Goal: Task Accomplishment & Management: Manage account settings

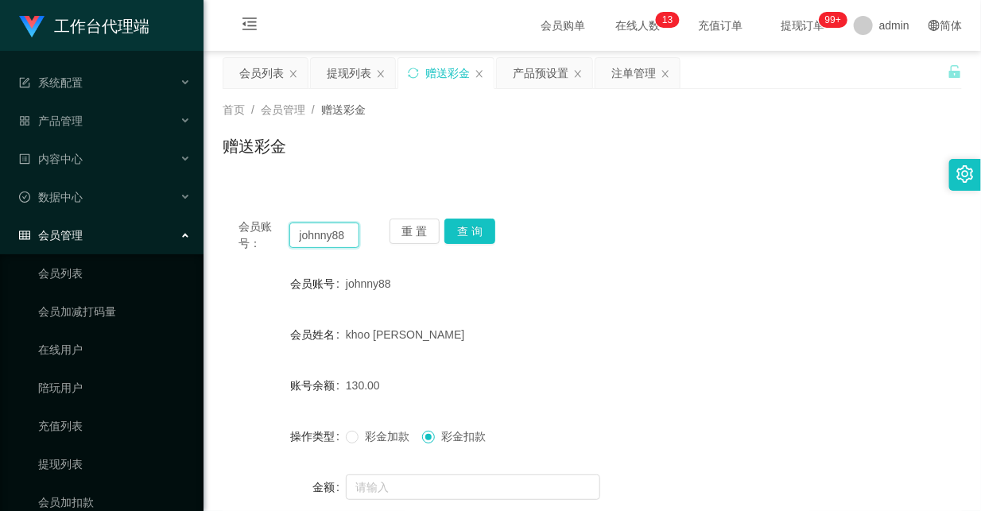
click at [318, 242] on input "johnny88" at bounding box center [323, 235] width 69 height 25
paste input "Mfig99"
type input "Mfig99"
click at [461, 231] on button "查 询" at bounding box center [470, 231] width 51 height 25
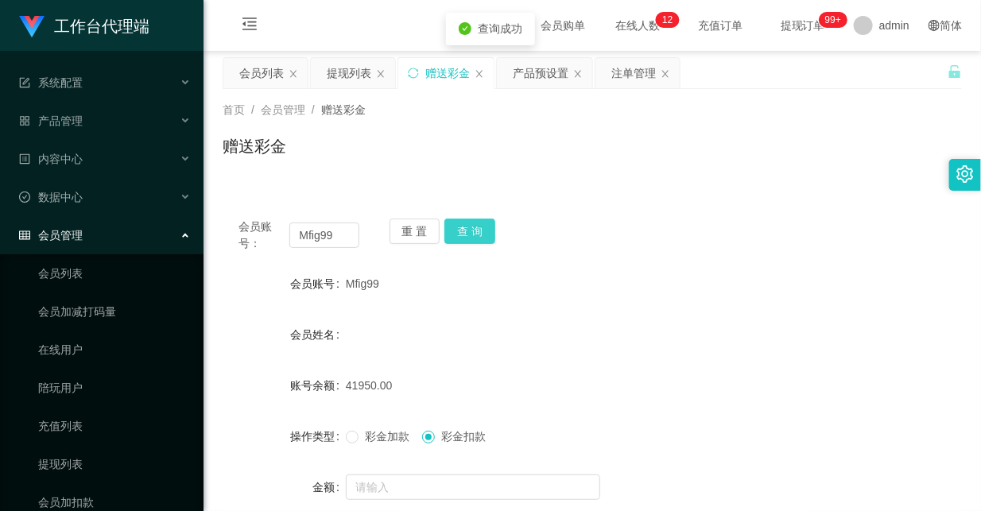
click at [465, 232] on button "查 询" at bounding box center [470, 231] width 51 height 25
click at [618, 248] on div "会员账号： Mfig99 重 置 查 询" at bounding box center [593, 235] width 740 height 33
click at [634, 73] on div "注单管理" at bounding box center [634, 73] width 45 height 30
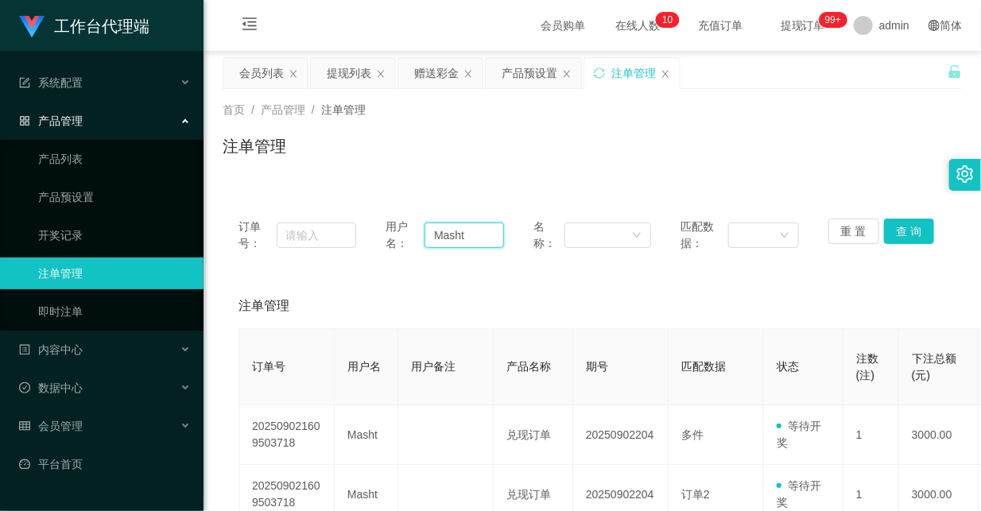
drag, startPoint x: 467, startPoint y: 237, endPoint x: 376, endPoint y: 229, distance: 91.0
click at [376, 229] on div "订单号： 用户名： Masht 名称： 匹配数据： 重 置 查 询" at bounding box center [593, 235] width 708 height 33
paste input "fig99"
type input "Mfig99"
click at [899, 223] on button "查 询" at bounding box center [909, 231] width 51 height 25
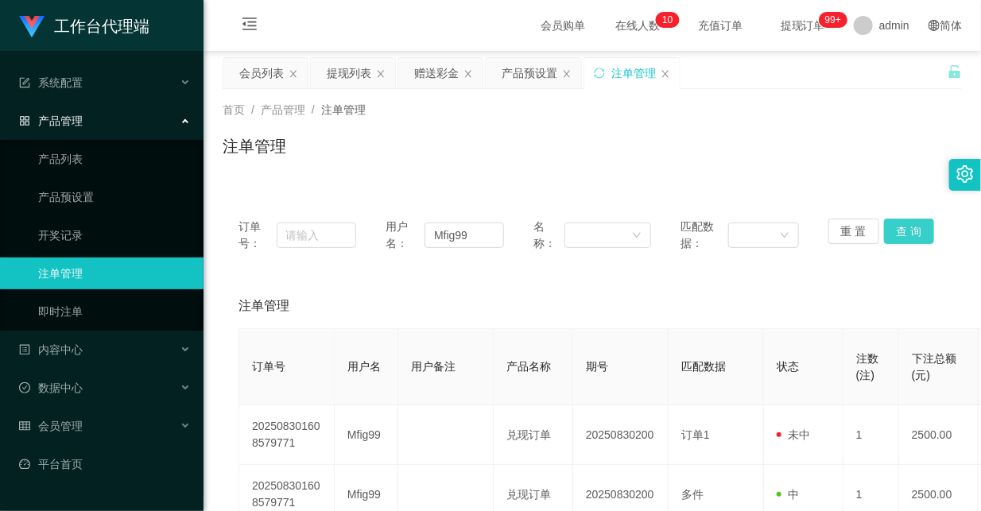
scroll to position [88, 0]
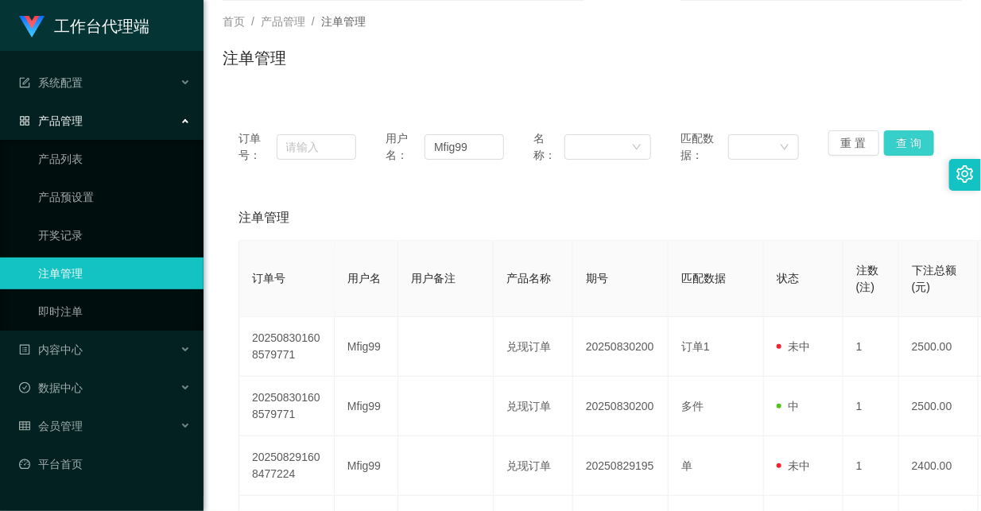
click at [910, 135] on button "查 询" at bounding box center [909, 142] width 51 height 25
click at [455, 146] on input "Mfig99" at bounding box center [465, 146] width 80 height 25
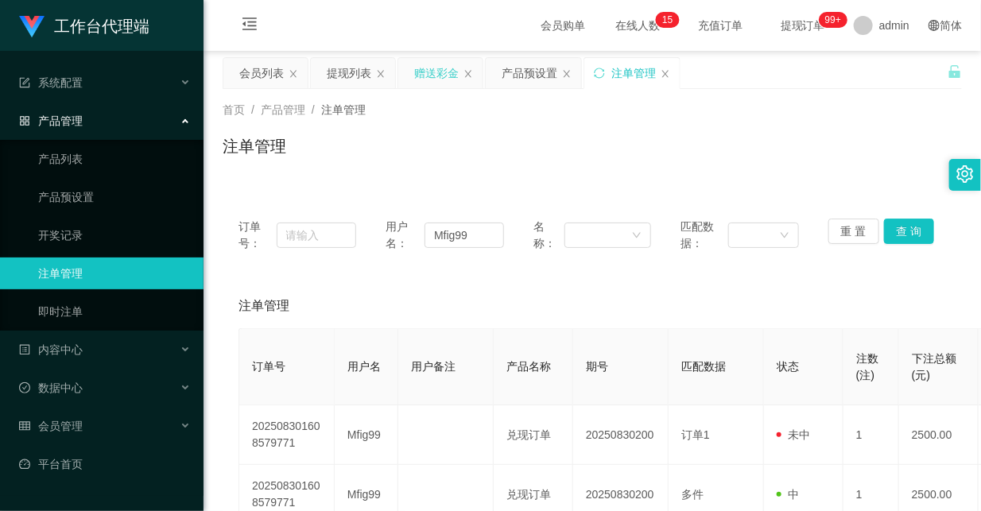
click at [433, 67] on div "赠送彩金" at bounding box center [436, 73] width 45 height 30
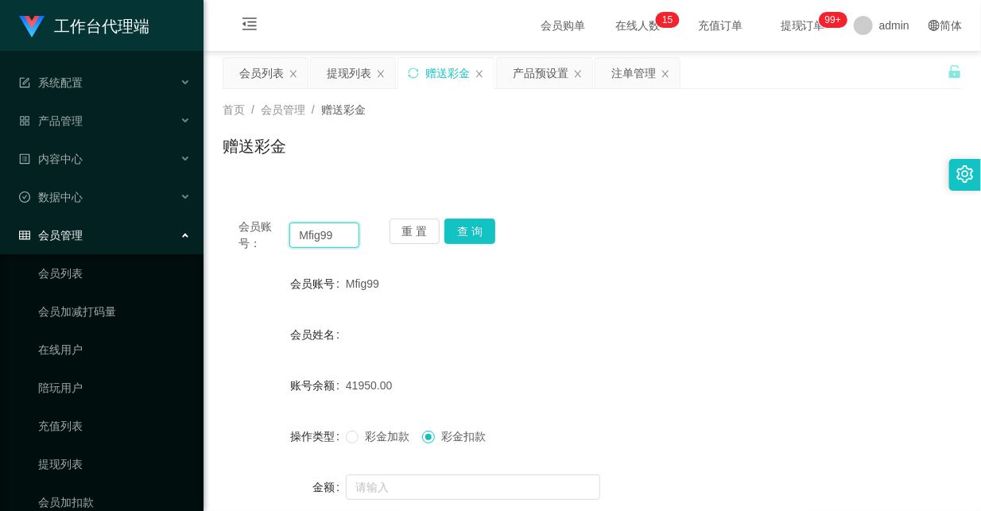
click at [299, 235] on input "Mfig99" at bounding box center [323, 235] width 69 height 25
click at [466, 233] on button "查 询" at bounding box center [470, 231] width 51 height 25
click at [466, 232] on button "查 询" at bounding box center [470, 231] width 51 height 25
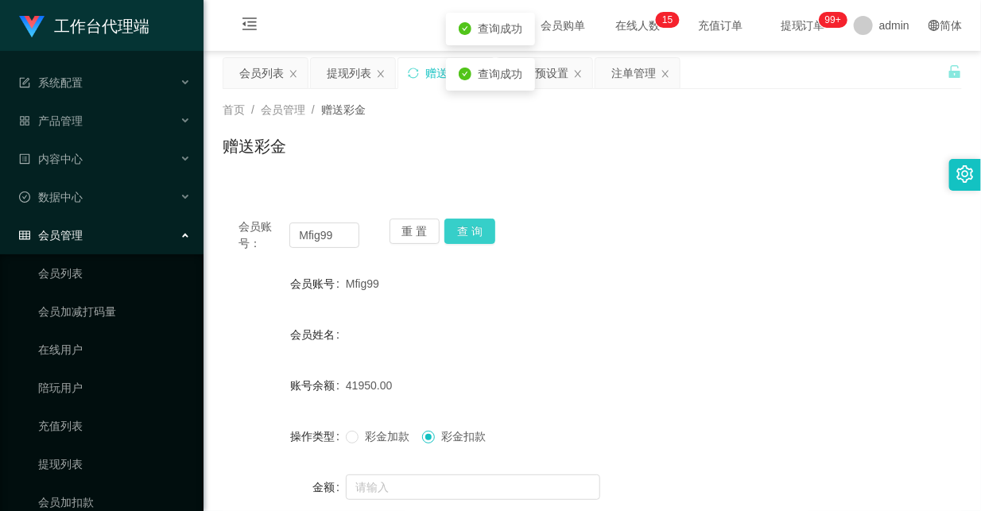
click at [466, 232] on button "查 询" at bounding box center [470, 231] width 51 height 25
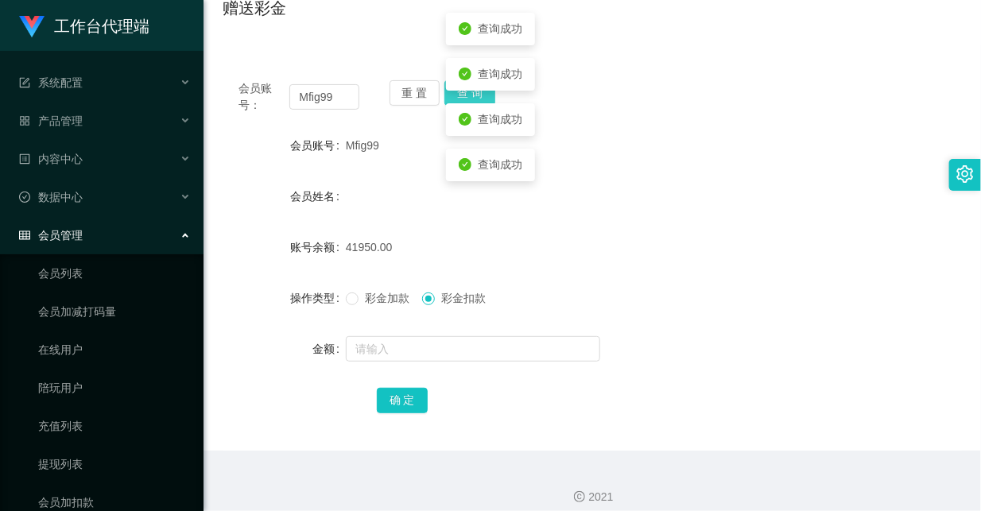
scroll to position [152, 0]
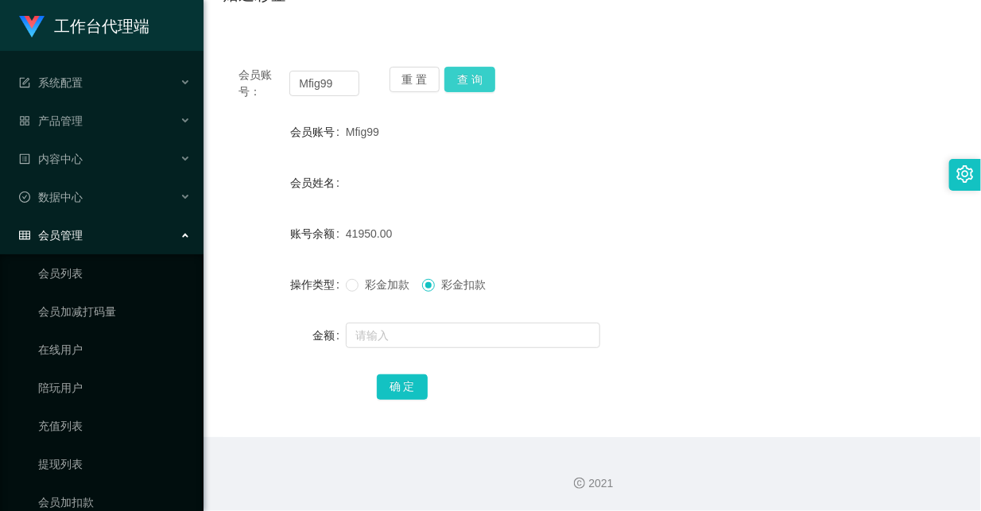
click at [460, 78] on button "查 询" at bounding box center [470, 79] width 51 height 25
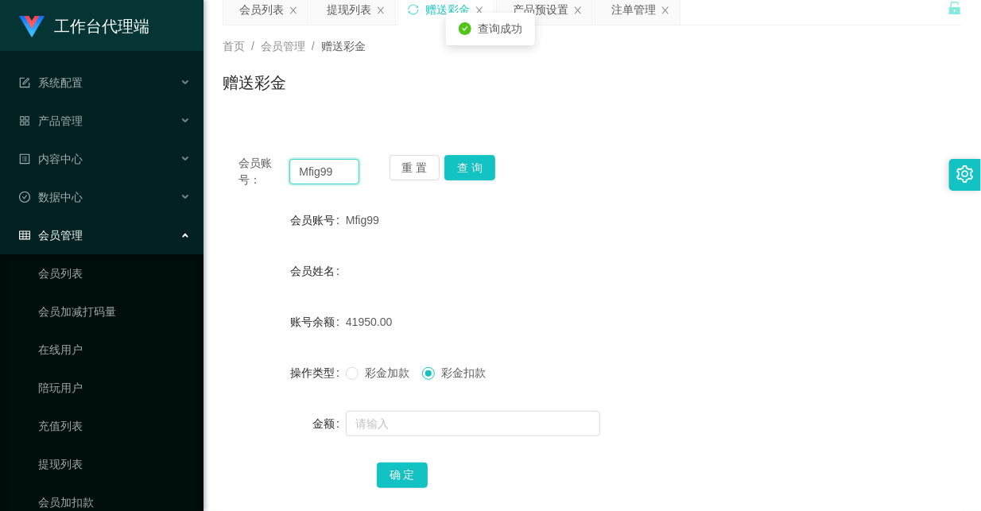
click at [305, 173] on input "Mfig99" at bounding box center [323, 171] width 69 height 25
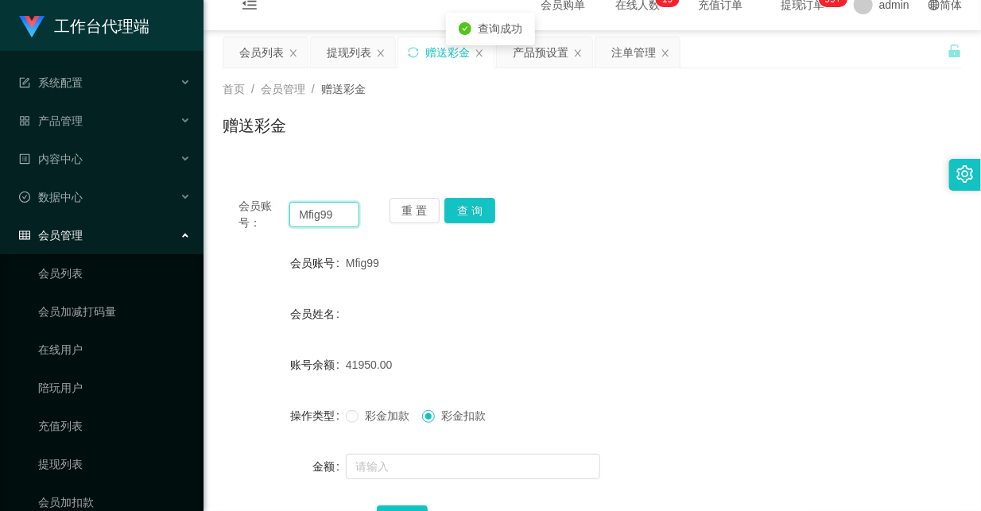
scroll to position [0, 0]
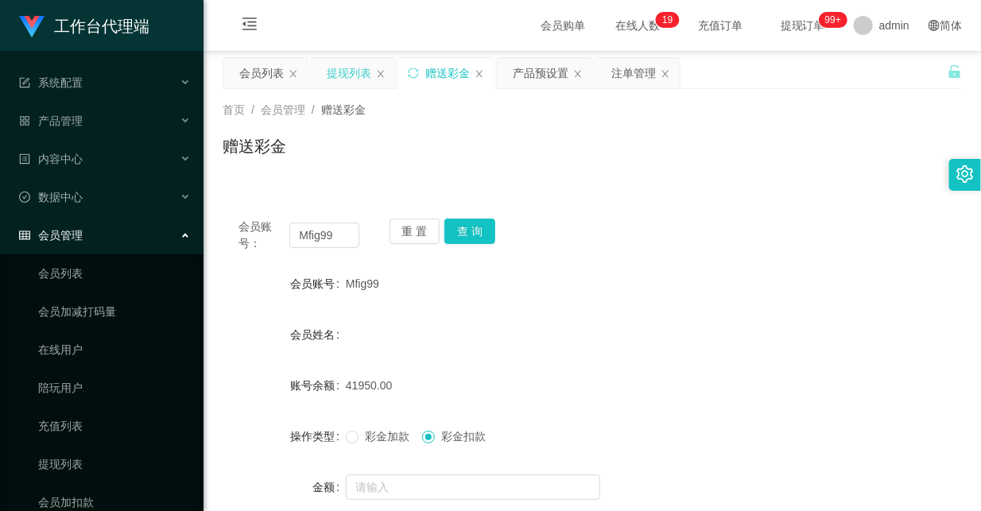
click at [337, 66] on div "提现列表" at bounding box center [349, 73] width 45 height 30
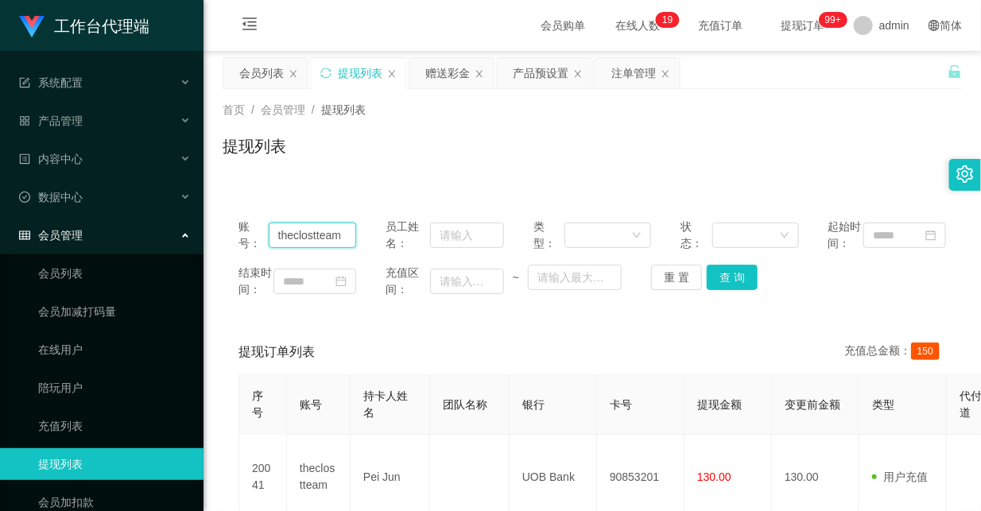
click at [320, 242] on input "theclostteam" at bounding box center [313, 235] width 88 height 25
paste input "Mfig99"
type input "Mfig99"
click at [726, 290] on button "查 询" at bounding box center [732, 277] width 51 height 25
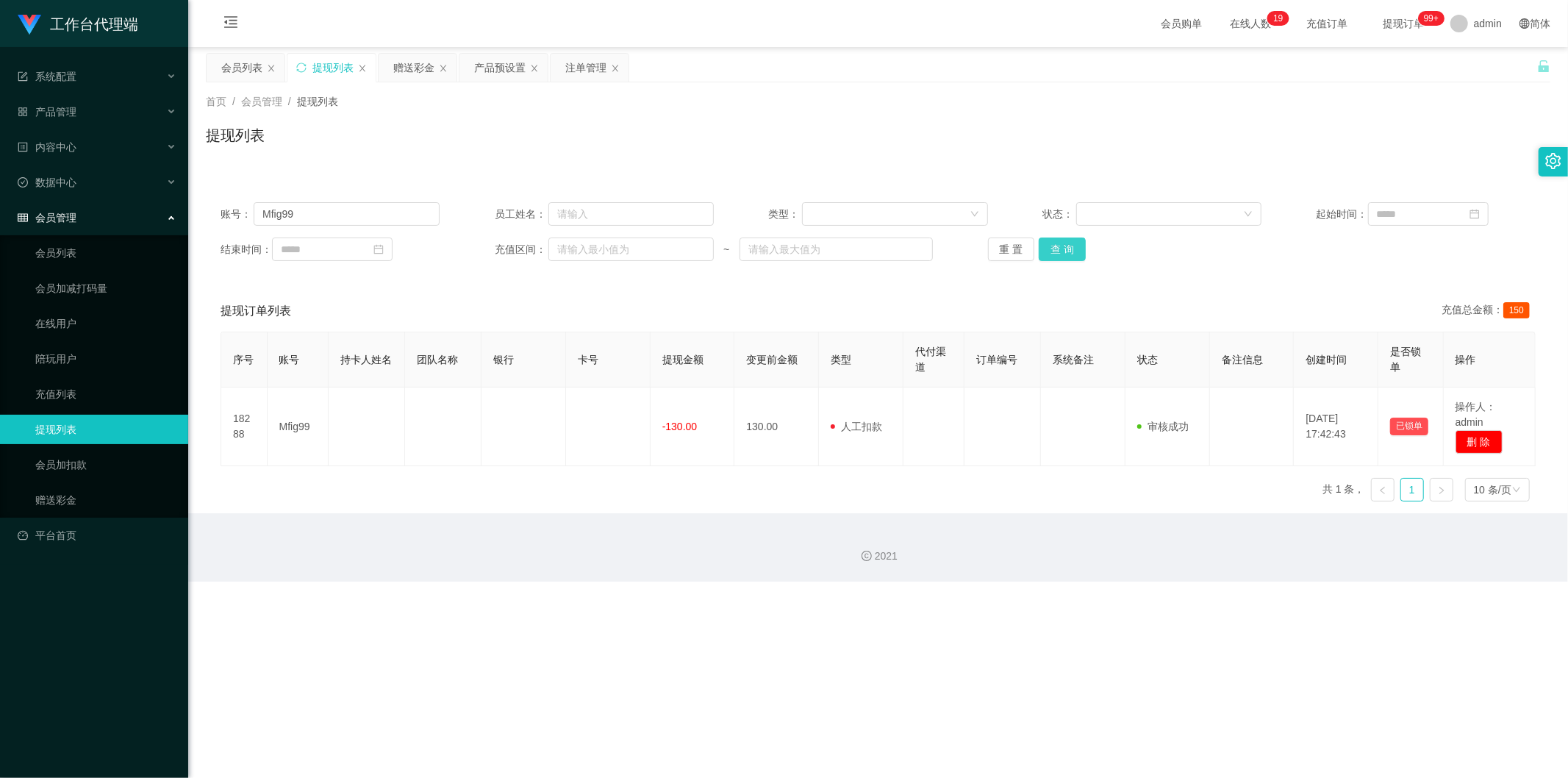
click at [907, 246] on button "查 询" at bounding box center [1062, 249] width 47 height 23
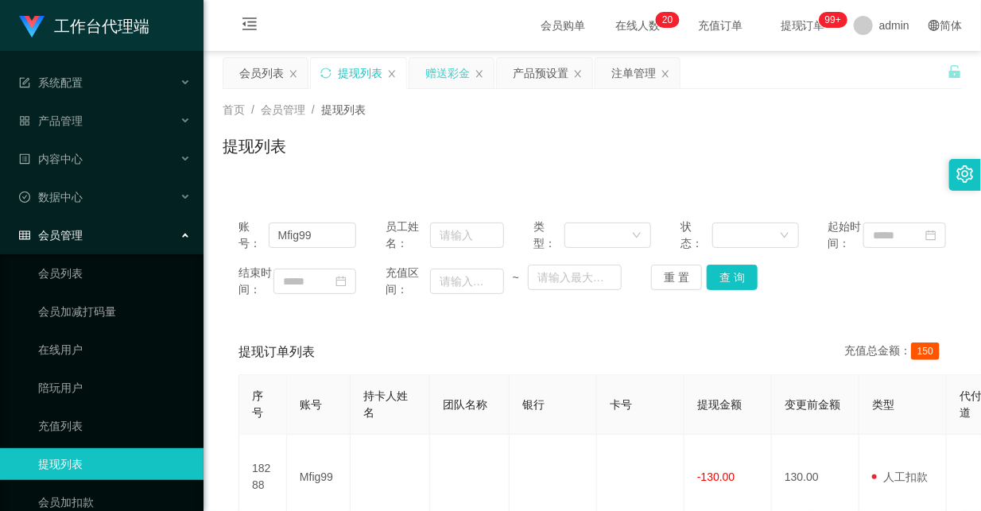
click at [449, 61] on div "赠送彩金" at bounding box center [447, 73] width 45 height 30
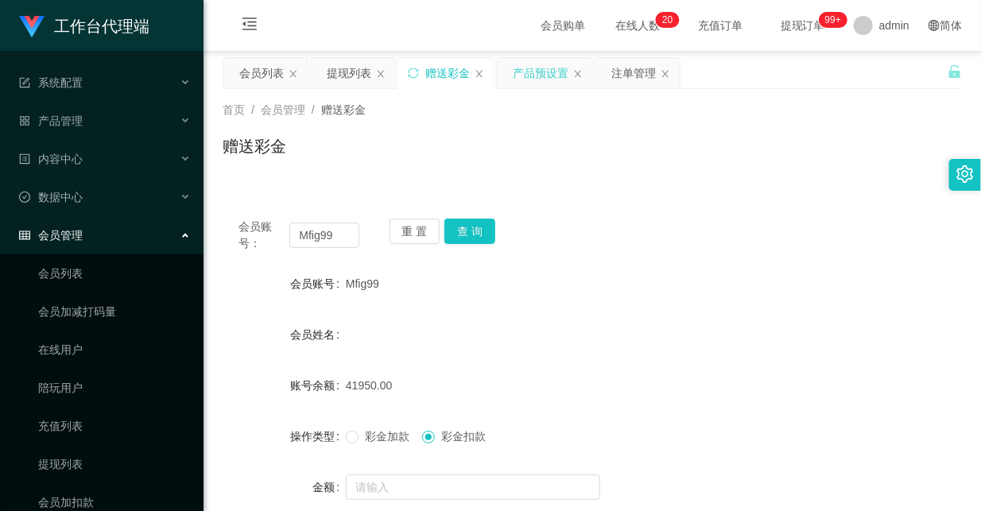
click at [538, 77] on div "产品预设置" at bounding box center [541, 73] width 56 height 30
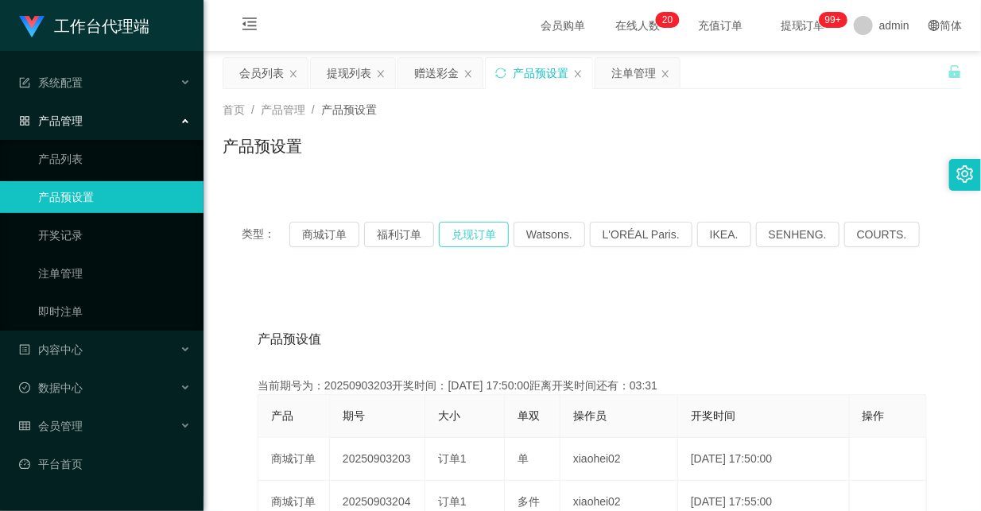
click at [458, 228] on button "兑现订单" at bounding box center [474, 234] width 70 height 25
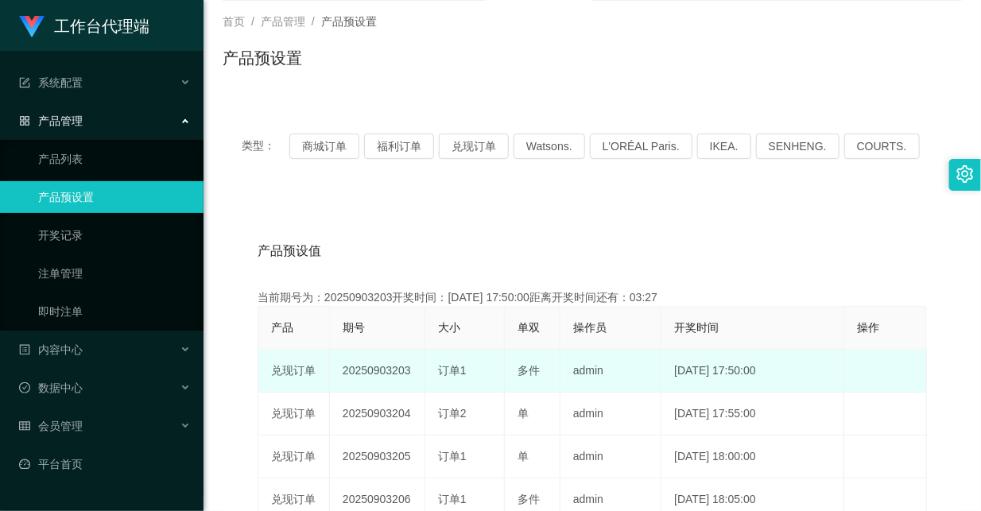
drag, startPoint x: 391, startPoint y: 372, endPoint x: 414, endPoint y: 367, distance: 23.7
click at [414, 367] on td "20250903203" at bounding box center [377, 371] width 95 height 43
click at [406, 371] on td "20250903203" at bounding box center [377, 371] width 95 height 43
drag, startPoint x: 391, startPoint y: 371, endPoint x: 420, endPoint y: 367, distance: 28.9
click at [420, 367] on td "20250903203" at bounding box center [377, 371] width 95 height 43
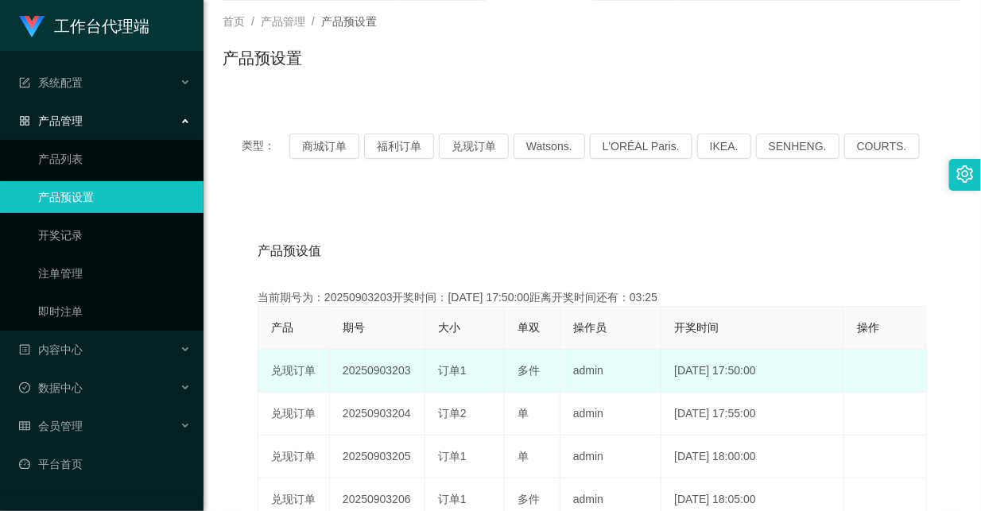
click at [404, 371] on td "20250903203" at bounding box center [377, 371] width 95 height 43
drag, startPoint x: 391, startPoint y: 370, endPoint x: 542, endPoint y: 371, distance: 150.3
click at [542, 371] on tr "兑现订单 20250903203 订单1 多件 admin [DATE] 17:50:00 编 辑 限制投注" at bounding box center [592, 371] width 669 height 43
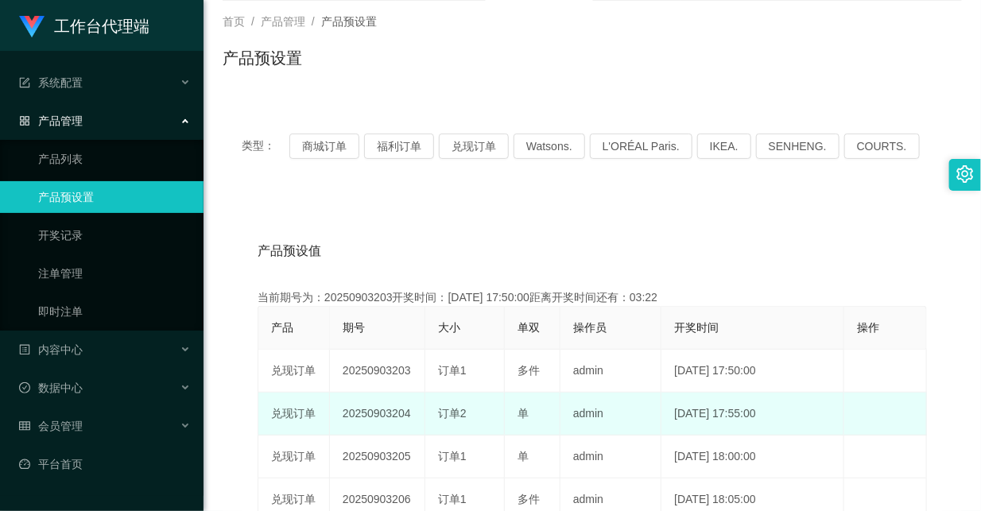
click at [499, 404] on td "订单2" at bounding box center [465, 414] width 80 height 43
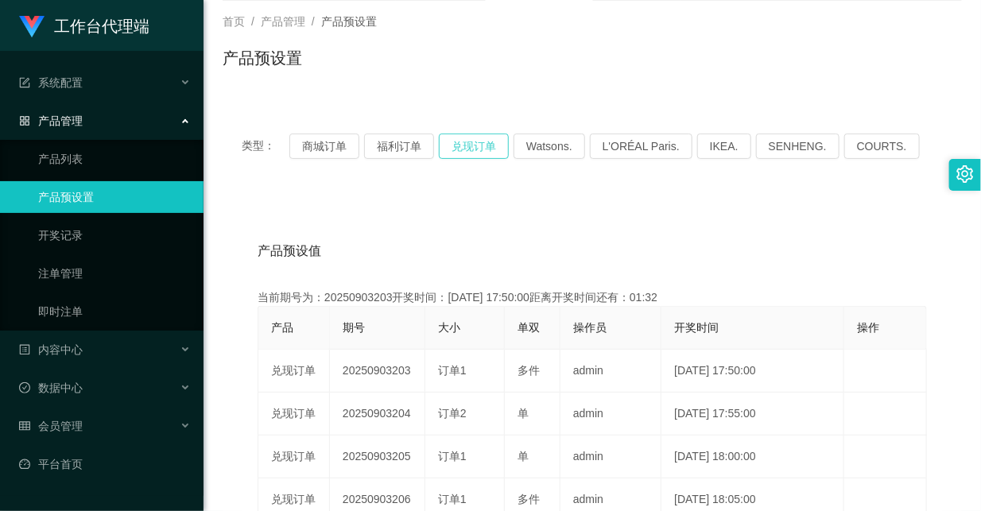
drag, startPoint x: 519, startPoint y: 175, endPoint x: 487, endPoint y: 144, distance: 44.4
click at [519, 171] on div "类型： 商城订单 福利订单 兑现订单 Watsons. L'ORÉAL Paris. IKEA. [GEOGRAPHIC_DATA]. COURTS." at bounding box center [593, 147] width 740 height 64
click at [477, 146] on button "兑现订单" at bounding box center [474, 146] width 70 height 25
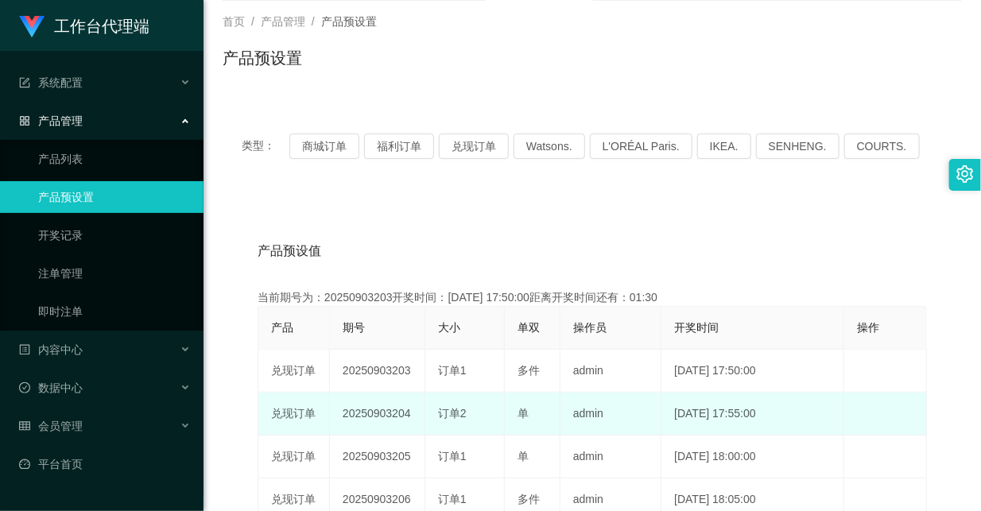
drag, startPoint x: 387, startPoint y: 417, endPoint x: 535, endPoint y: 414, distance: 148.0
click at [535, 414] on tr "兑现订单 20250903204 订单2 单 admin [DATE] 17:55:00 编 辑 限制投注" at bounding box center [592, 414] width 669 height 43
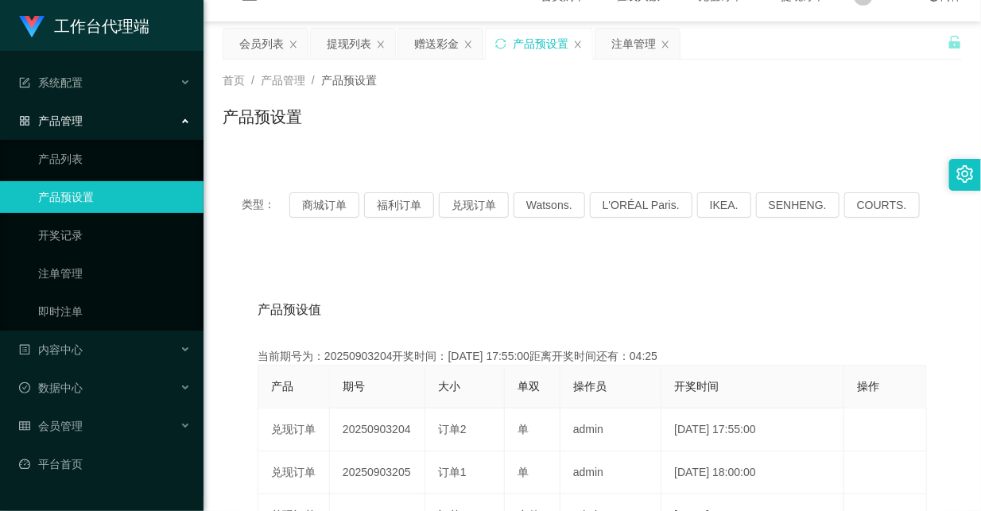
scroll to position [0, 0]
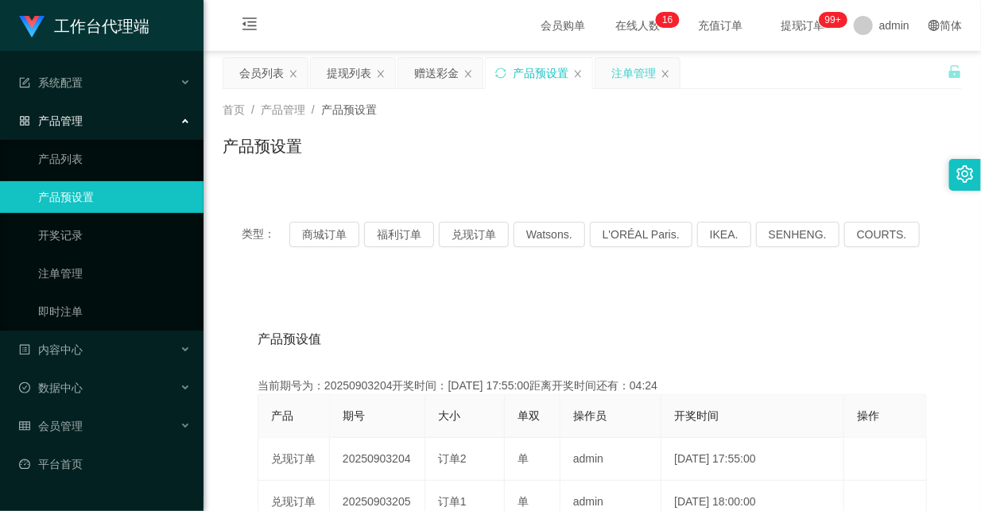
click at [643, 69] on div "注单管理" at bounding box center [634, 73] width 45 height 30
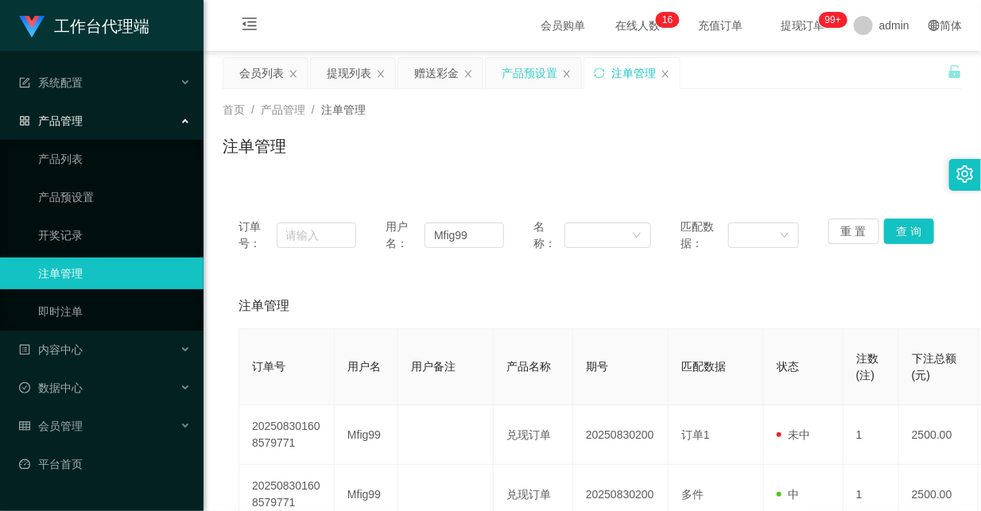
click at [523, 77] on div "产品预设置" at bounding box center [530, 73] width 56 height 30
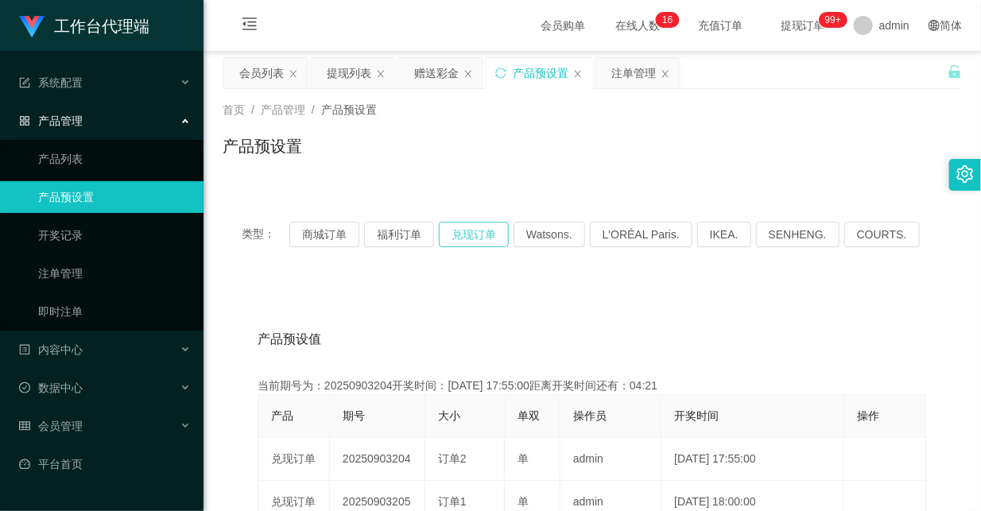
click at [480, 227] on button "兑现订单" at bounding box center [474, 234] width 70 height 25
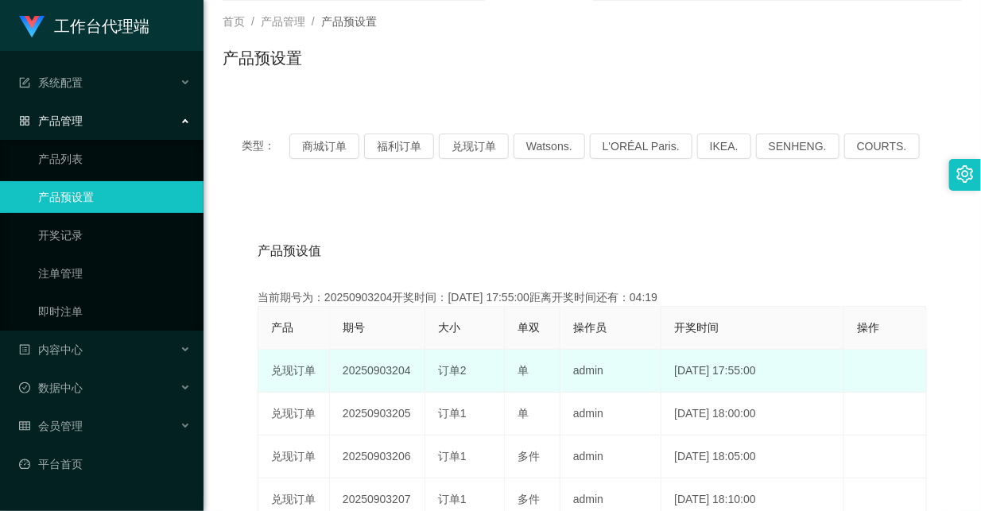
drag, startPoint x: 392, startPoint y: 370, endPoint x: 605, endPoint y: 363, distance: 213.2
click at [600, 364] on tr "兑现订单 20250903204 订单2 单 admin [DATE] 17:55:00 编 辑 限制投注" at bounding box center [592, 371] width 669 height 43
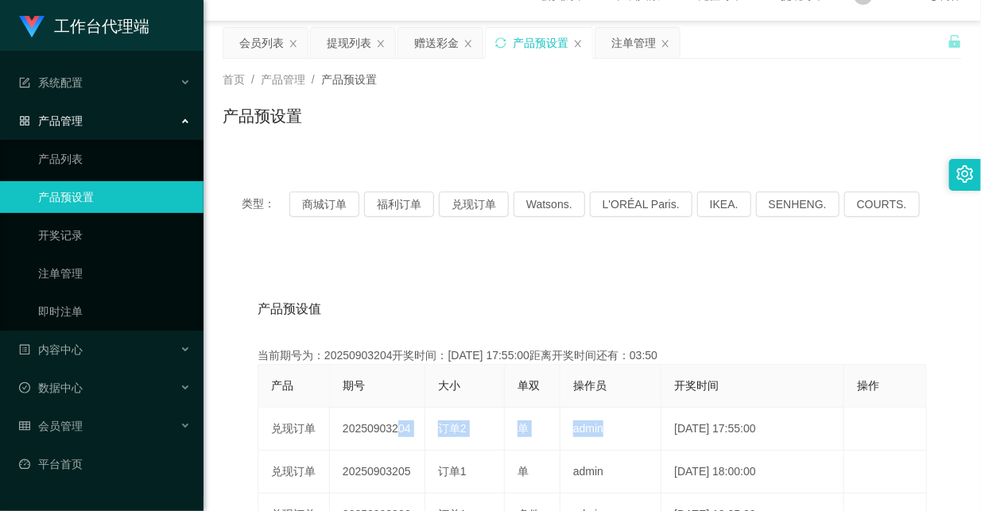
scroll to position [0, 0]
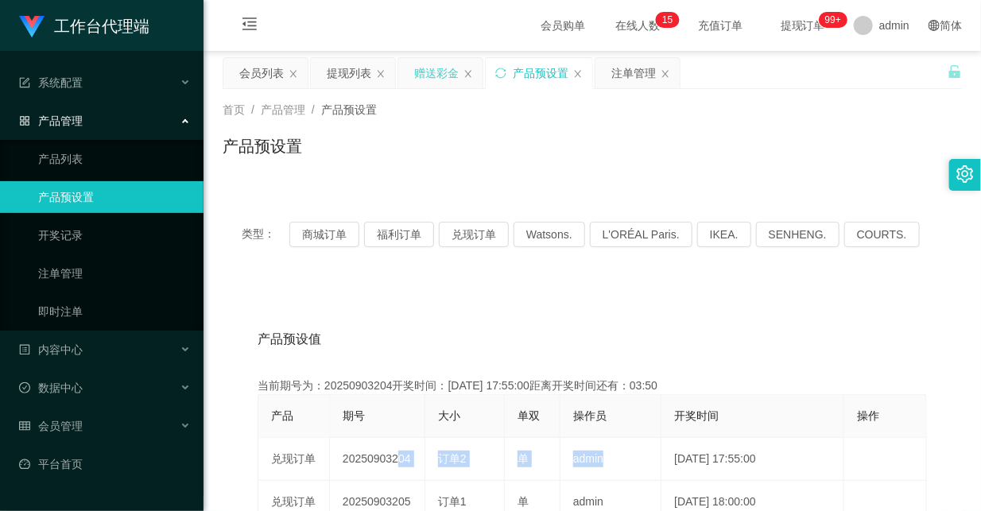
click at [437, 74] on div "赠送彩金" at bounding box center [436, 73] width 45 height 30
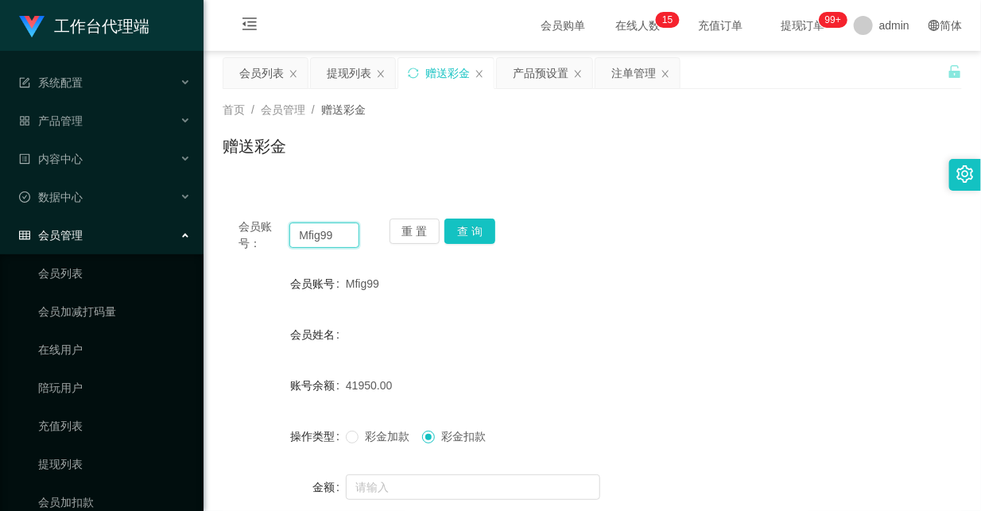
click at [320, 235] on input "Mfig99" at bounding box center [323, 235] width 69 height 25
paste input "powerng"
type input "powerng"
click at [470, 223] on button "查 询" at bounding box center [470, 231] width 51 height 25
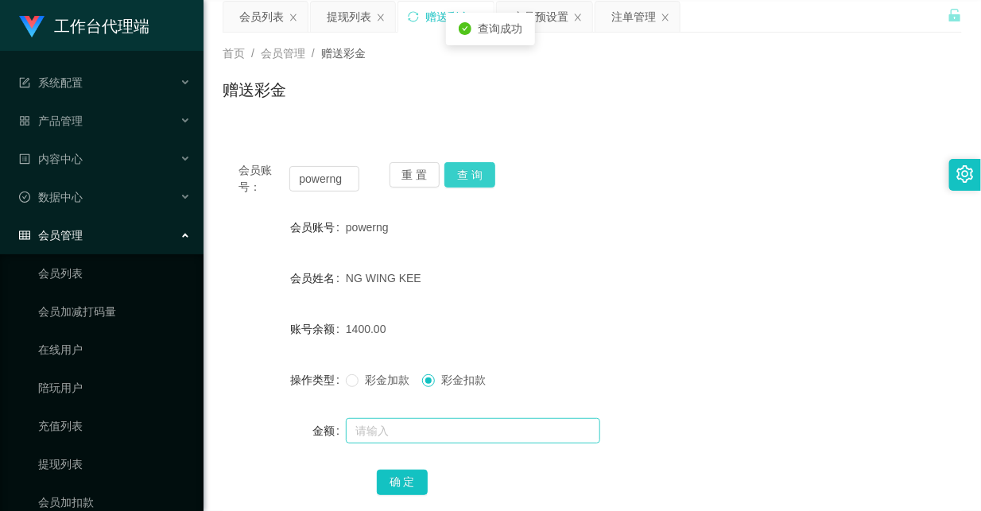
scroll to position [88, 0]
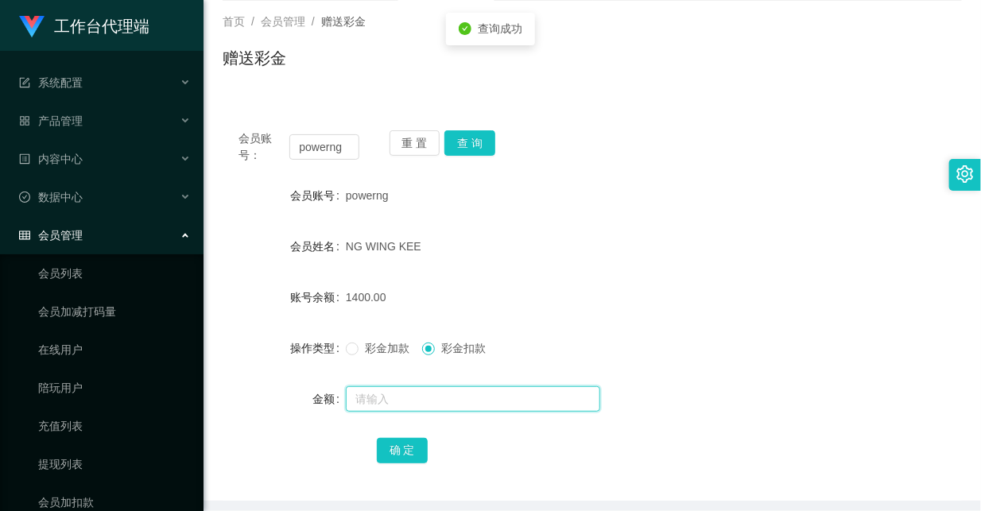
click at [387, 398] on input "text" at bounding box center [473, 399] width 254 height 25
click at [400, 406] on input "text" at bounding box center [473, 399] width 254 height 25
type input "3000"
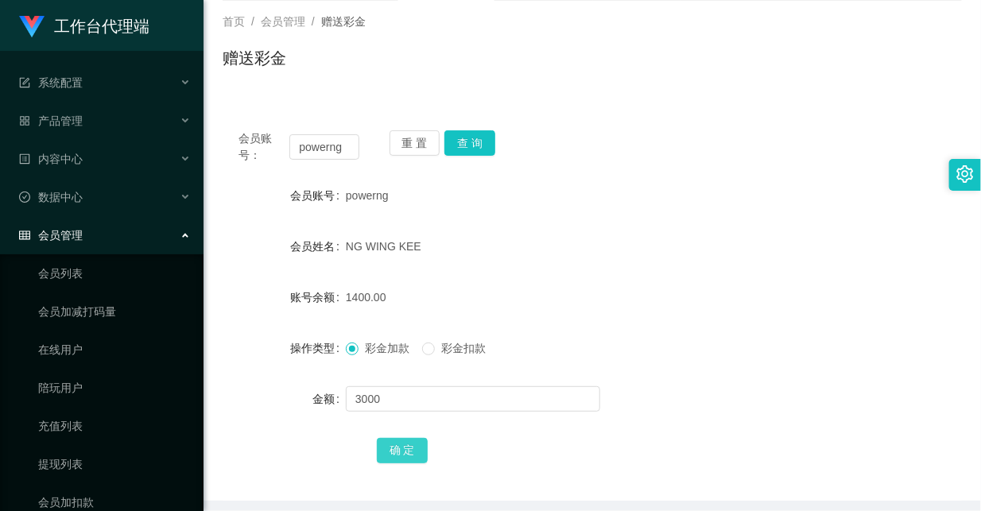
click at [402, 446] on button "确 定" at bounding box center [402, 450] width 51 height 25
click at [759, 344] on div "彩金加款 彩金扣款" at bounding box center [562, 348] width 432 height 32
click at [326, 150] on input "powerng" at bounding box center [323, 146] width 69 height 25
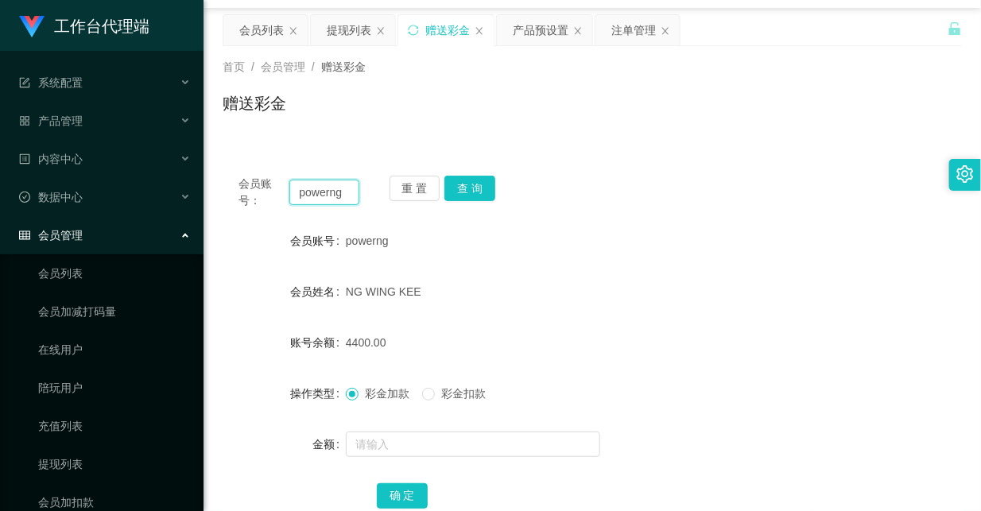
scroll to position [0, 0]
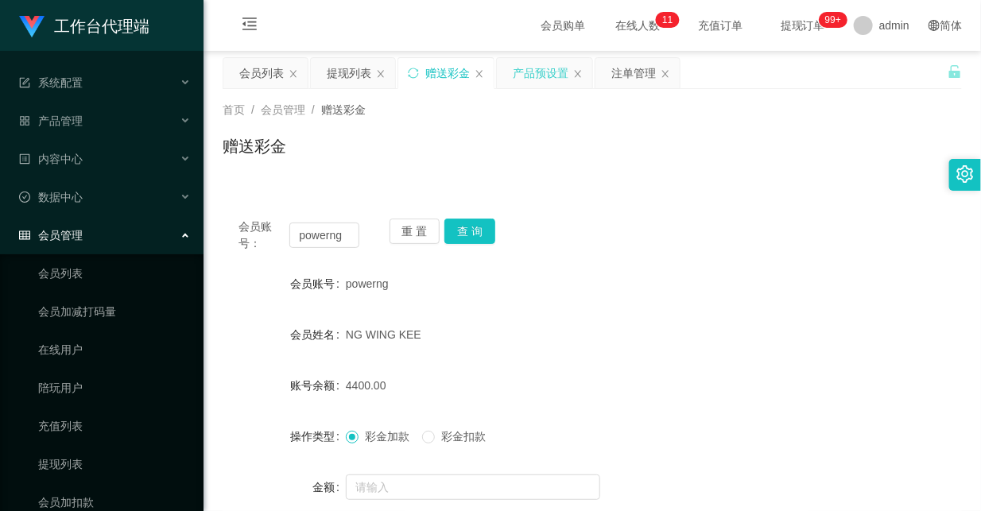
click at [549, 80] on div "产品预设置" at bounding box center [541, 73] width 56 height 30
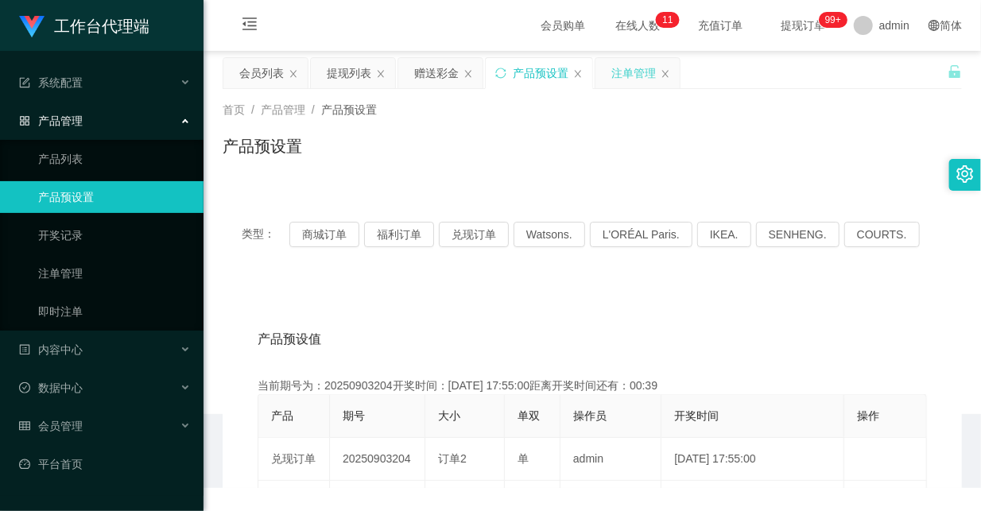
click at [633, 70] on div "注单管理" at bounding box center [634, 73] width 45 height 30
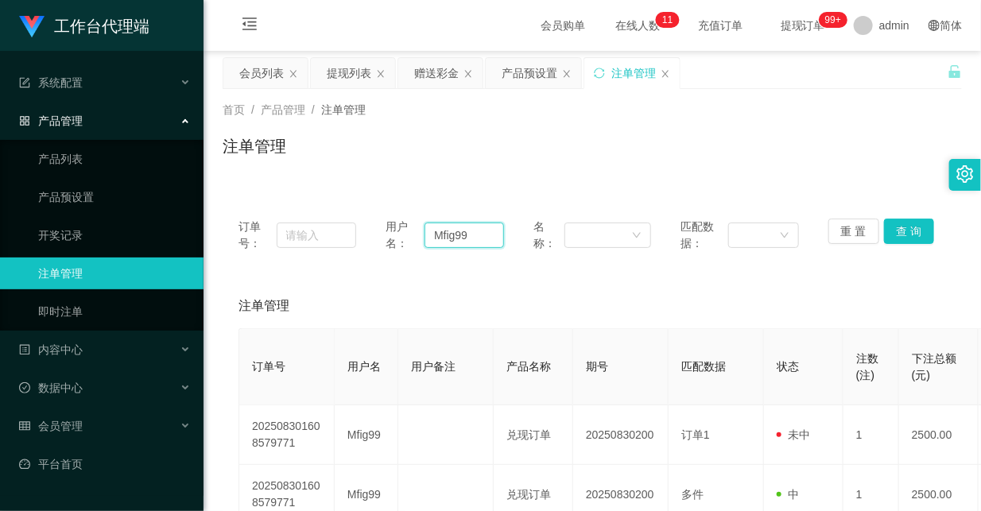
click at [454, 229] on input "Mfig99" at bounding box center [465, 235] width 80 height 25
paste input "powerng"
type input "powerng"
click at [895, 227] on button "查 询" at bounding box center [909, 231] width 51 height 25
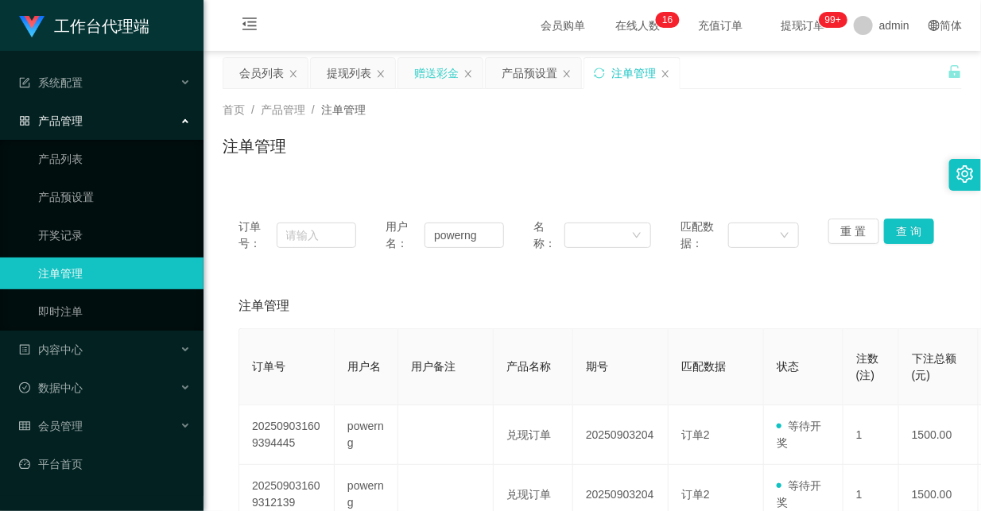
click at [423, 69] on div "赠送彩金" at bounding box center [436, 73] width 45 height 30
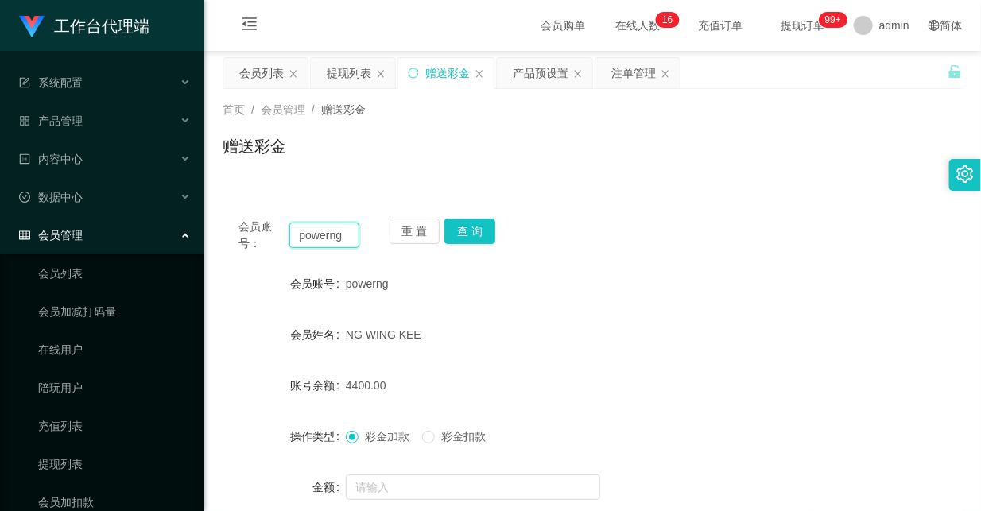
click at [306, 241] on input "powerng" at bounding box center [323, 235] width 69 height 25
click at [497, 179] on div "首页 / 会员管理 / 赠送彩金 / 赠送彩金" at bounding box center [593, 136] width 778 height 95
click at [630, 80] on div "注单管理" at bounding box center [634, 73] width 45 height 30
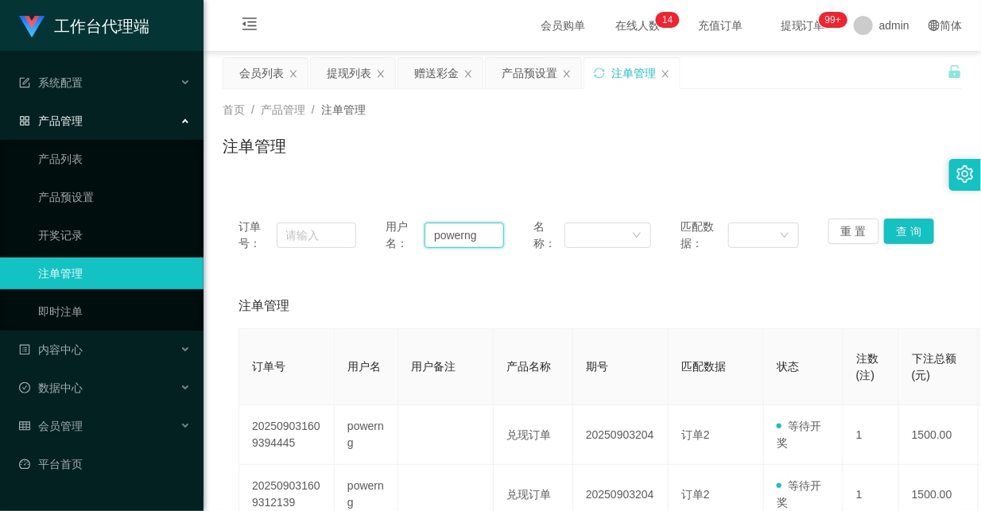
click at [464, 239] on input "powerng" at bounding box center [465, 235] width 80 height 25
drag, startPoint x: 895, startPoint y: 231, endPoint x: 862, endPoint y: 245, distance: 36.0
click at [895, 231] on button "查 询" at bounding box center [909, 231] width 51 height 25
click at [439, 68] on div "赠送彩金" at bounding box center [436, 73] width 45 height 30
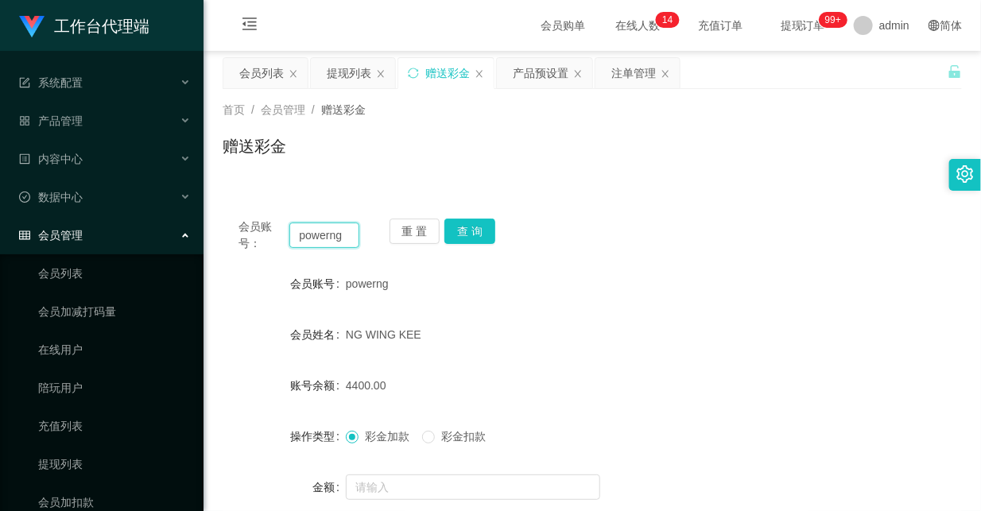
click at [314, 241] on input "powerng" at bounding box center [323, 235] width 69 height 25
click at [467, 227] on button "查 询" at bounding box center [470, 231] width 51 height 25
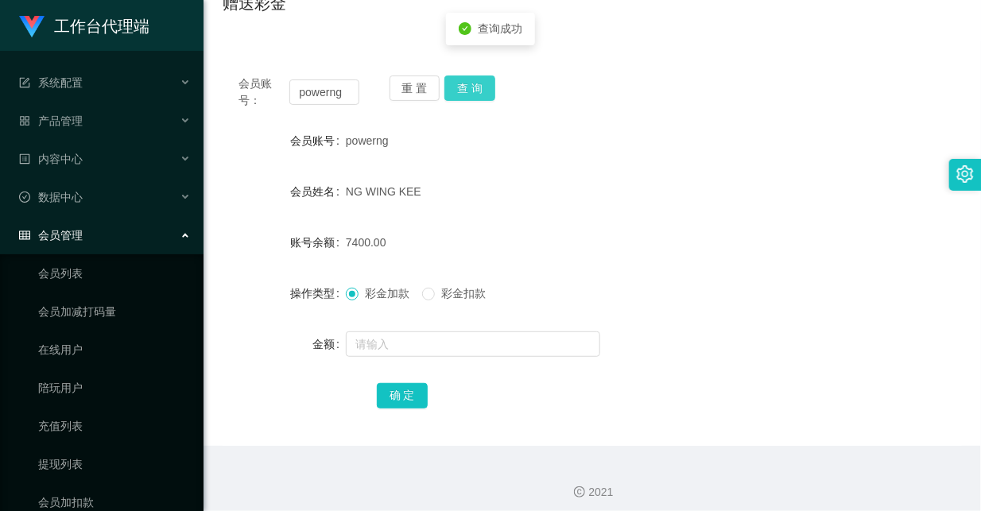
scroll to position [152, 0]
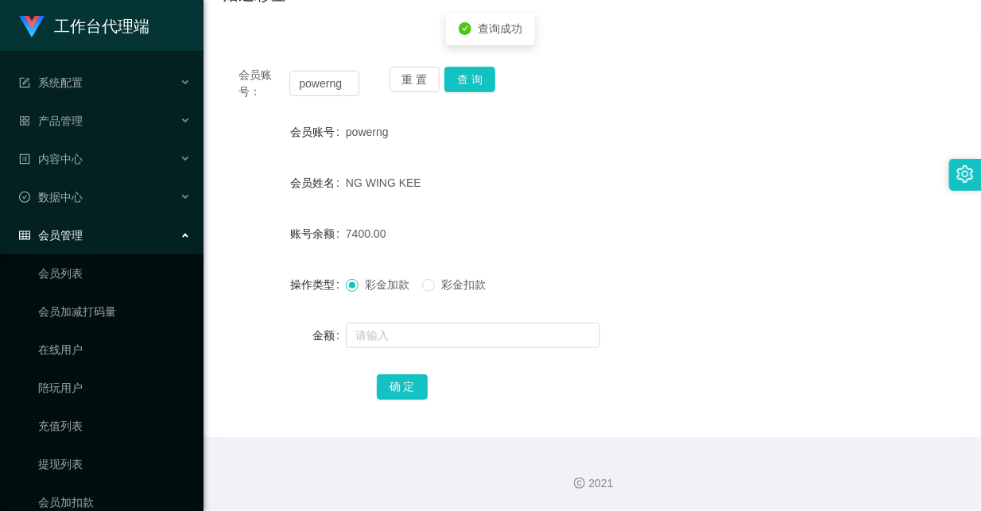
click at [469, 288] on span "彩金扣款" at bounding box center [463, 284] width 57 height 13
click at [453, 350] on div at bounding box center [562, 336] width 432 height 32
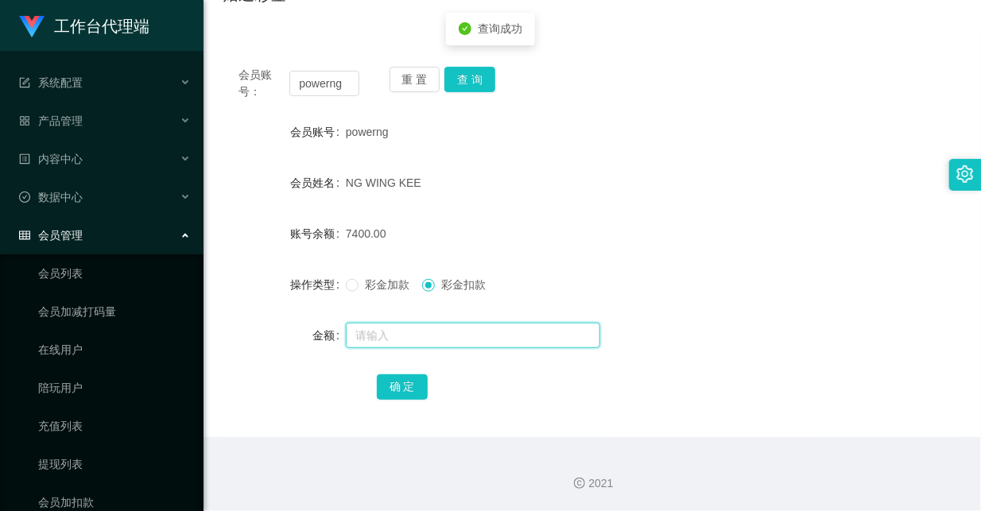
click at [462, 344] on input "text" at bounding box center [473, 335] width 254 height 25
type input "3000"
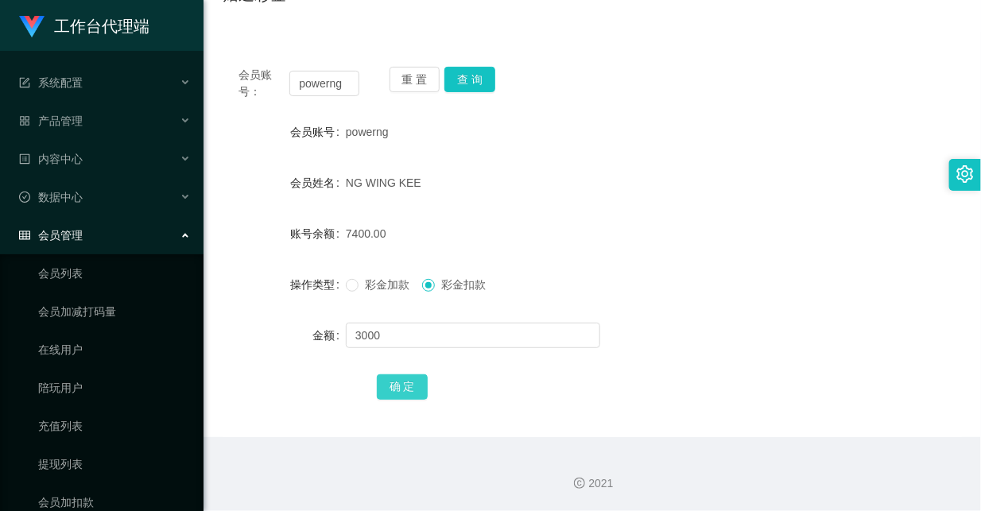
click at [384, 380] on button "确 定" at bounding box center [402, 387] width 51 height 25
click at [633, 274] on div "彩金加款 彩金扣款" at bounding box center [562, 285] width 432 height 32
click at [313, 87] on input "powerng" at bounding box center [323, 83] width 69 height 25
click at [326, 72] on input "powerng" at bounding box center [323, 83] width 69 height 25
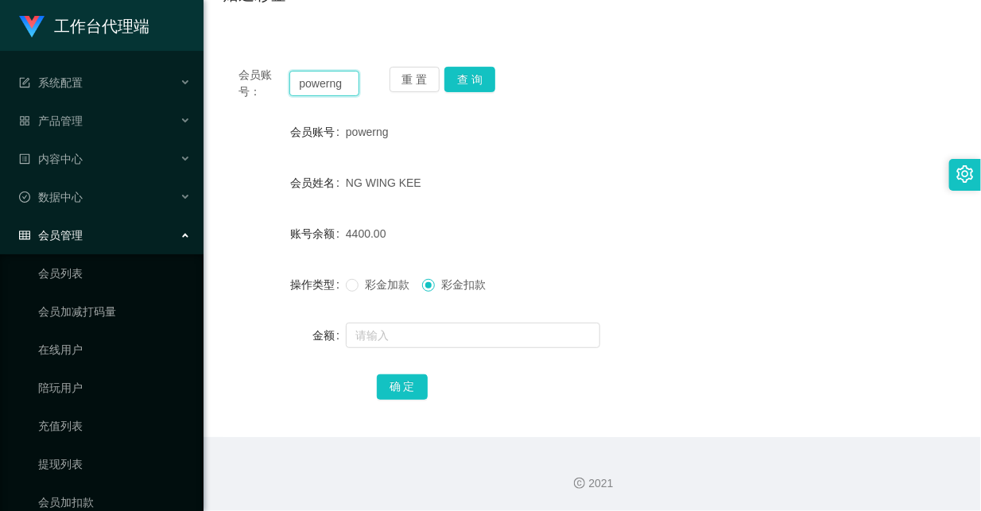
click at [322, 78] on input "powerng" at bounding box center [323, 83] width 69 height 25
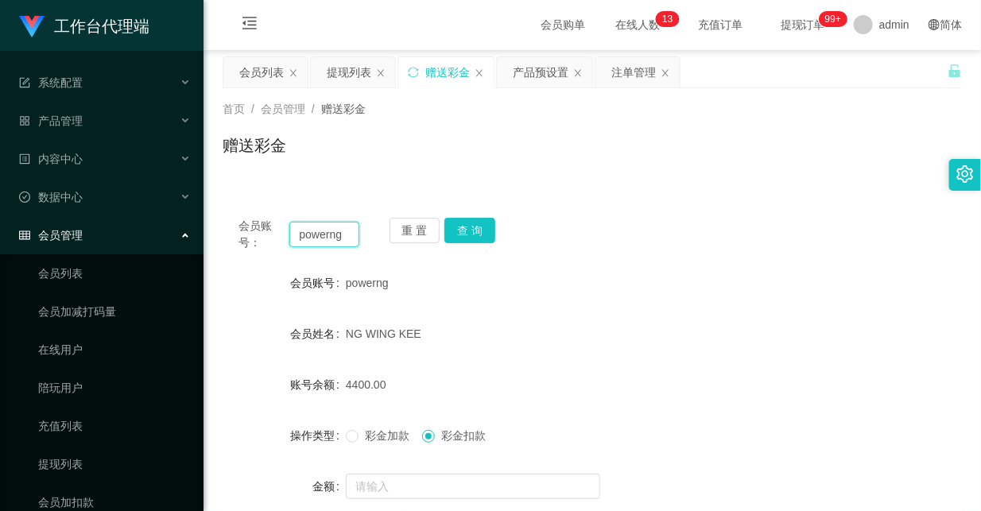
scroll to position [0, 0]
click at [480, 219] on button "查 询" at bounding box center [470, 231] width 51 height 25
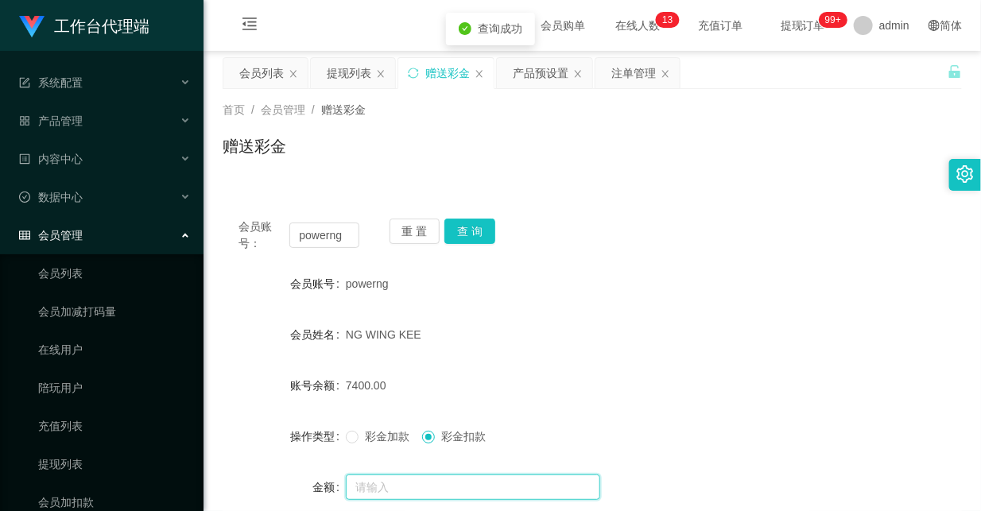
click at [425, 481] on input "text" at bounding box center [473, 487] width 254 height 25
click at [425, 484] on input "text" at bounding box center [473, 487] width 254 height 25
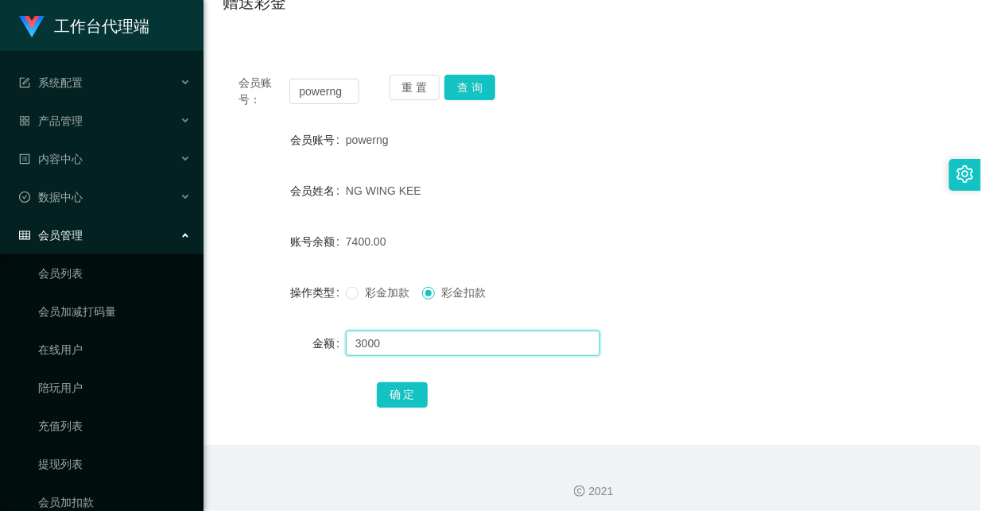
scroll to position [152, 0]
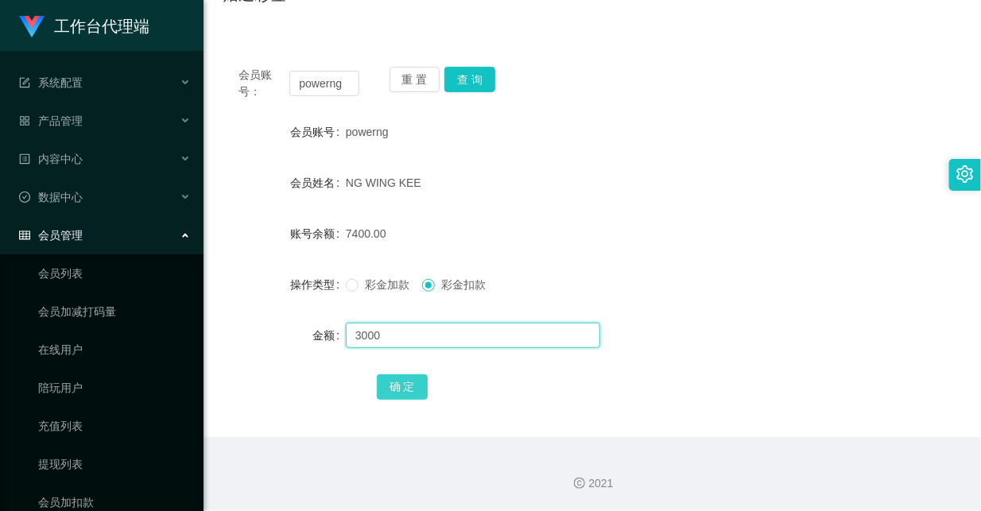
type input "3000"
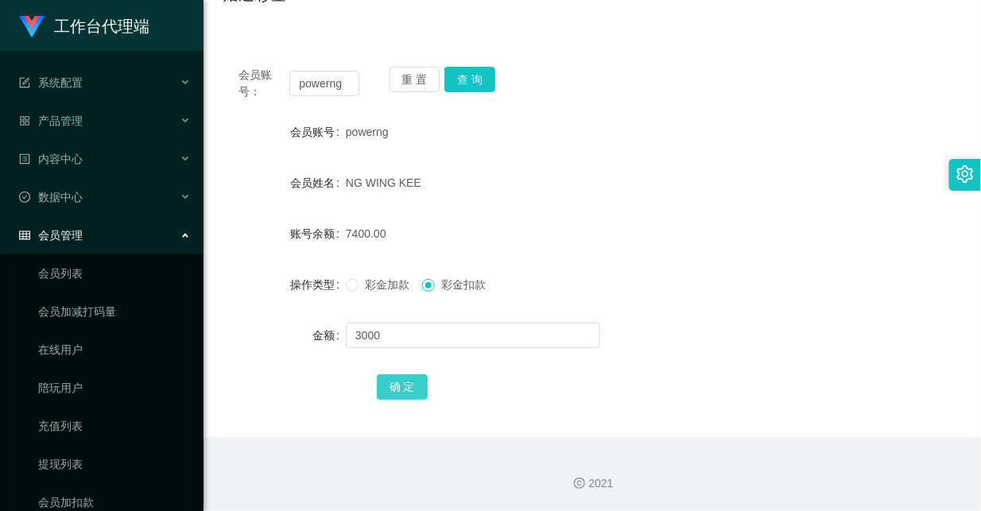
click at [417, 390] on button "确 定" at bounding box center [402, 387] width 51 height 25
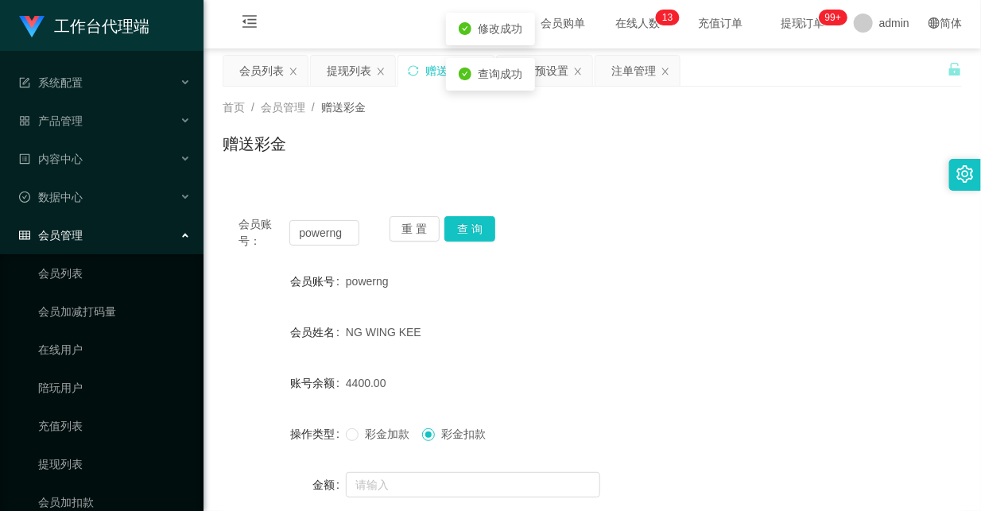
scroll to position [0, 0]
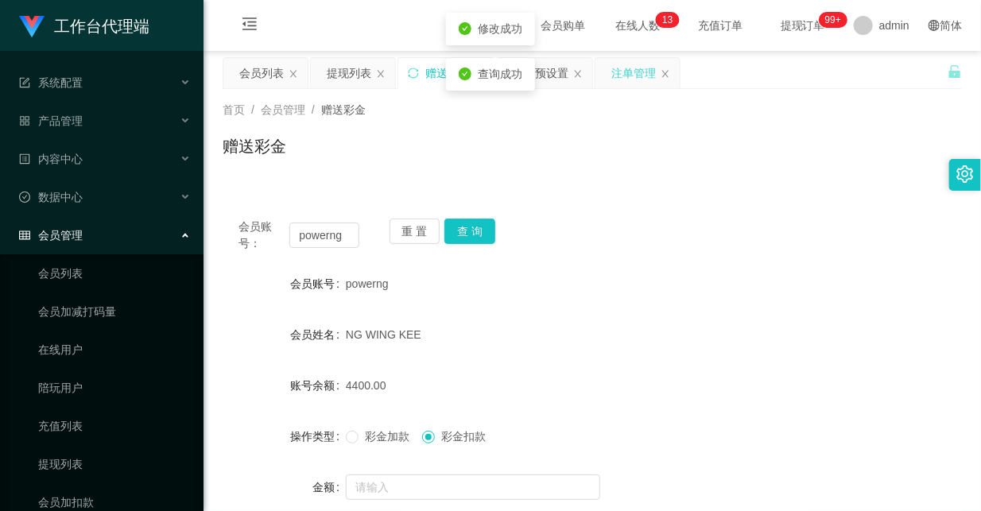
click at [634, 66] on div "注单管理" at bounding box center [634, 73] width 45 height 30
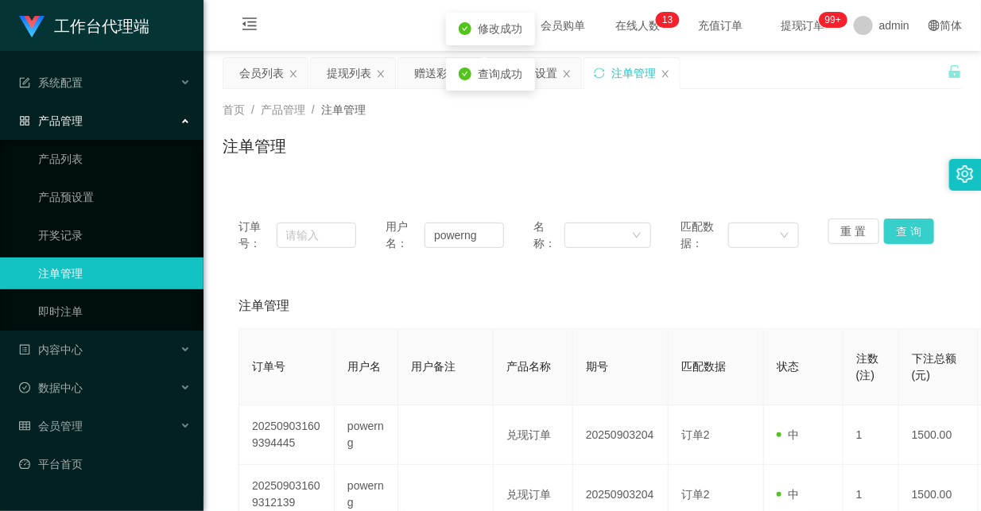
click at [899, 234] on button "查 询" at bounding box center [909, 231] width 51 height 25
click at [433, 68] on div "赠送彩金" at bounding box center [436, 73] width 45 height 30
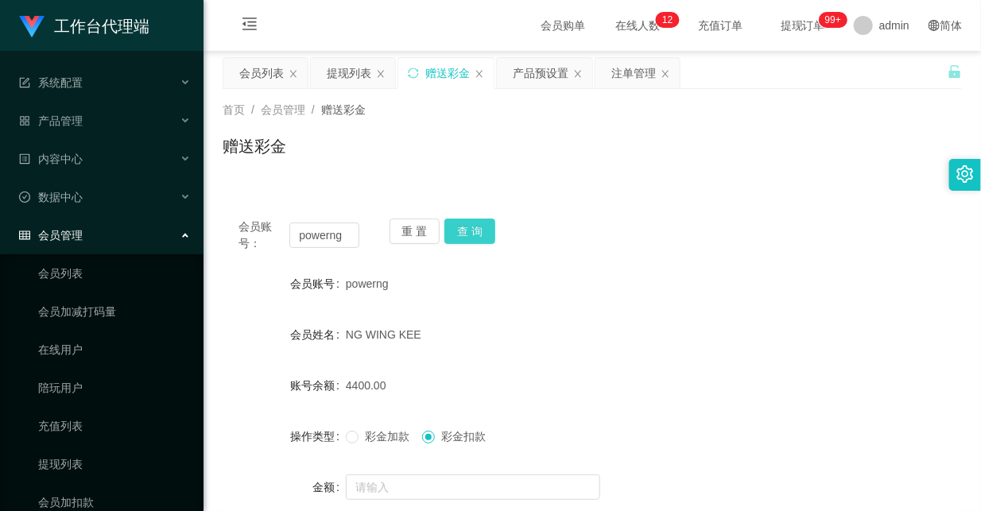
click at [464, 234] on button "查 询" at bounding box center [470, 231] width 51 height 25
click at [465, 234] on button "查 询" at bounding box center [470, 231] width 51 height 25
click at [595, 216] on div "会员账号： powerng 重 置 查 询 会员账号 powerng 会员姓名 NG WING KEE 账号余额 4400.00 操作类型 彩金加款 彩金扣款…" at bounding box center [593, 396] width 740 height 387
click at [320, 234] on input "powerng" at bounding box center [323, 235] width 69 height 25
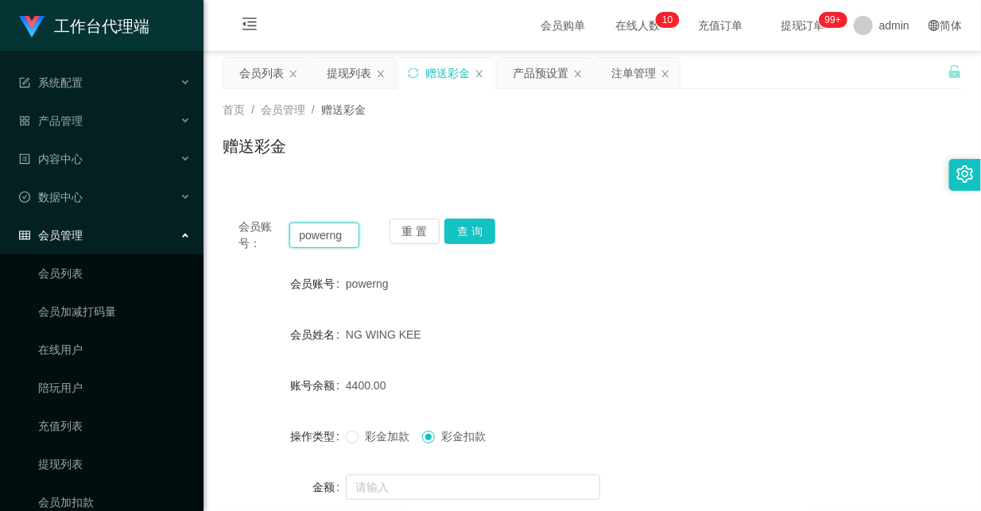
click at [320, 234] on input "powerng" at bounding box center [323, 235] width 69 height 25
click at [316, 235] on input "powerng" at bounding box center [323, 235] width 69 height 25
paste input "Mfig99"
type input "Mfig99"
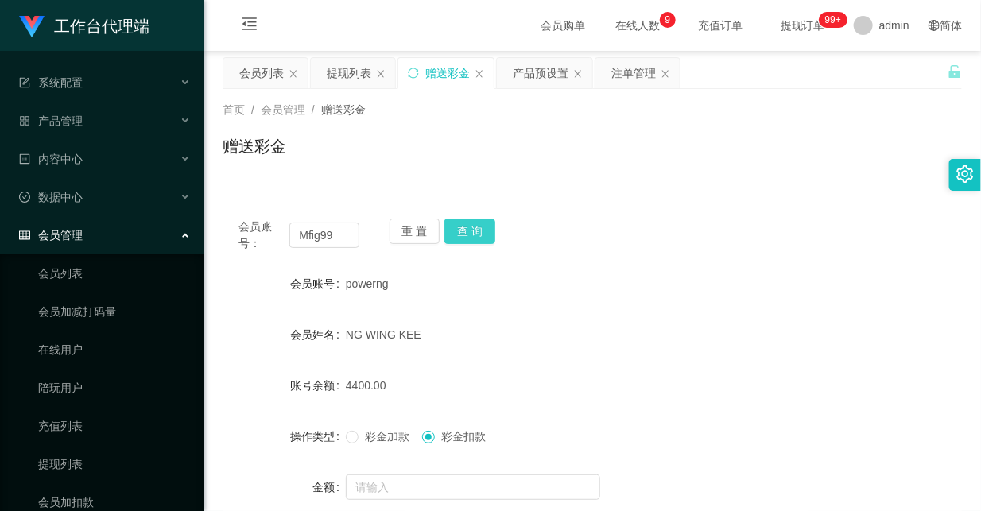
drag, startPoint x: 480, startPoint y: 228, endPoint x: 463, endPoint y: 260, distance: 36.3
click at [480, 228] on button "查 询" at bounding box center [470, 231] width 51 height 25
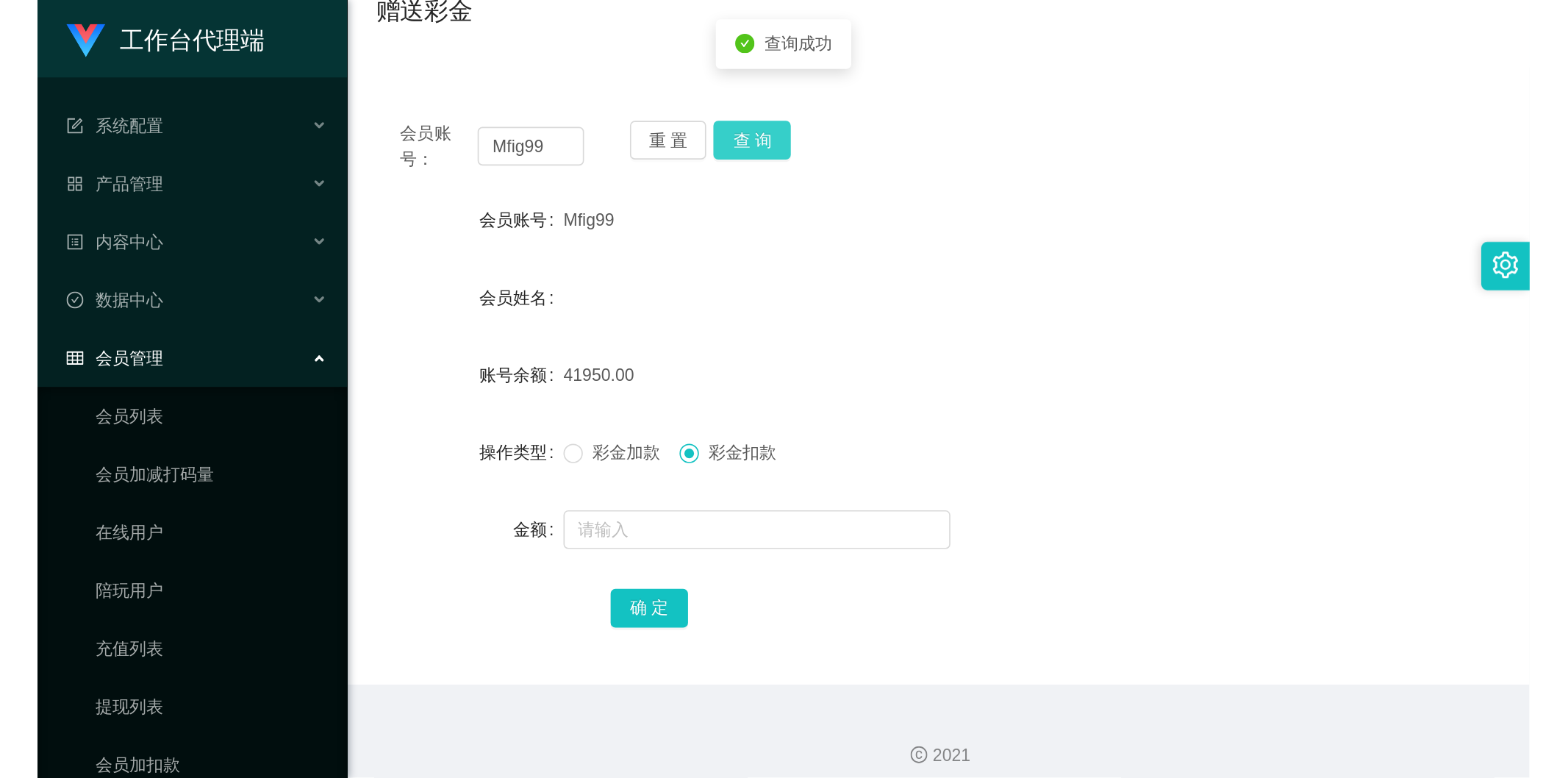
scroll to position [141, 0]
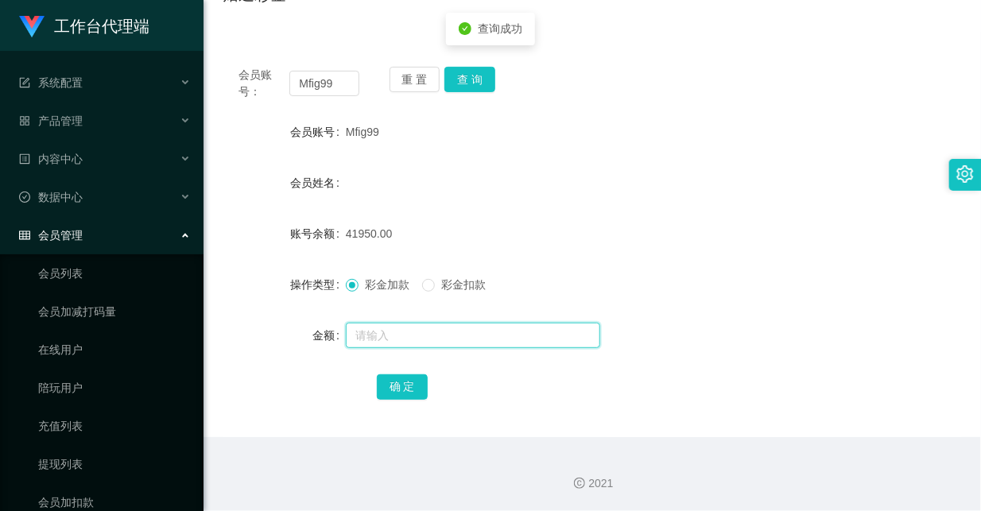
click at [412, 340] on input "text" at bounding box center [473, 335] width 254 height 25
type input "38000"
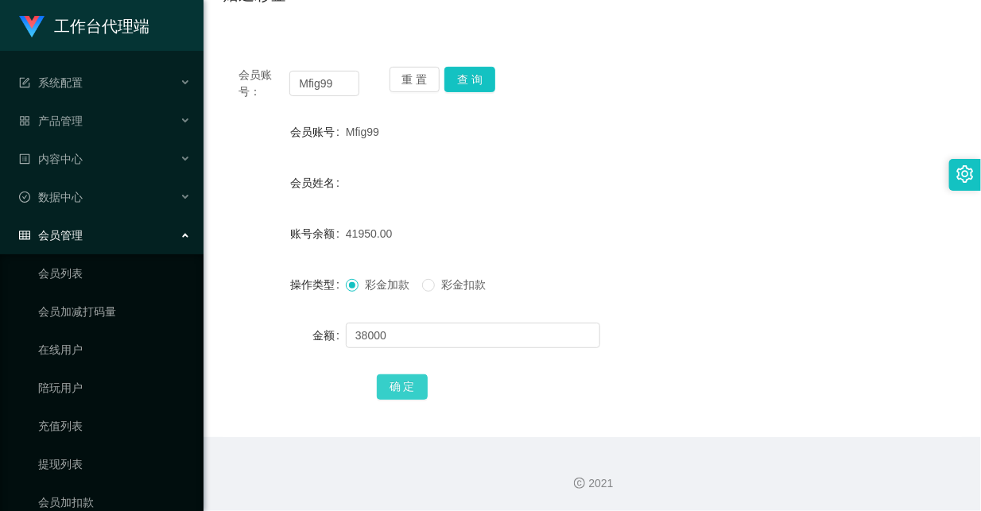
click at [409, 383] on button "确 定" at bounding box center [402, 387] width 51 height 25
drag, startPoint x: 606, startPoint y: 258, endPoint x: 616, endPoint y: 239, distance: 21.3
click at [606, 257] on form "会员账号 Mfig99 会员姓名 账号余额 79950.00 操作类型 彩金加款 彩金扣款 金额 确 定" at bounding box center [593, 259] width 740 height 286
click at [665, 143] on div "Mfig99" at bounding box center [562, 132] width 432 height 32
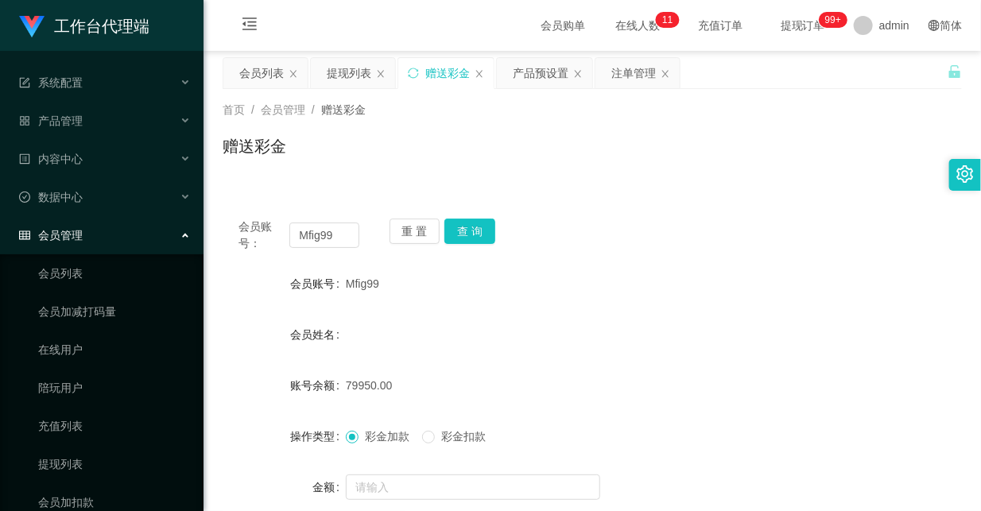
click at [520, 331] on div "会员姓名" at bounding box center [593, 335] width 740 height 32
click at [531, 74] on div "产品预设置" at bounding box center [541, 73] width 56 height 30
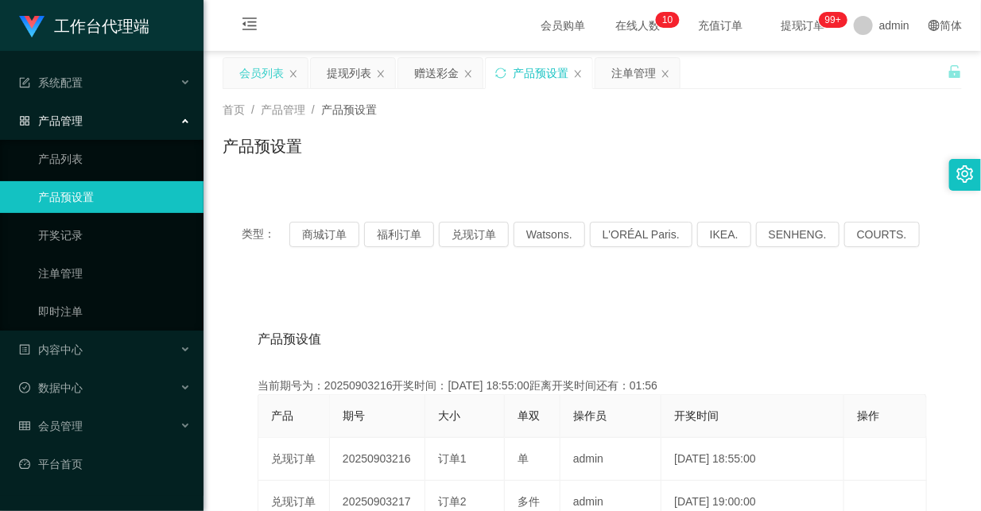
click at [271, 72] on div "会员列表" at bounding box center [261, 73] width 45 height 30
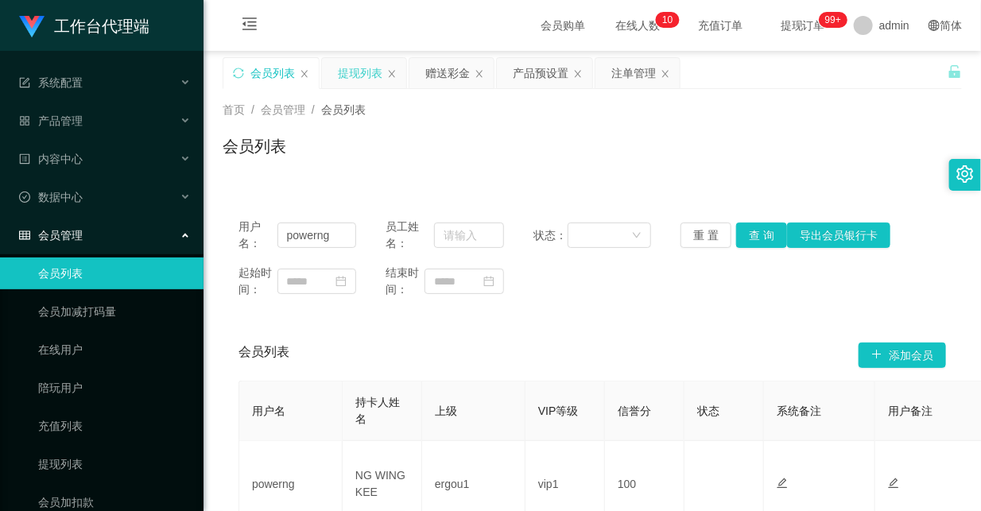
click at [347, 72] on div "提现列表" at bounding box center [360, 73] width 45 height 30
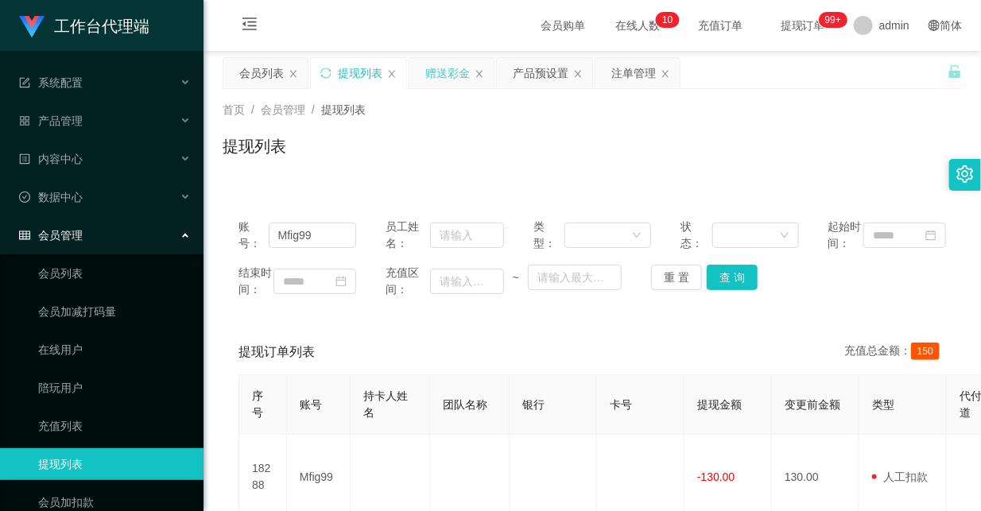
click at [442, 74] on div "赠送彩金" at bounding box center [447, 73] width 45 height 30
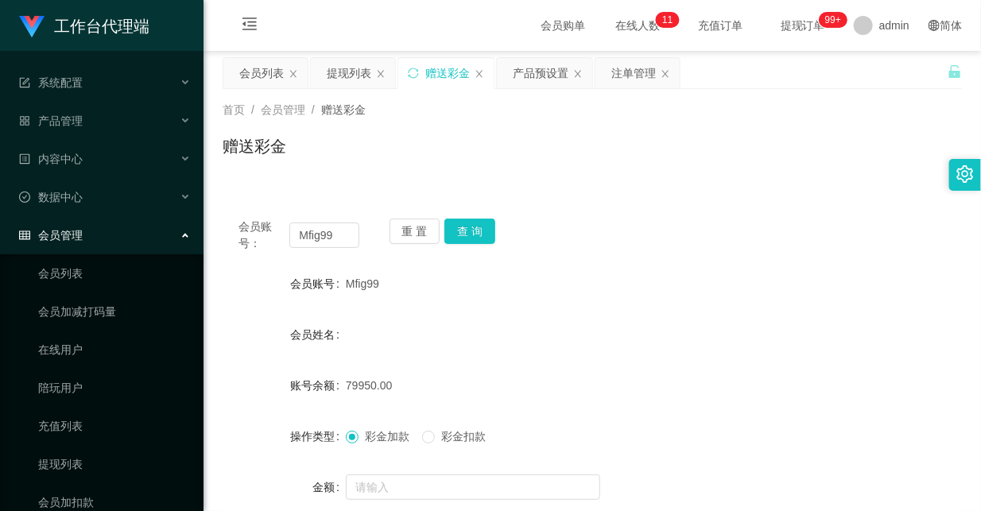
drag, startPoint x: 485, startPoint y: 292, endPoint x: 456, endPoint y: 283, distance: 29.9
click at [485, 292] on div "Mfig99" at bounding box center [562, 284] width 432 height 32
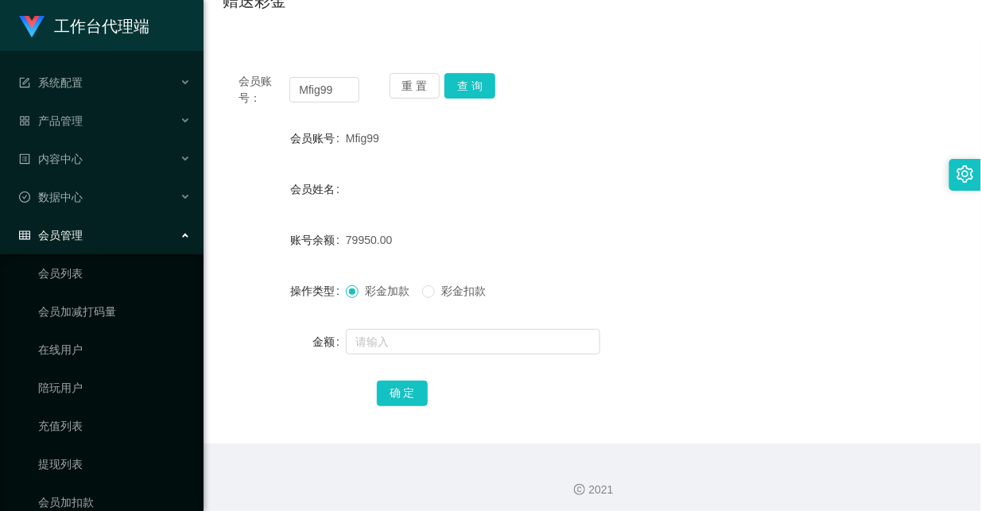
scroll to position [152, 0]
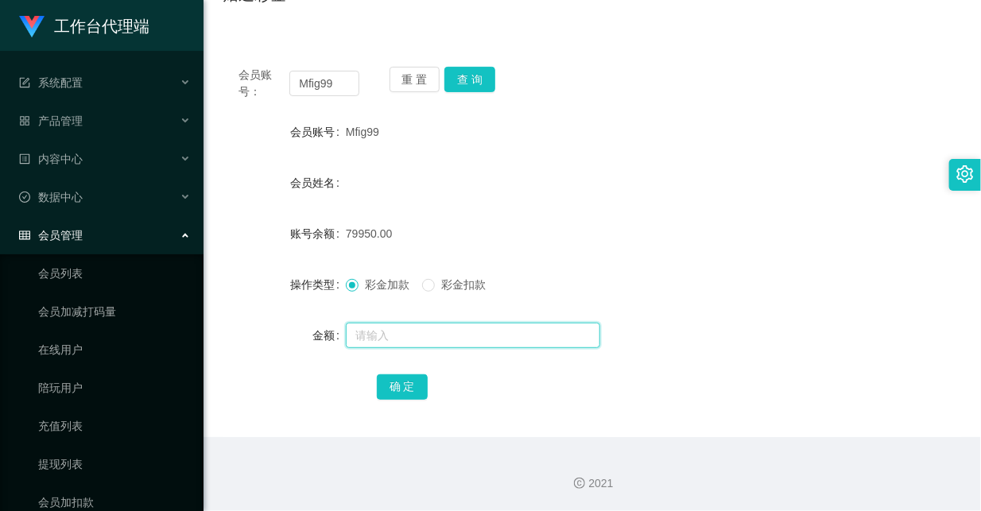
click at [404, 339] on input "text" at bounding box center [473, 335] width 254 height 25
paste input "22400"
type input "22400"
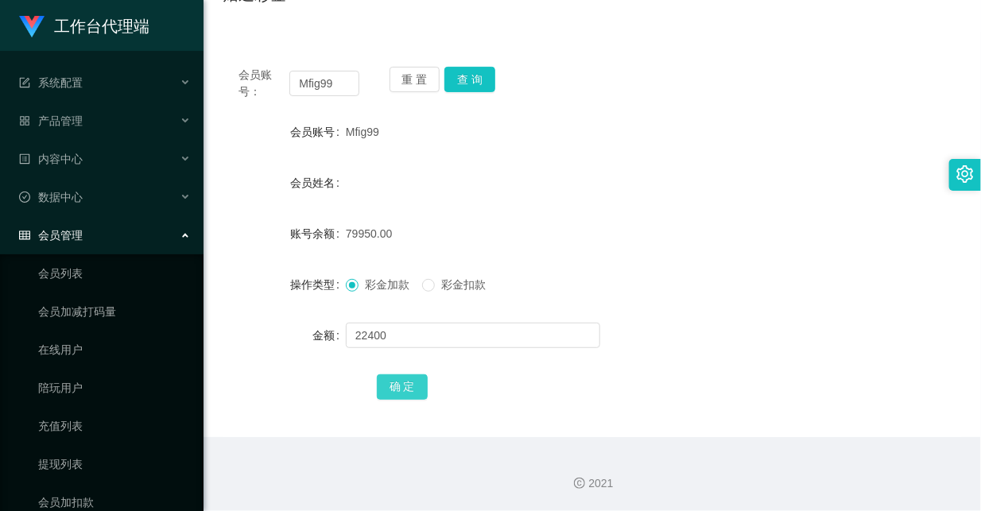
click at [400, 390] on button "确 定" at bounding box center [402, 387] width 51 height 25
click at [616, 208] on form "会员账号 Mfig99 会员姓名 账号余额 102350.00 操作类型 彩金加款 彩金扣款 金额 确 定" at bounding box center [593, 259] width 740 height 286
click at [563, 280] on div "彩金加款 彩金扣款" at bounding box center [562, 285] width 432 height 32
click at [479, 73] on button "查 询" at bounding box center [470, 79] width 51 height 25
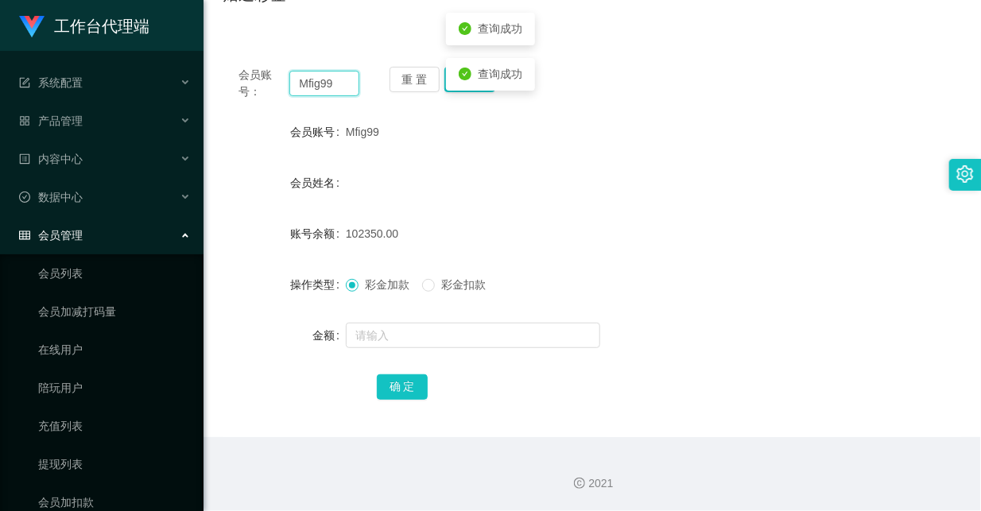
click at [314, 83] on input "Mfig99" at bounding box center [323, 83] width 69 height 25
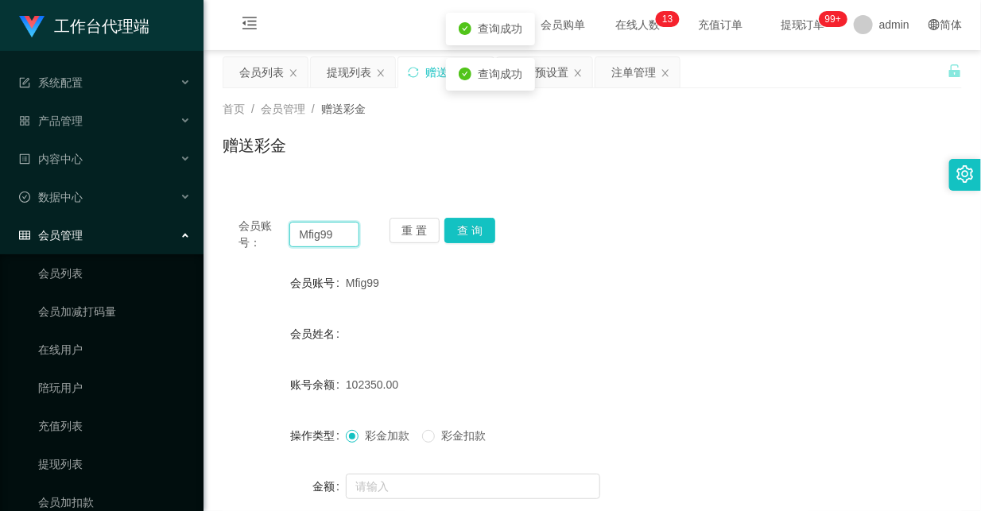
scroll to position [0, 0]
drag, startPoint x: 271, startPoint y: 72, endPoint x: 316, endPoint y: 77, distance: 44.9
click at [271, 72] on div "会员列表" at bounding box center [261, 73] width 45 height 30
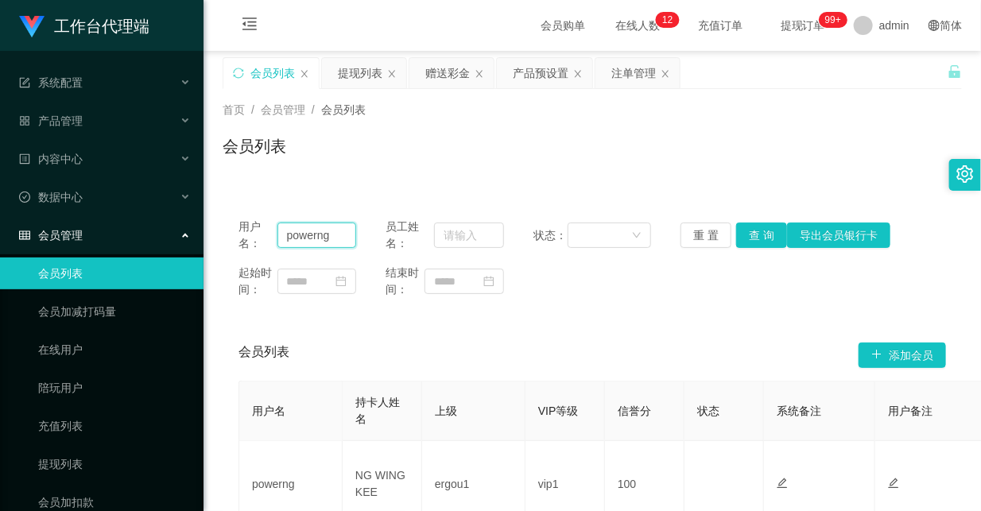
click at [322, 241] on input "powerng" at bounding box center [318, 235] width 80 height 25
drag, startPoint x: 322, startPoint y: 241, endPoint x: 331, endPoint y: 239, distance: 8.9
click at [322, 241] on input "powerng" at bounding box center [318, 235] width 80 height 25
click at [449, 78] on div "赠送彩金" at bounding box center [447, 73] width 45 height 30
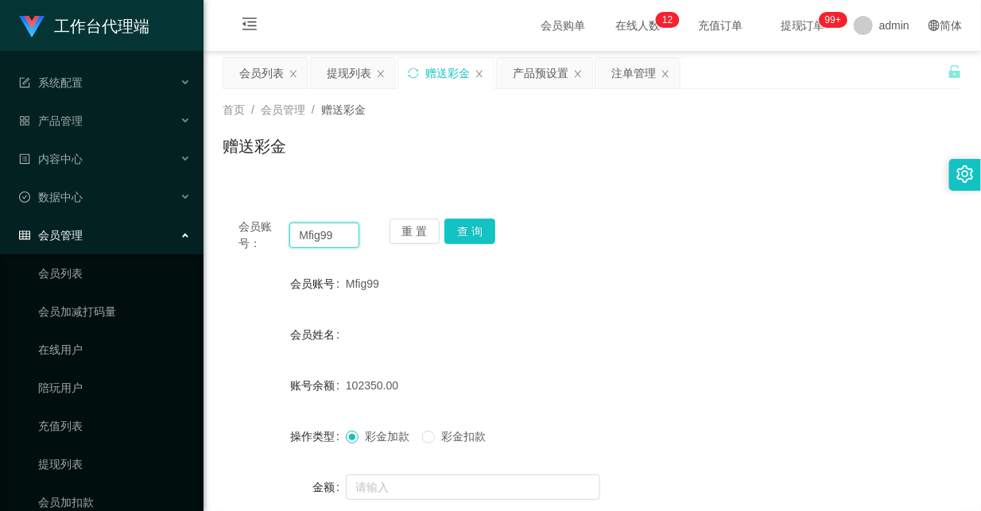
click at [324, 240] on input "Mfig99" at bounding box center [323, 235] width 69 height 25
drag, startPoint x: 269, startPoint y: 80, endPoint x: 316, endPoint y: 92, distance: 48.6
click at [269, 78] on div "会员列表" at bounding box center [261, 73] width 45 height 30
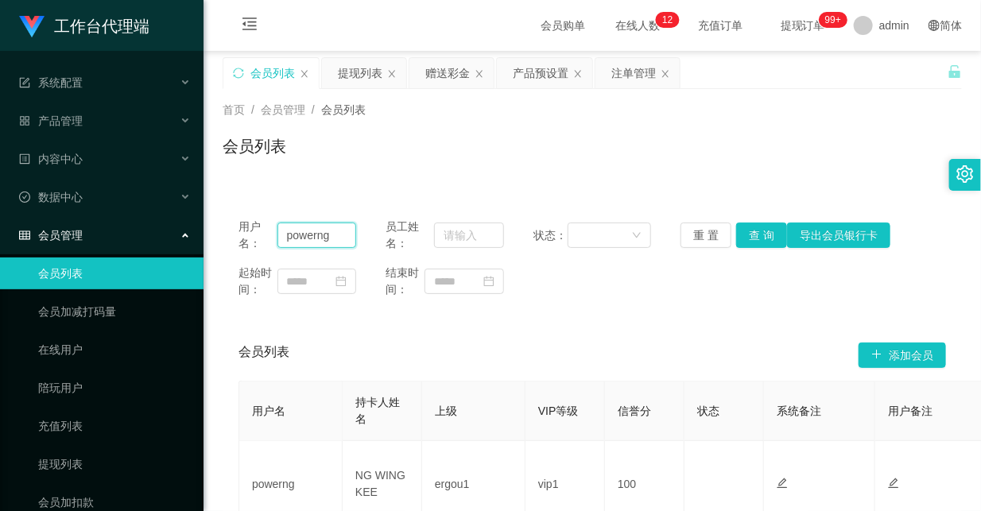
click at [314, 239] on input "powerng" at bounding box center [318, 235] width 80 height 25
paste input "Mfig99"
type input "Mfig99"
click at [750, 239] on button "查 询" at bounding box center [761, 235] width 51 height 25
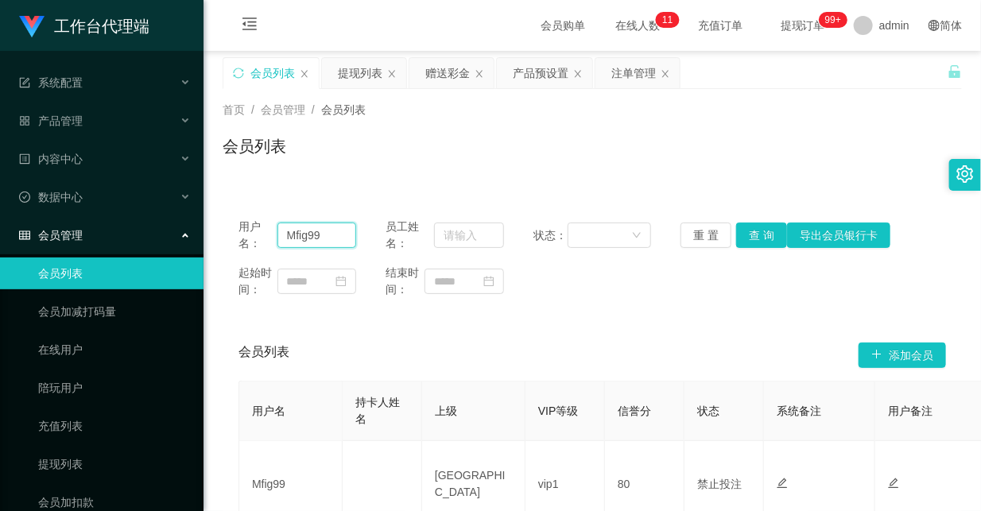
click at [304, 236] on input "Mfig99" at bounding box center [318, 235] width 80 height 25
click at [753, 233] on button "查 询" at bounding box center [761, 235] width 51 height 25
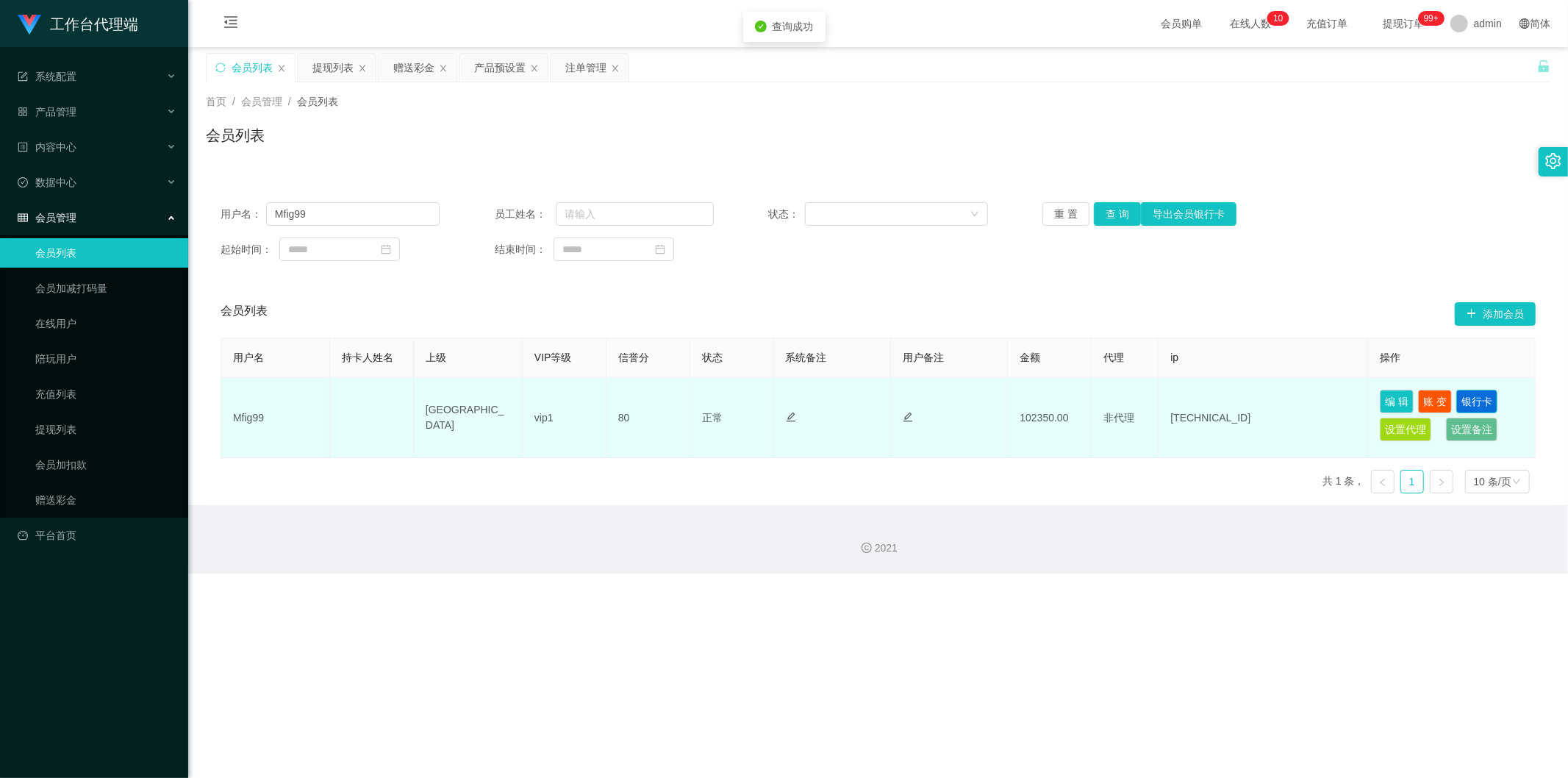
click at [907, 401] on button "银行卡" at bounding box center [1476, 401] width 42 height 23
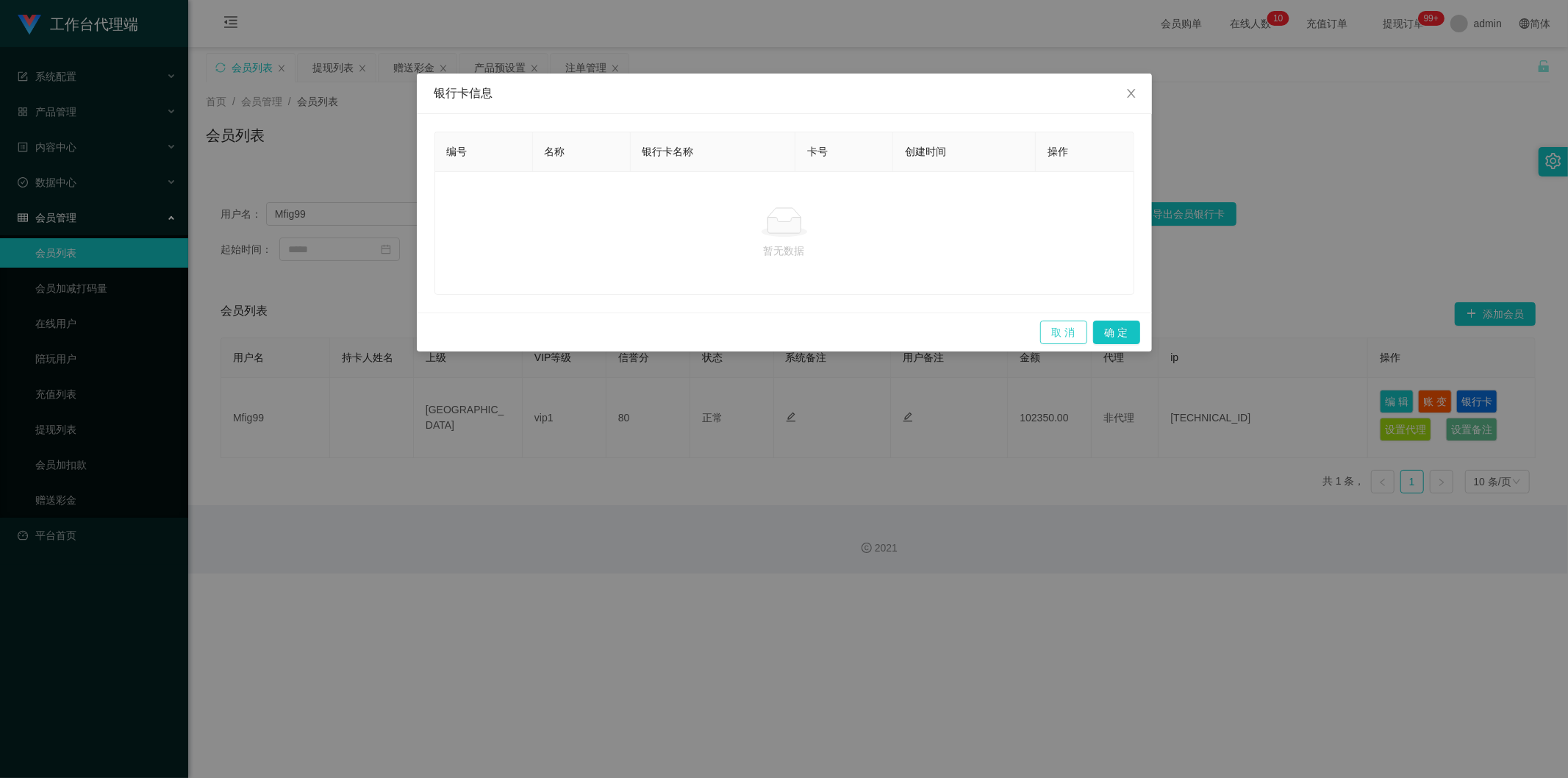
click at [907, 336] on button "取 消" at bounding box center [1063, 332] width 47 height 23
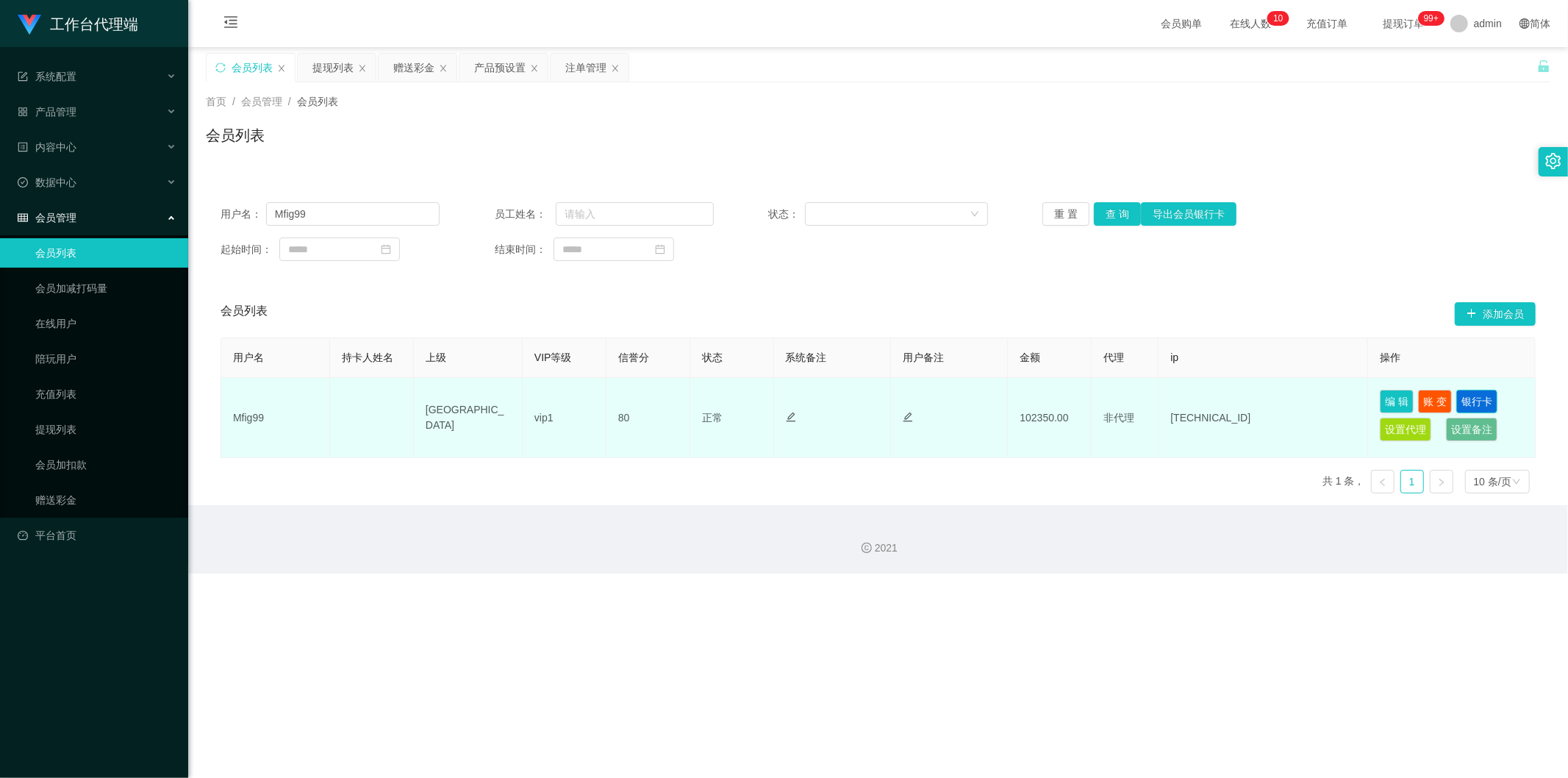
click at [907, 401] on button "银行卡" at bounding box center [1476, 401] width 42 height 23
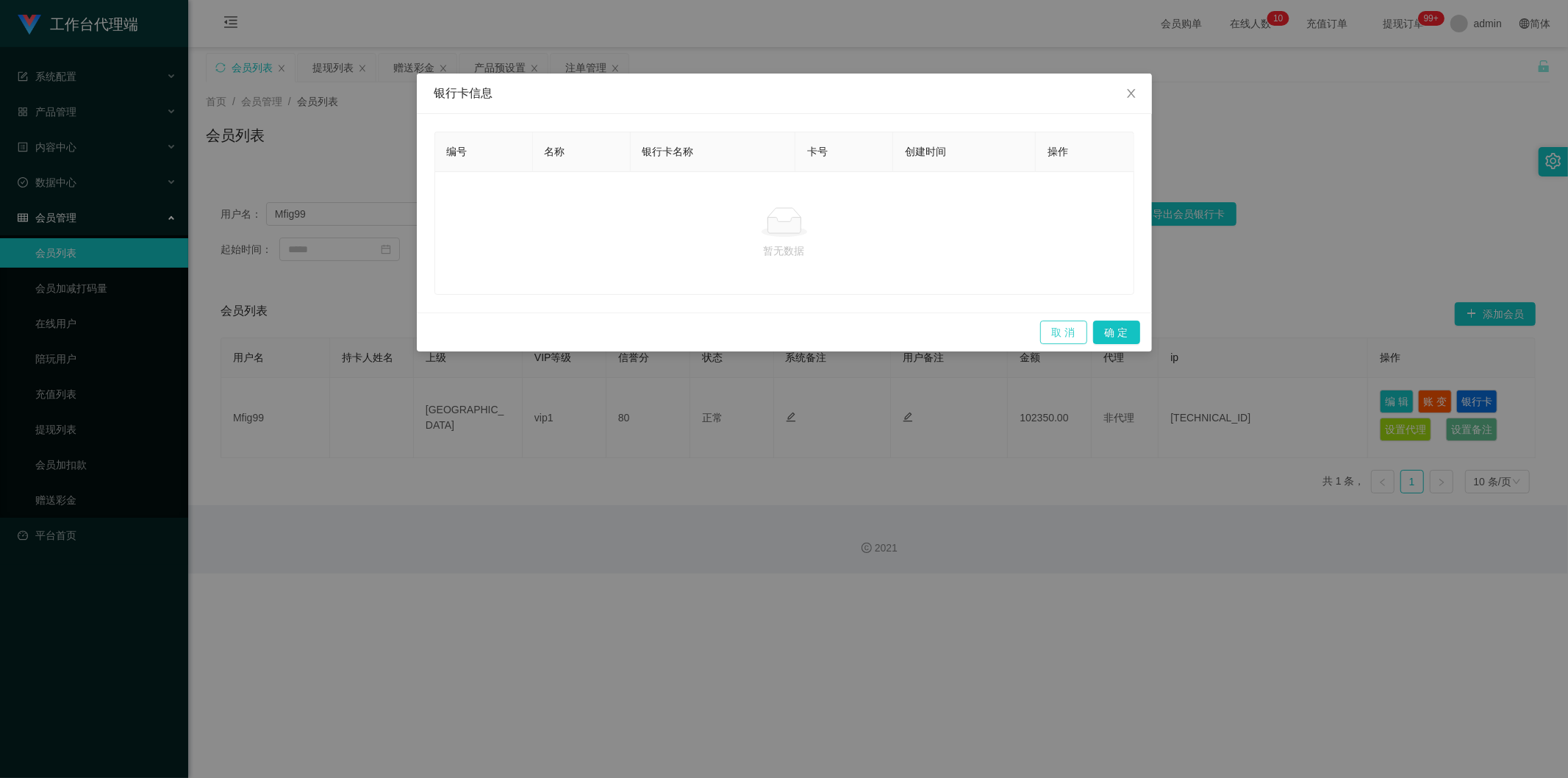
click at [907, 336] on button "取 消" at bounding box center [1063, 332] width 47 height 23
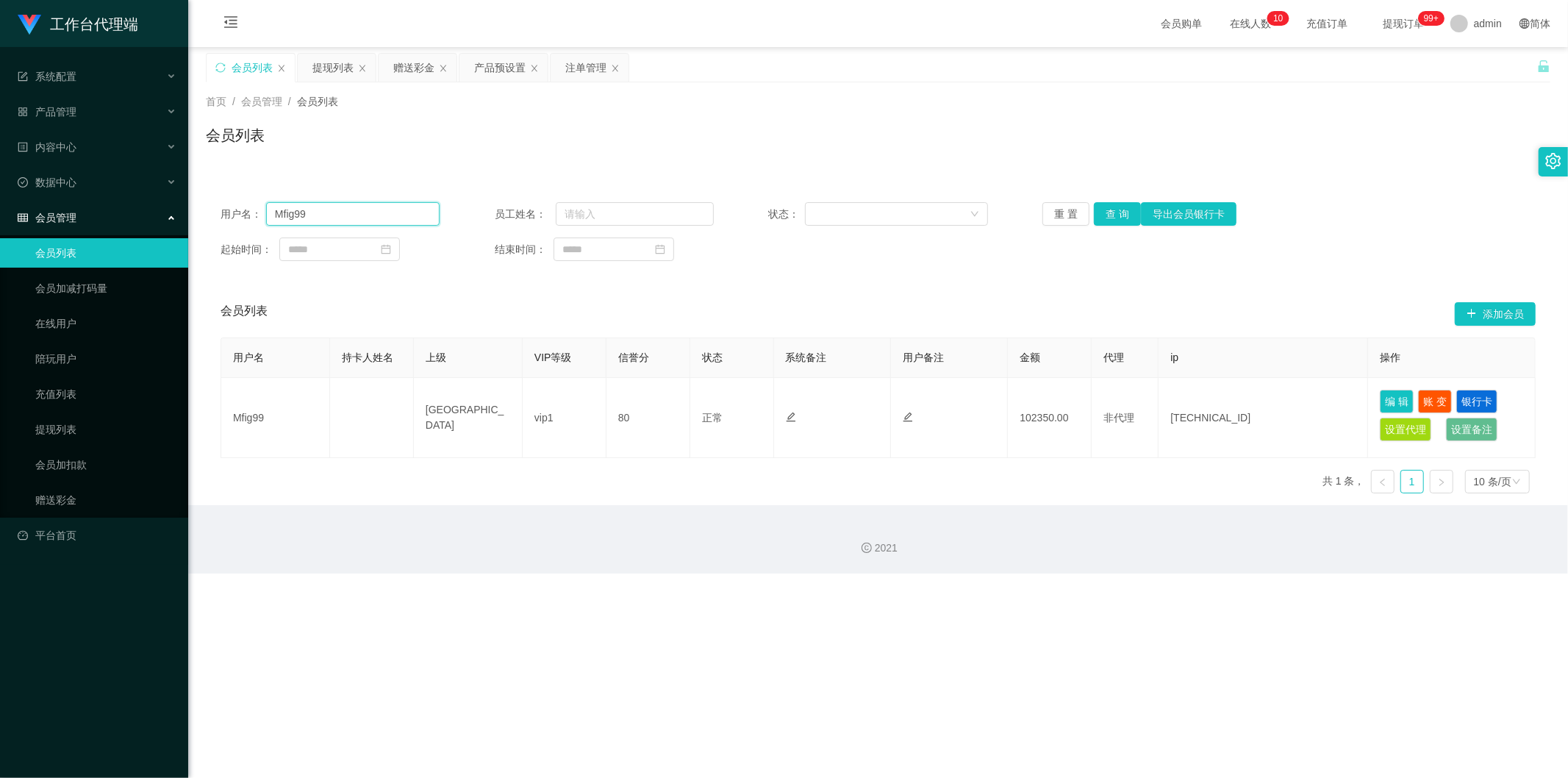
drag, startPoint x: 343, startPoint y: 214, endPoint x: 543, endPoint y: 225, distance: 200.3
click at [343, 214] on input "Mfig99" at bounding box center [353, 214] width 174 height 23
click at [907, 215] on button "查 询" at bounding box center [1117, 214] width 47 height 23
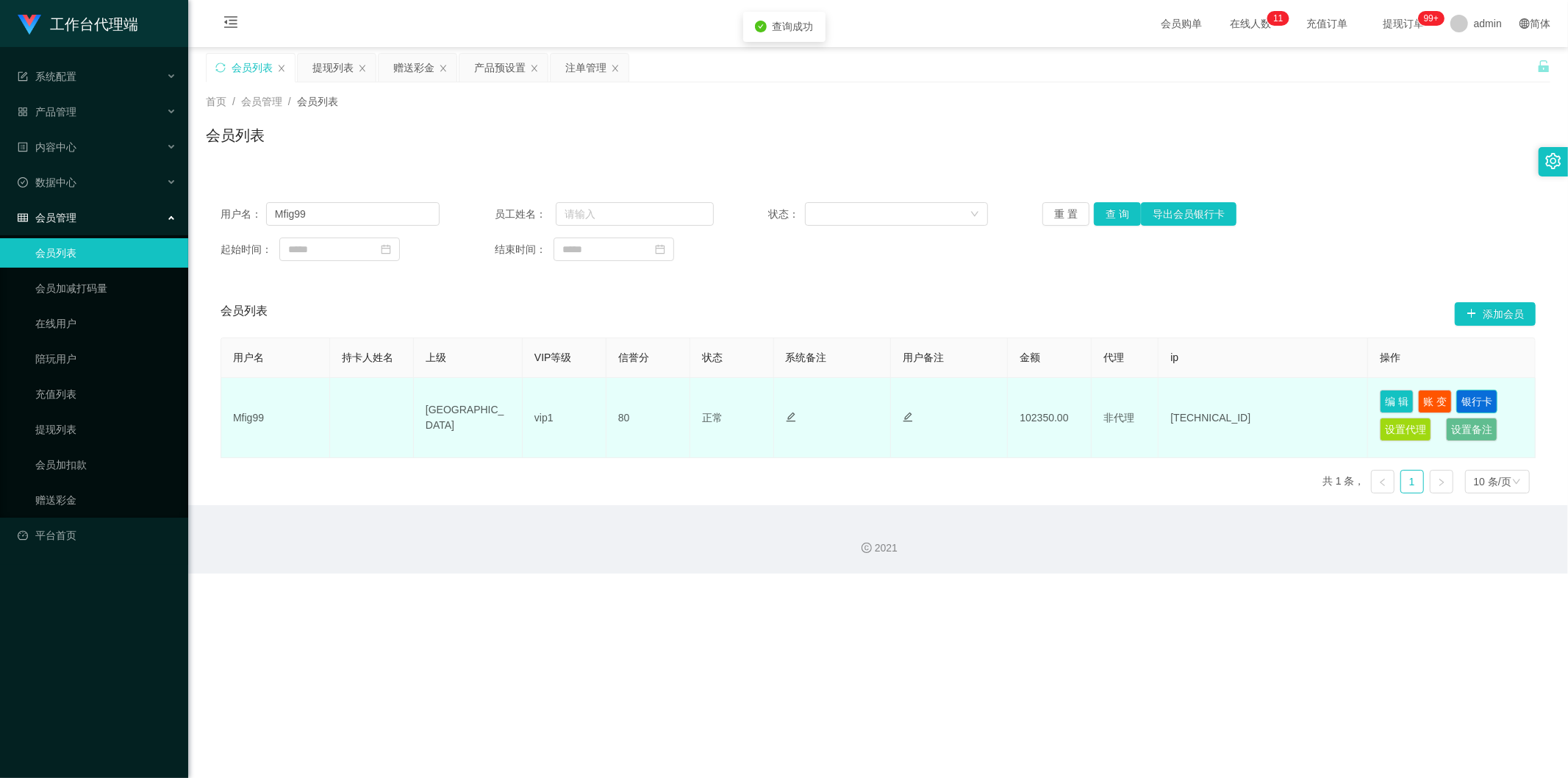
click at [907, 394] on button "银行卡" at bounding box center [1476, 401] width 42 height 23
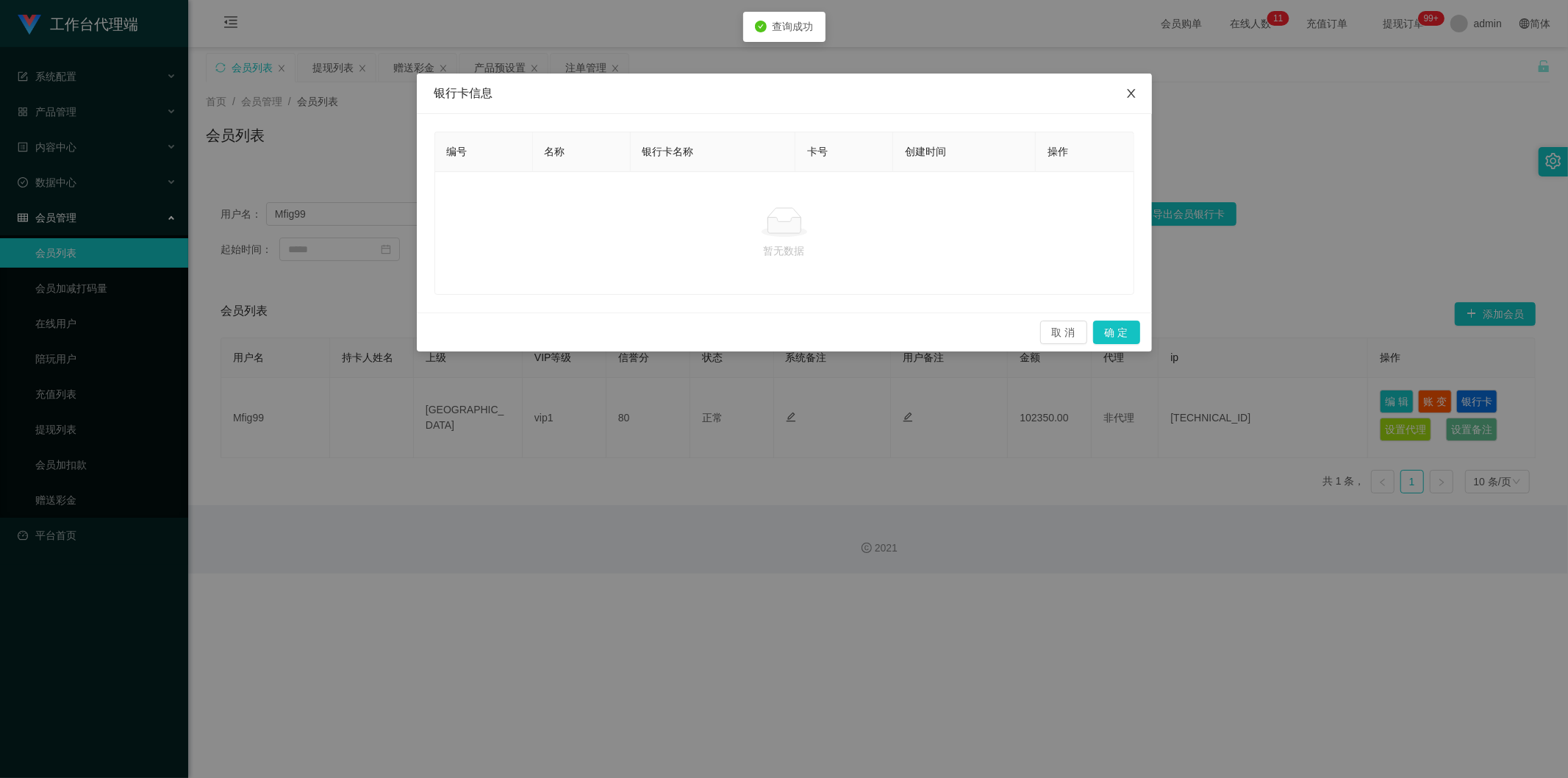
click at [907, 86] on span "Close" at bounding box center [1132, 94] width 42 height 42
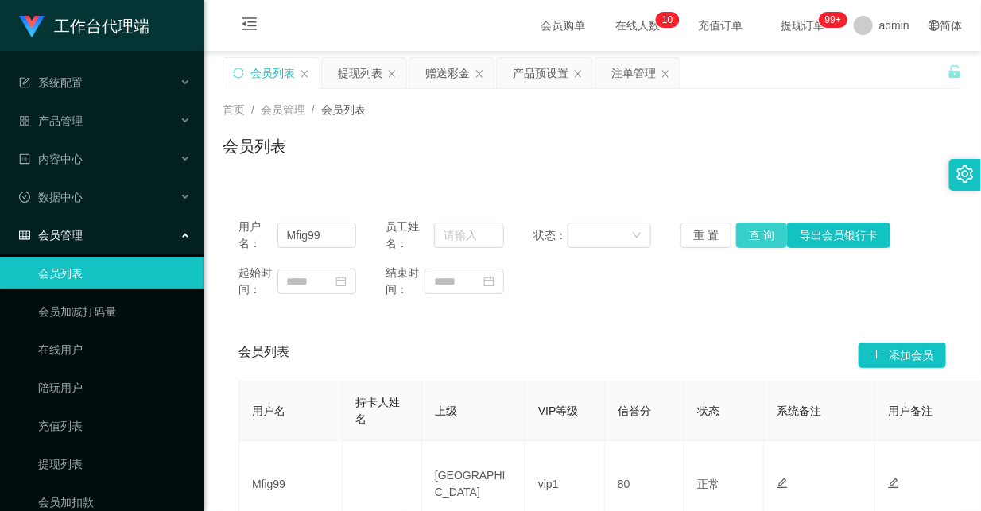
click at [756, 236] on button "查 询" at bounding box center [761, 235] width 51 height 25
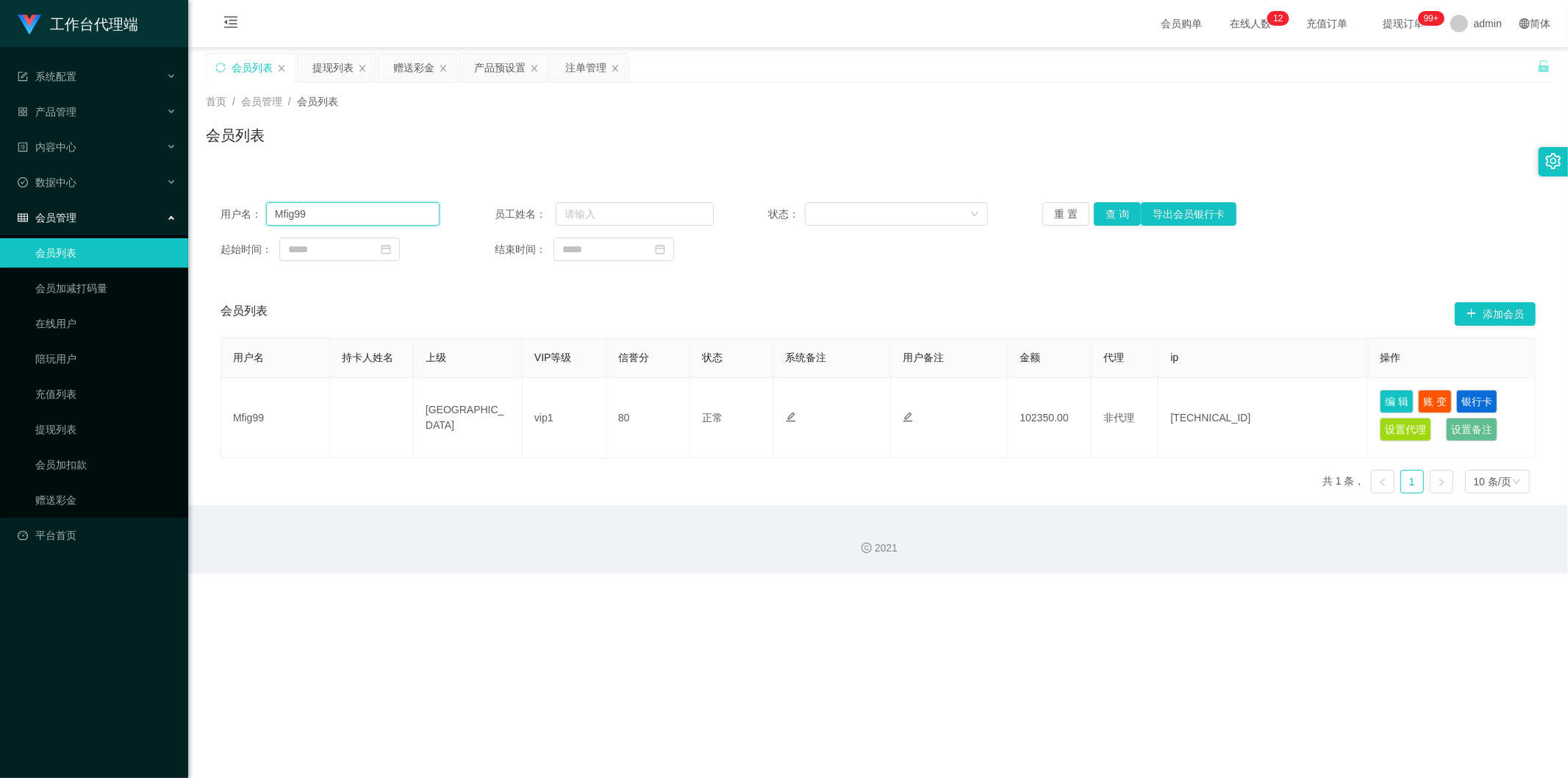
drag, startPoint x: 334, startPoint y: 210, endPoint x: 234, endPoint y: 210, distance: 100.0
click at [234, 210] on div "用户名： Mfig99" at bounding box center [330, 214] width 219 height 23
drag, startPoint x: 334, startPoint y: 74, endPoint x: 338, endPoint y: 90, distance: 16.5
click at [334, 74] on div "提现列表" at bounding box center [333, 68] width 42 height 28
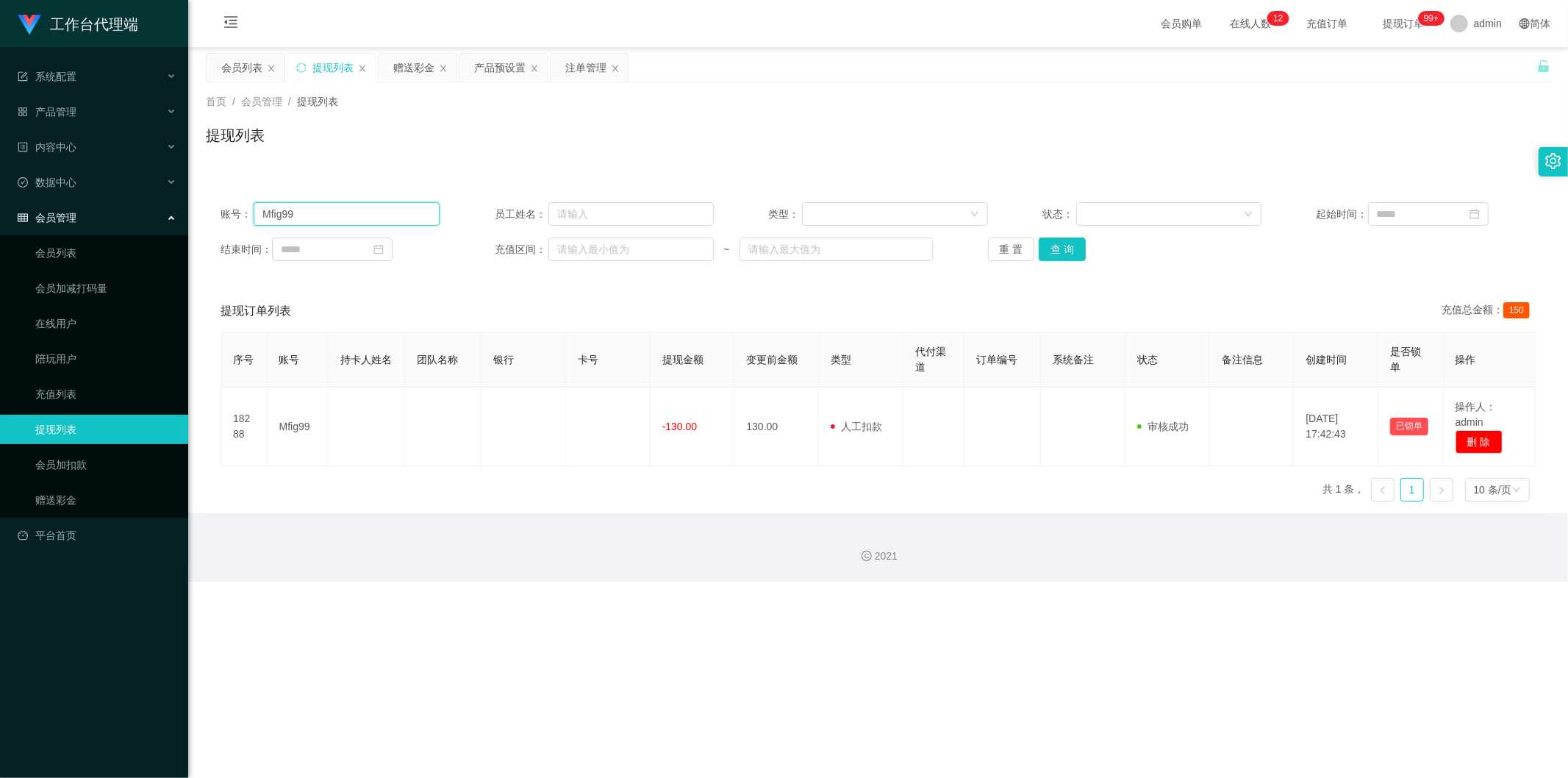
drag, startPoint x: 320, startPoint y: 212, endPoint x: 207, endPoint y: 204, distance: 113.3
click at [208, 204] on div "账号： Mfig99 员工姓名： 类型： 状态： 起始时间： 结束时间： 充值区间： ~ 重 置 查 询" at bounding box center [878, 231] width 1345 height 88
click at [907, 254] on button "查 询" at bounding box center [1062, 249] width 47 height 23
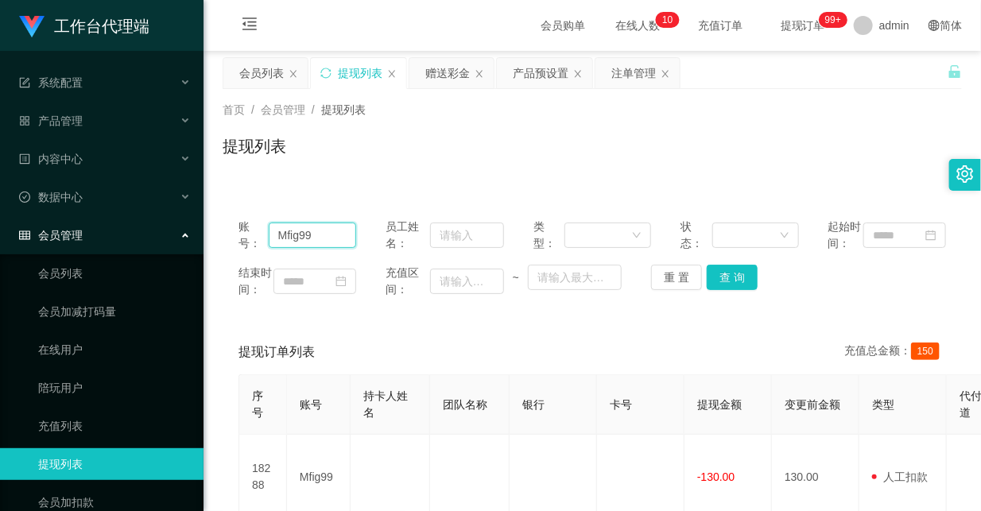
click at [289, 236] on input "Mfig99" at bounding box center [313, 235] width 88 height 25
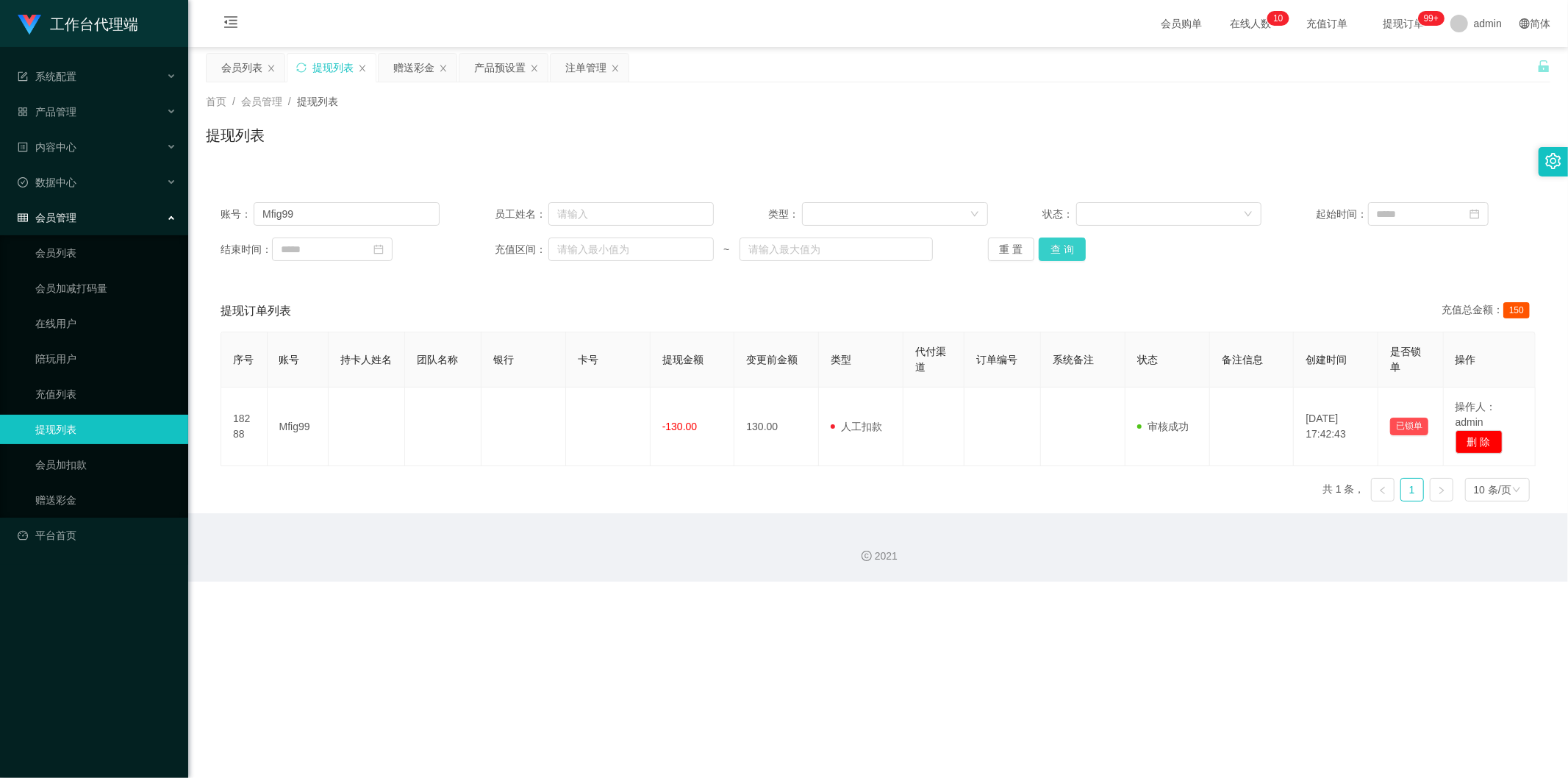
click at [907, 245] on button "查 询" at bounding box center [1062, 249] width 47 height 23
click at [225, 62] on div "会员列表" at bounding box center [241, 68] width 42 height 28
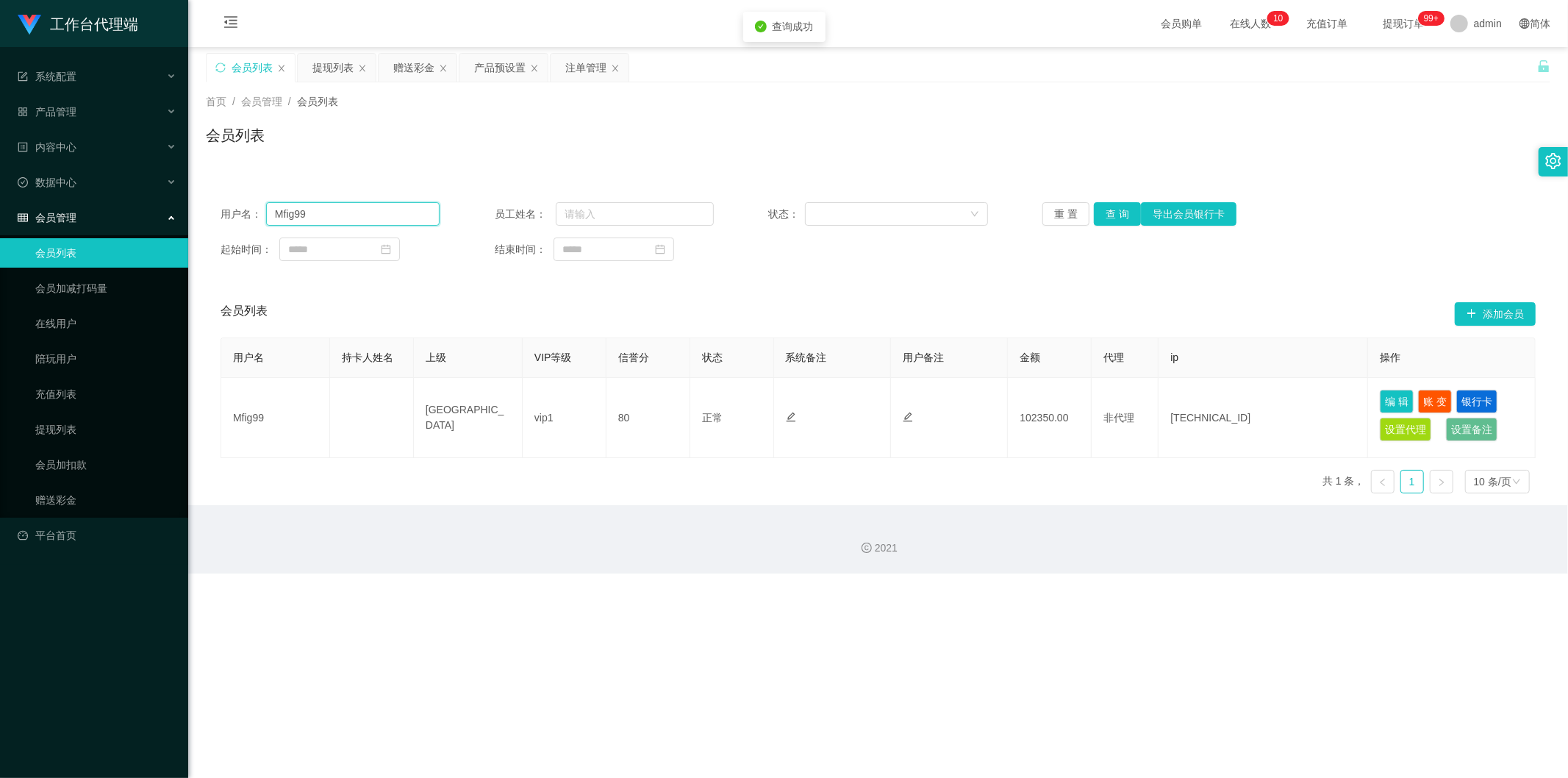
drag, startPoint x: 329, startPoint y: 211, endPoint x: 256, endPoint y: 207, distance: 73.1
click at [256, 207] on div "用户名： Mfig99" at bounding box center [330, 214] width 219 height 23
click at [907, 210] on button "查 询" at bounding box center [1117, 214] width 47 height 23
click at [907, 97] on div "首页 / 会员管理 / 会员列表 /" at bounding box center [878, 102] width 1345 height 16
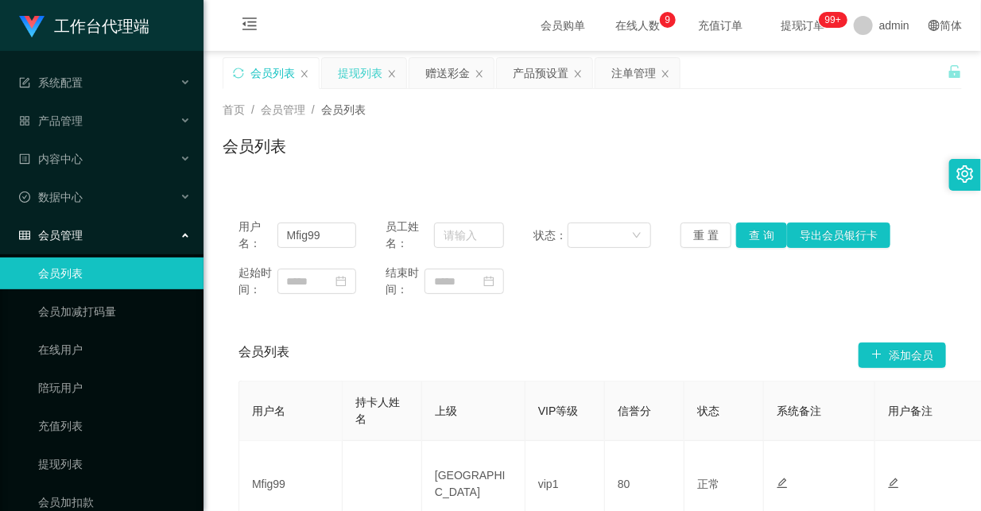
click at [354, 77] on div "提现列表" at bounding box center [360, 73] width 45 height 30
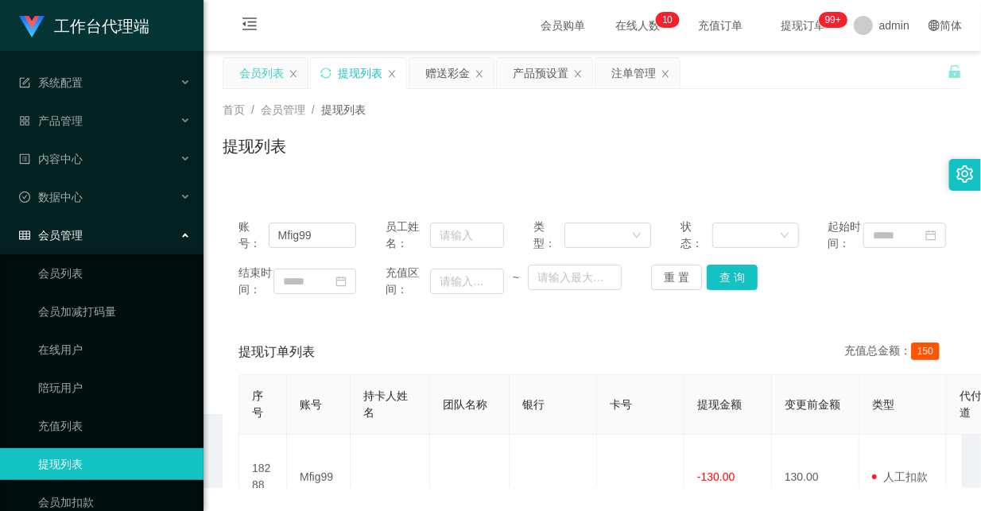
click at [272, 66] on div "会员列表" at bounding box center [261, 73] width 45 height 30
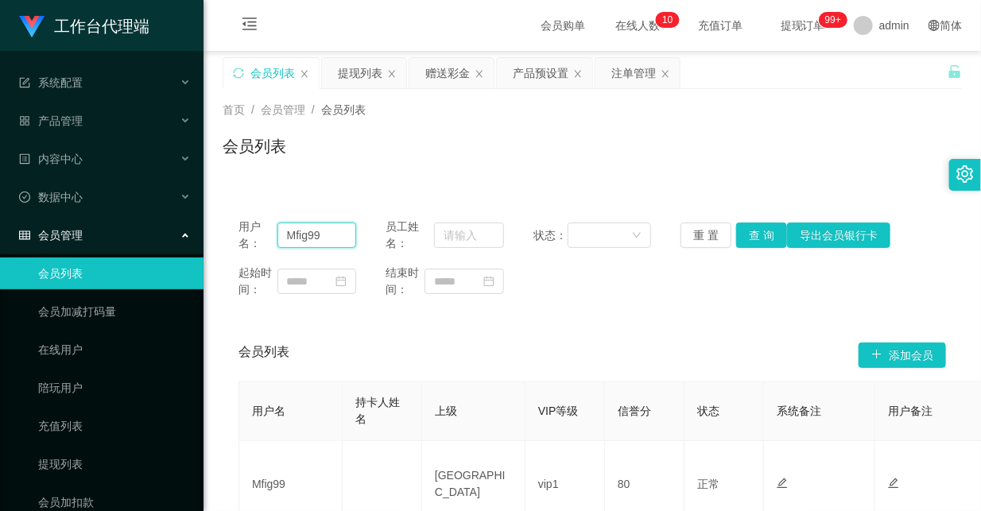
drag, startPoint x: 327, startPoint y: 235, endPoint x: 262, endPoint y: 229, distance: 64.7
click at [262, 229] on div "用户名： Mfig99" at bounding box center [298, 235] width 118 height 33
click at [757, 242] on button "查 询" at bounding box center [761, 235] width 51 height 25
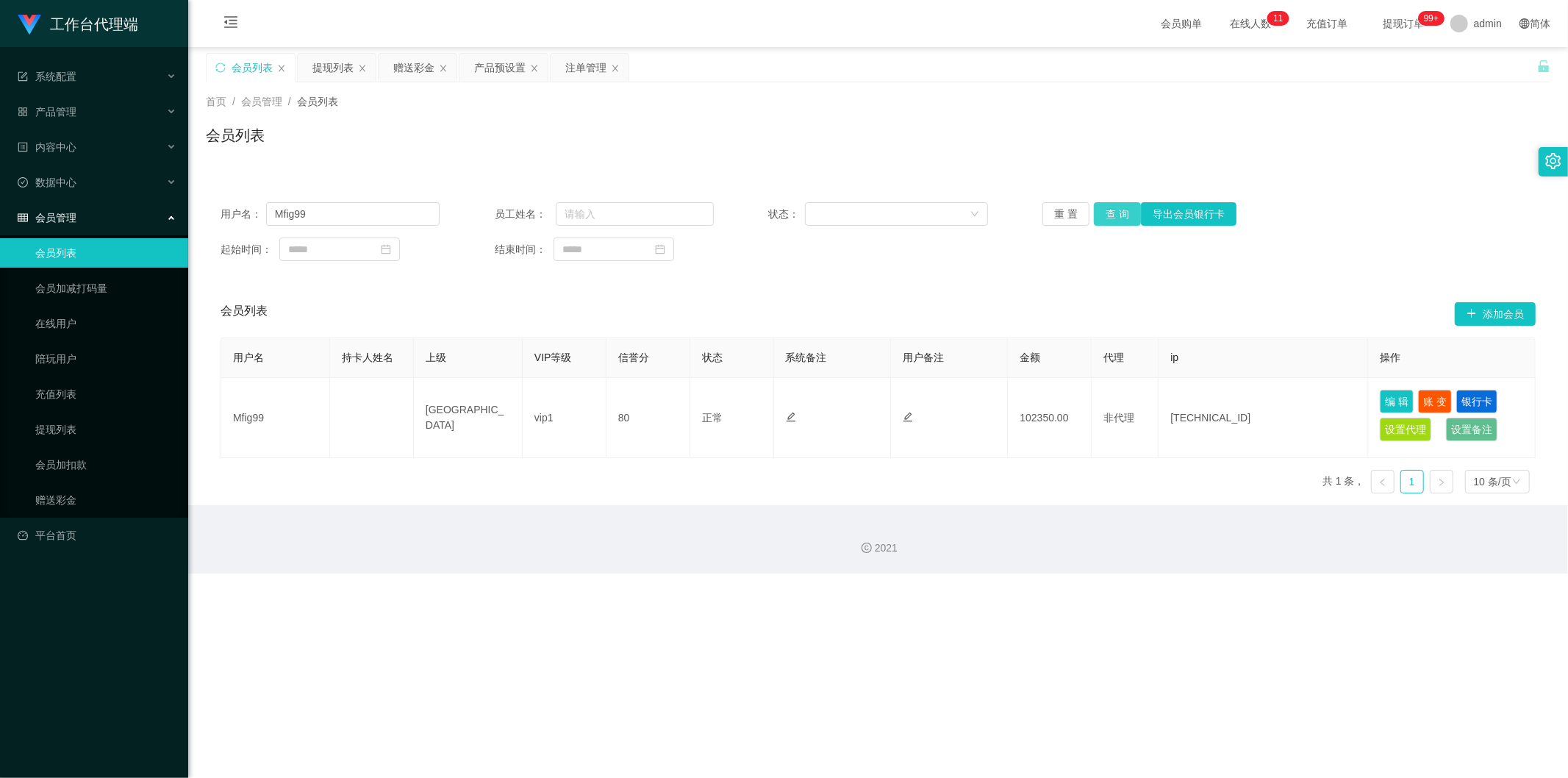
click at [907, 212] on button "查 询" at bounding box center [1117, 214] width 47 height 23
click at [907, 268] on div "用户名： Mfig99 员工姓名： 状态： 重 置 查 询 导出会员银行卡 起始时间： 结束时间：" at bounding box center [878, 231] width 1345 height 88
click at [907, 207] on button "查 询" at bounding box center [1117, 214] width 47 height 23
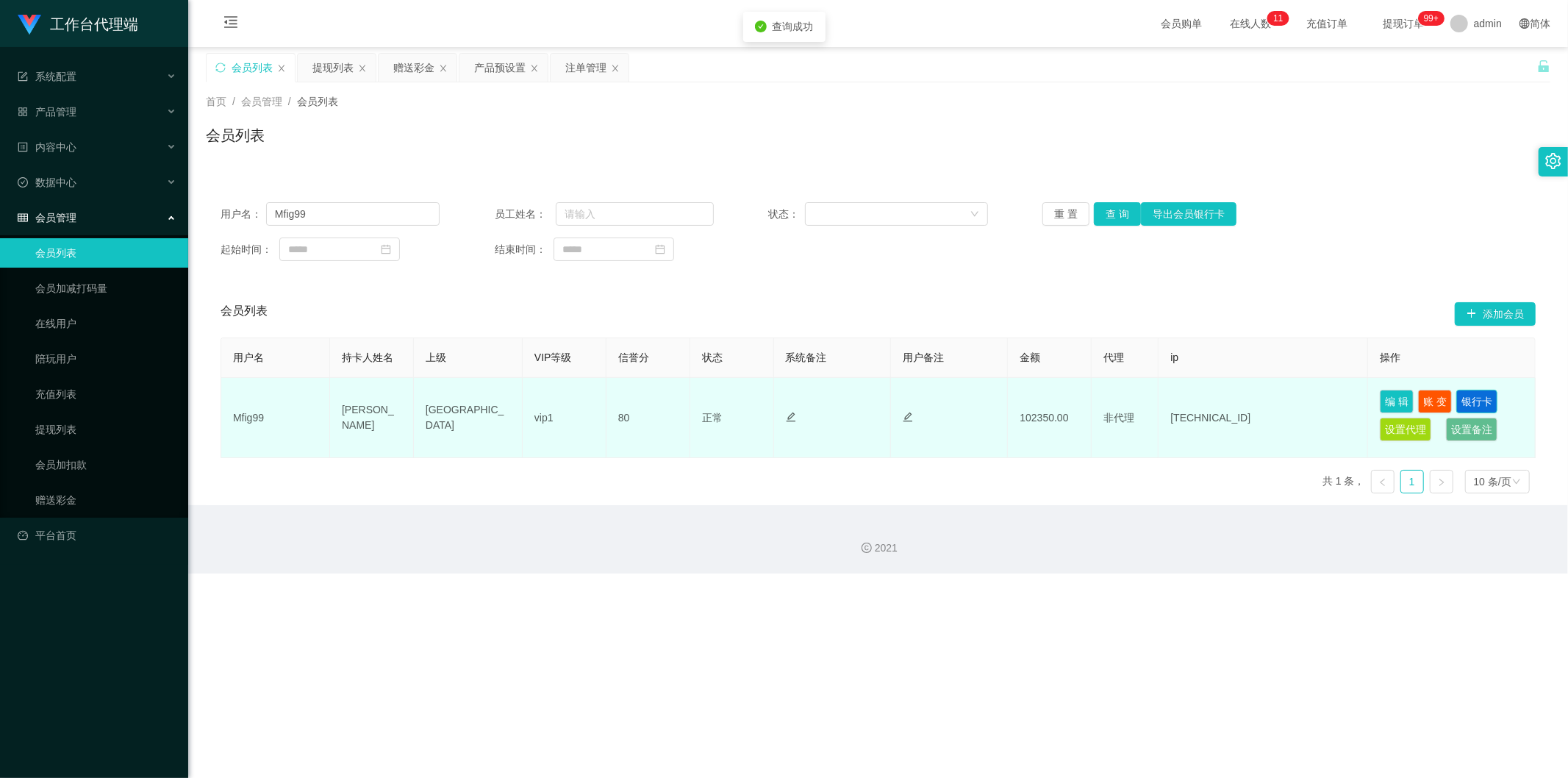
click at [907, 400] on button "银行卡" at bounding box center [1476, 401] width 42 height 23
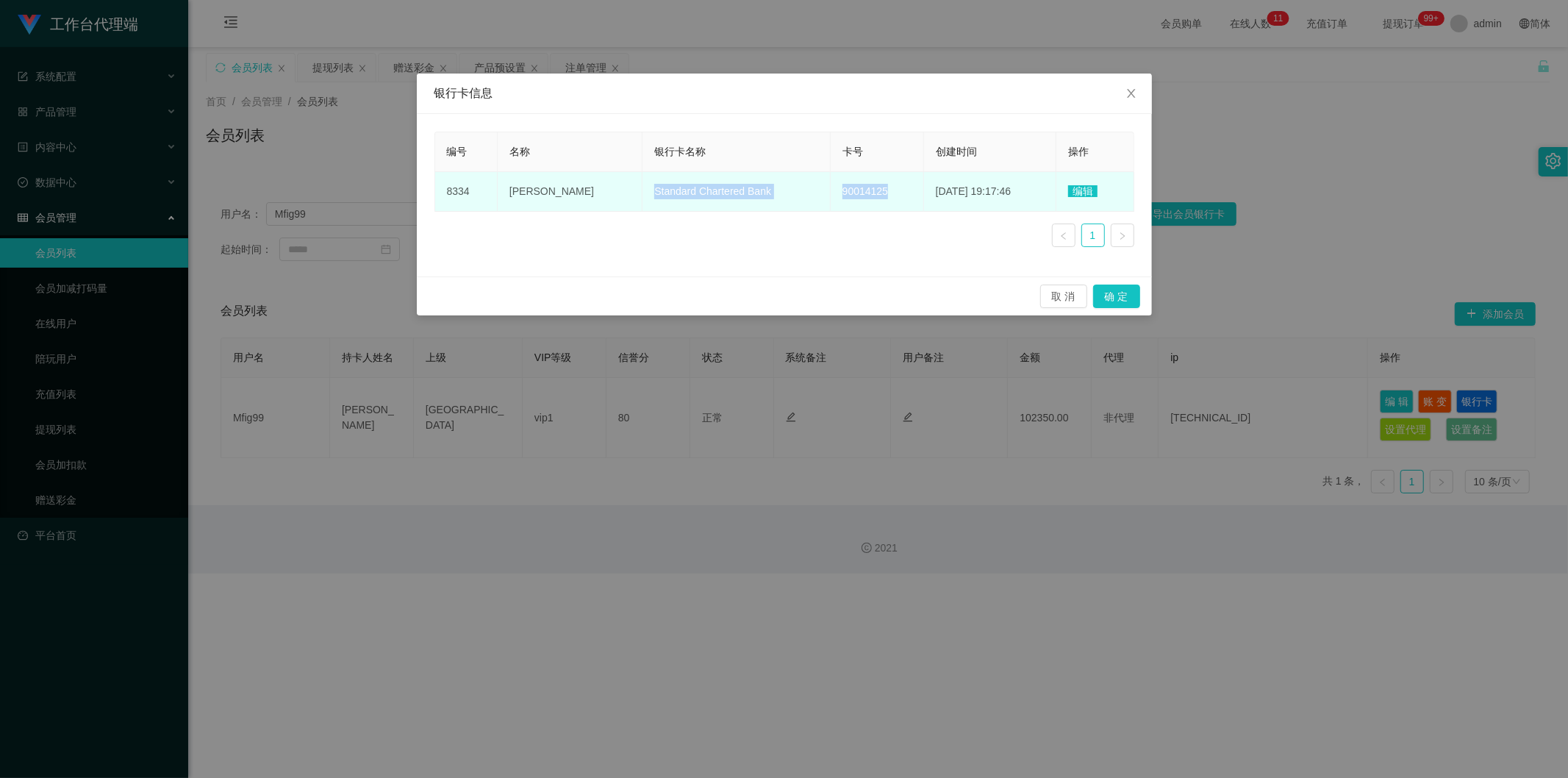
drag, startPoint x: 583, startPoint y: 193, endPoint x: 834, endPoint y: 197, distance: 251.0
click at [834, 197] on tr "8334 [PERSON_NAME] Standard Chartered Bank 90014125 [DATE] 19:17:46 编辑" at bounding box center [785, 191] width 699 height 40
click at [856, 194] on td "90014125" at bounding box center [877, 191] width 93 height 40
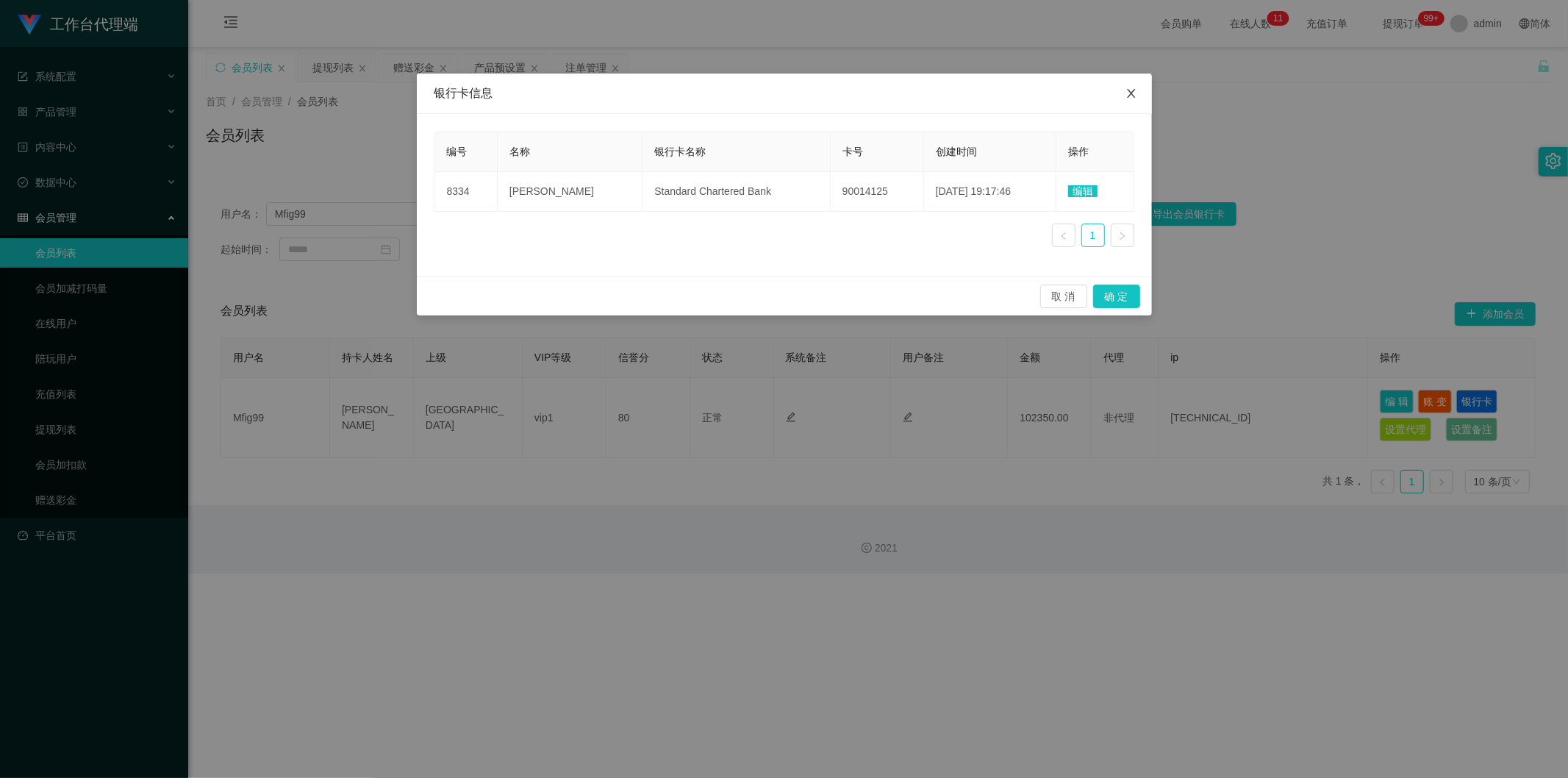
click at [907, 97] on icon "图标: close" at bounding box center [1131, 93] width 8 height 9
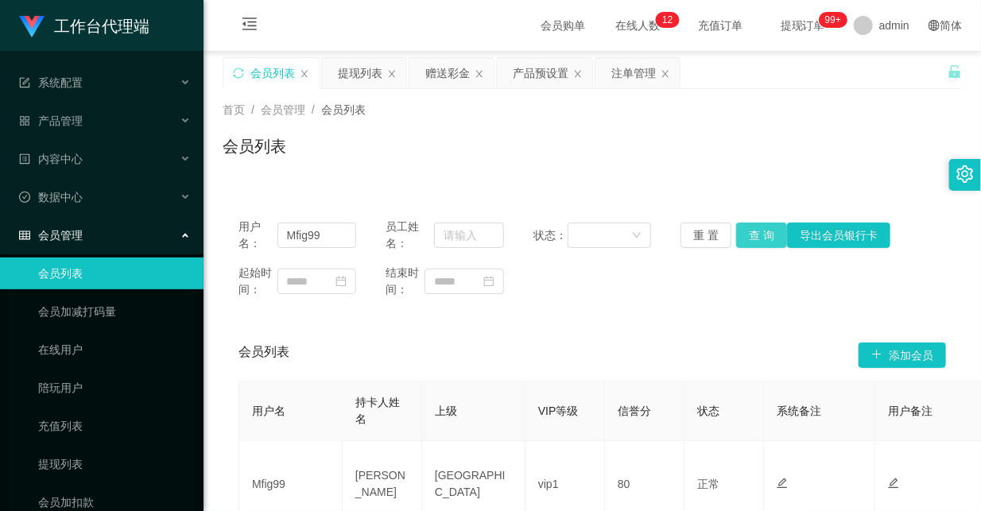
click at [752, 235] on button "查 询" at bounding box center [761, 235] width 51 height 25
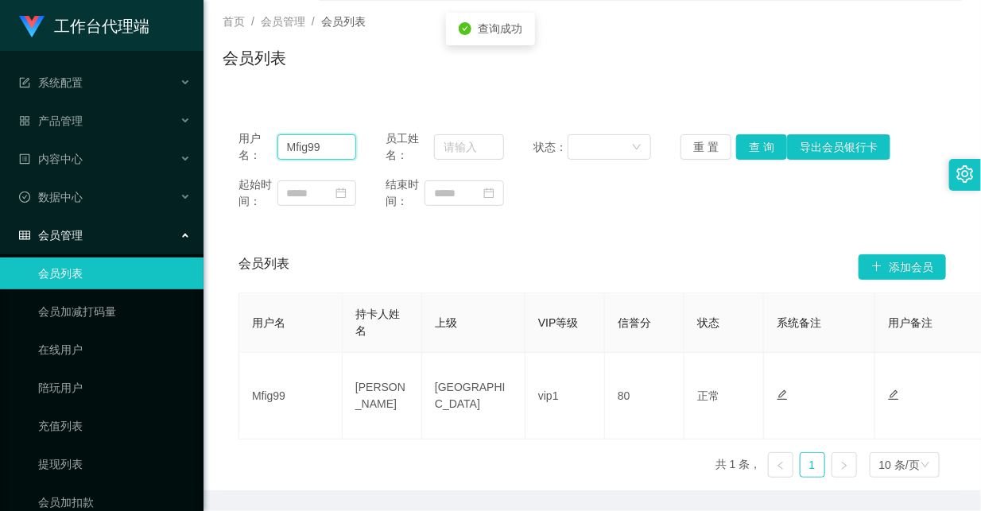
click at [305, 148] on input "Mfig99" at bounding box center [318, 146] width 80 height 25
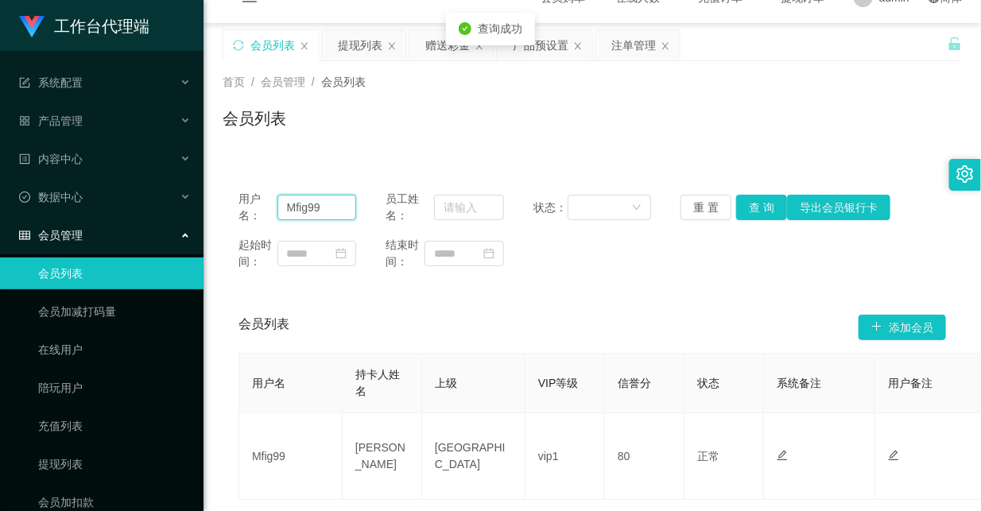
scroll to position [0, 0]
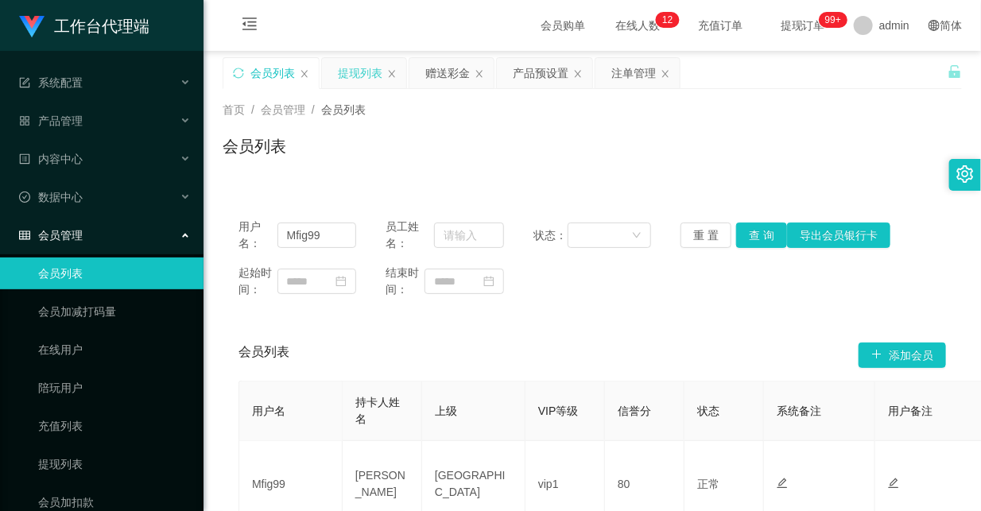
click at [368, 72] on div "提现列表" at bounding box center [360, 73] width 45 height 30
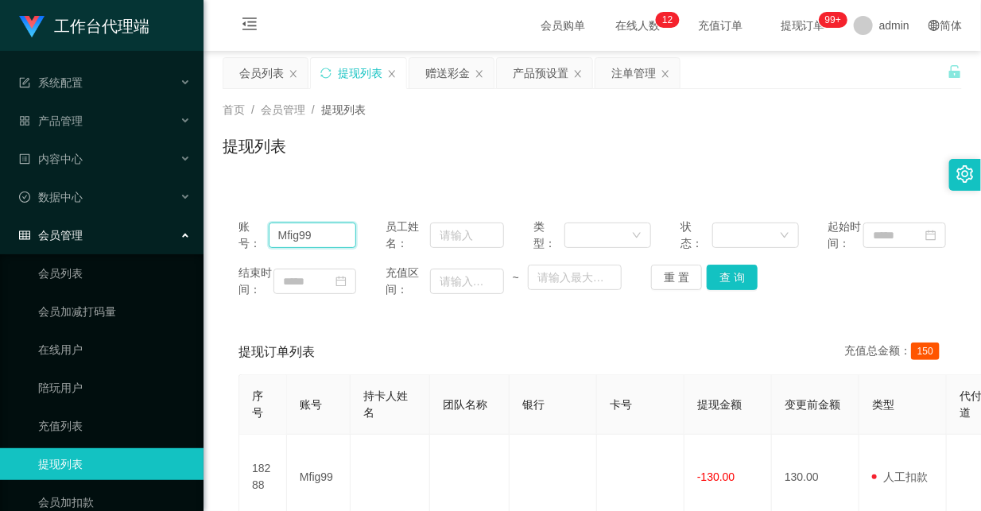
drag, startPoint x: 320, startPoint y: 247, endPoint x: 164, endPoint y: 239, distance: 156.1
click at [164, 239] on section "工作台代理端 系统配置 系统配置列表 管理员列表 管理员分组 systemPays 产品管理 产品列表 产品预设置 开奖记录 注单管理 即时注单 内容中心 数…" at bounding box center [490, 322] width 981 height 645
click at [721, 290] on button "查 询" at bounding box center [732, 277] width 51 height 25
click at [720, 290] on button "查 询" at bounding box center [732, 277] width 51 height 25
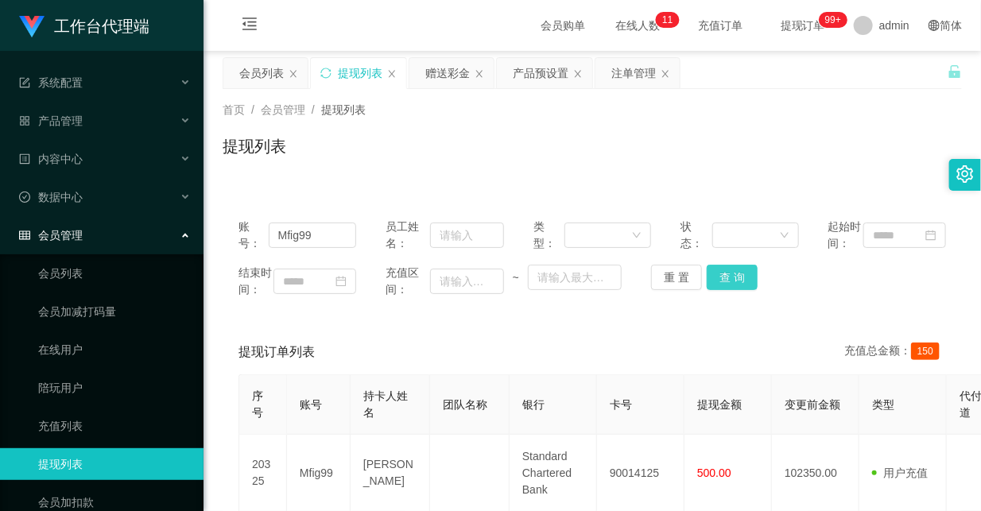
click at [736, 290] on button "查 询" at bounding box center [732, 277] width 51 height 25
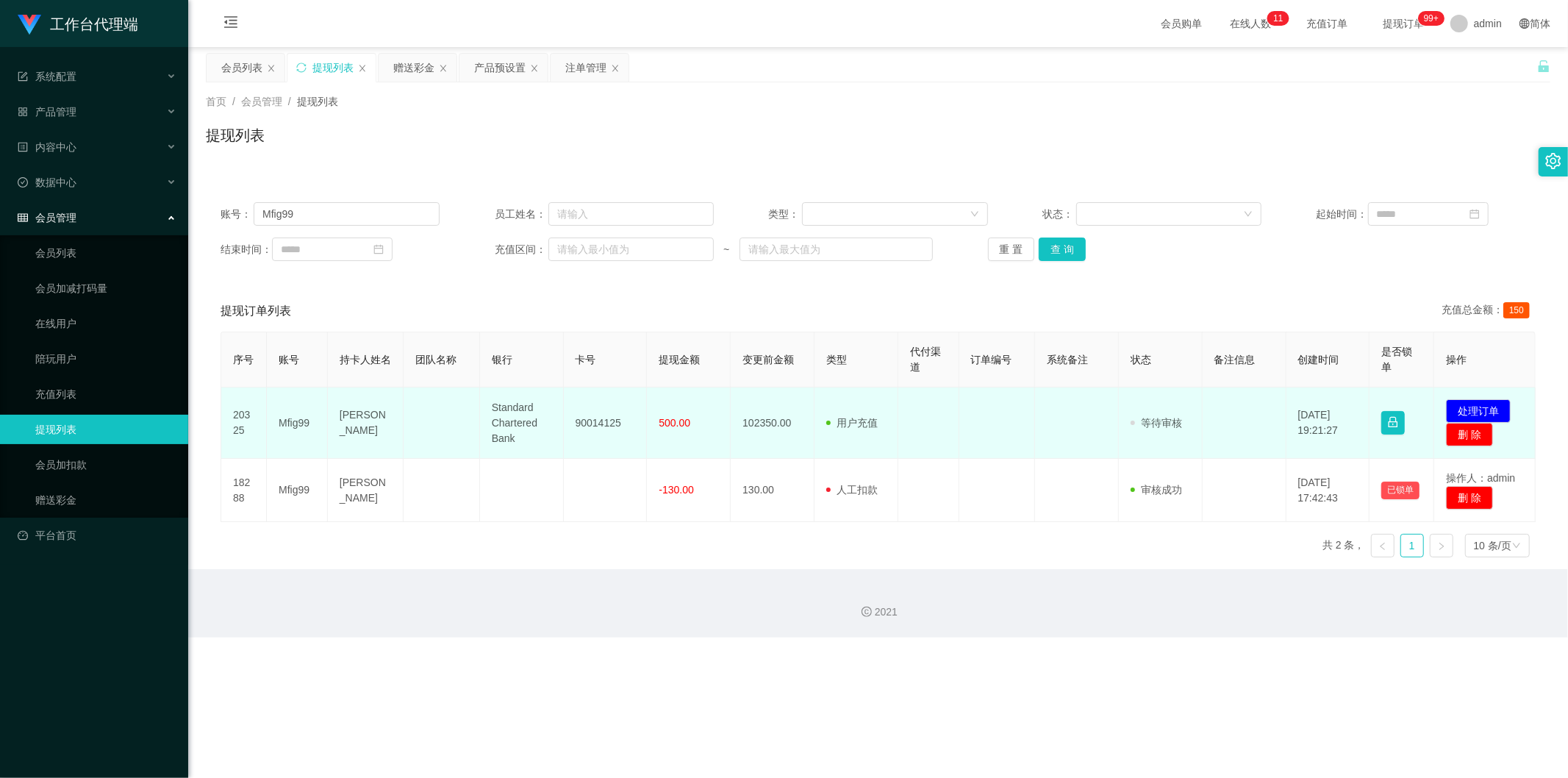
click at [508, 421] on td "Standard Chartered Bank" at bounding box center [521, 423] width 84 height 71
click at [508, 420] on td "Standard Chartered Bank" at bounding box center [521, 423] width 84 height 71
copy td "Standard Chartered Bank"
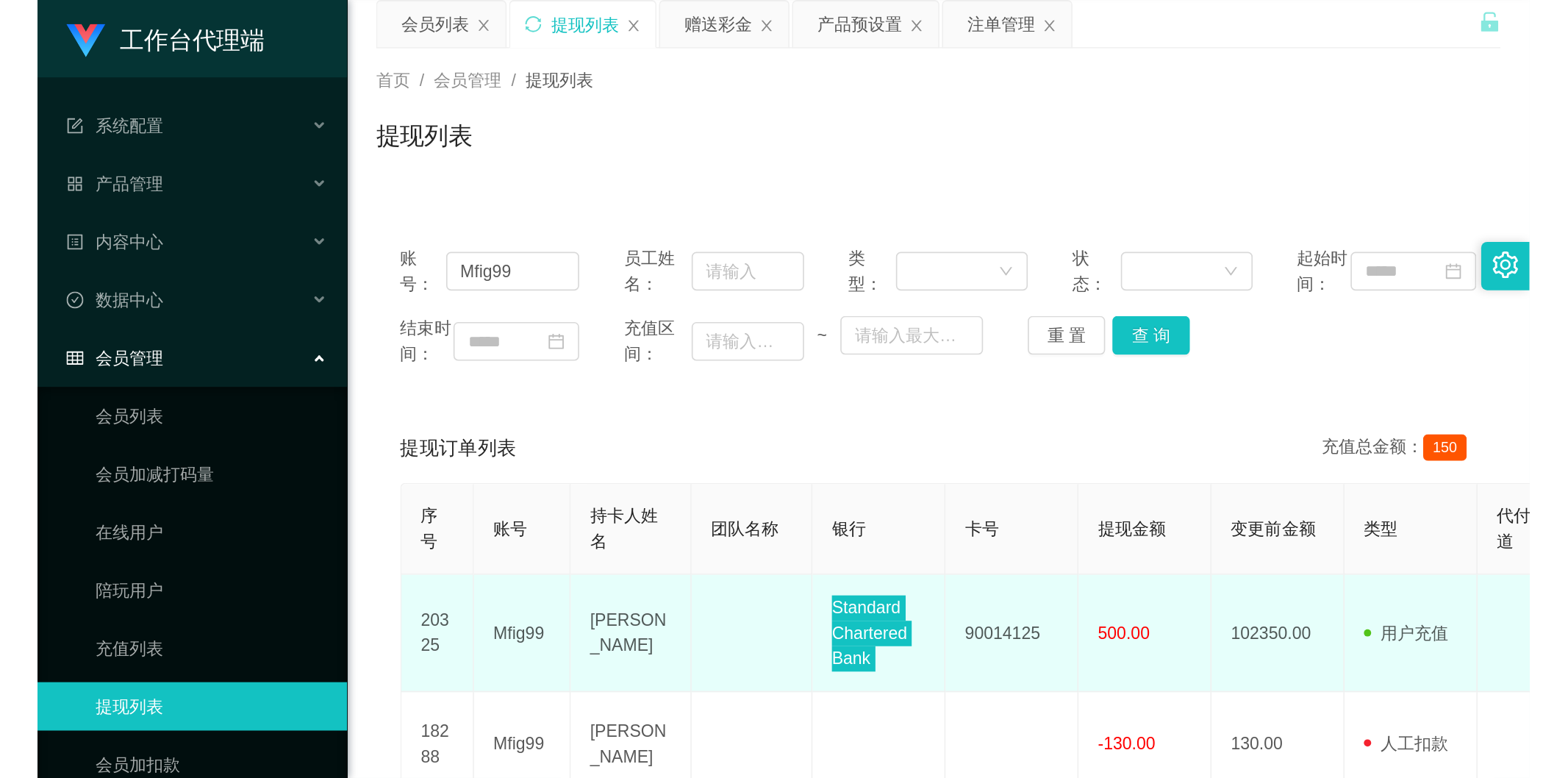
scroll to position [81, 0]
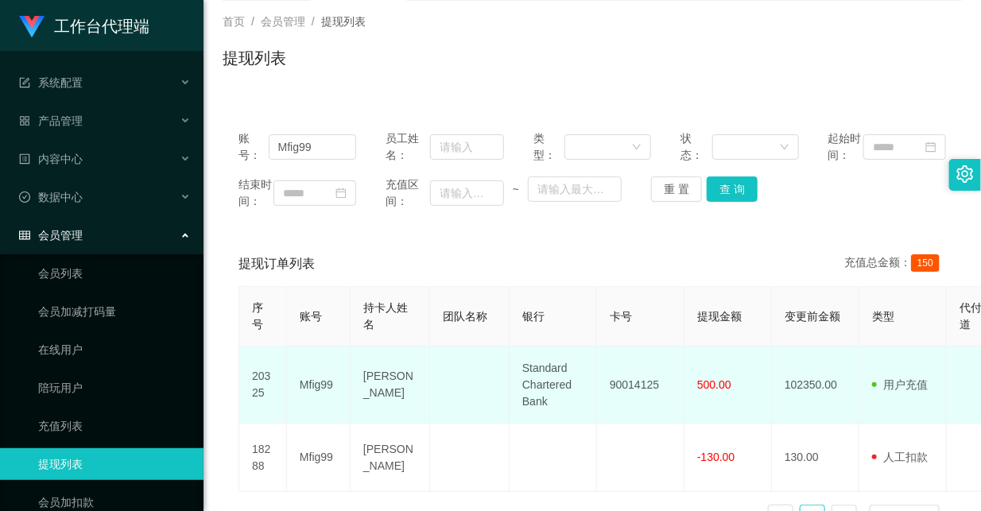
click at [634, 417] on td "90014125" at bounding box center [640, 385] width 87 height 77
copy td "90014125"
click at [371, 423] on td "[PERSON_NAME]" at bounding box center [391, 385] width 80 height 77
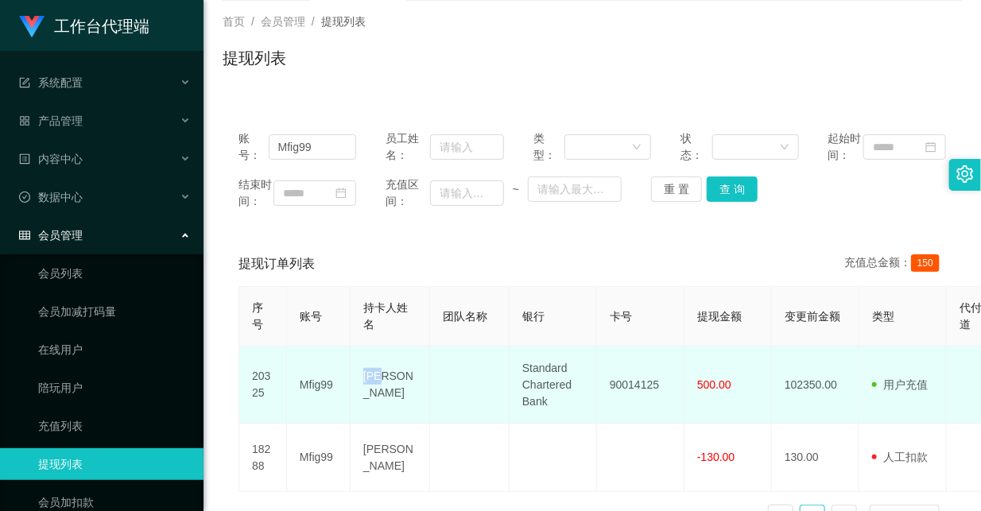
copy td "[PERSON_NAME]"
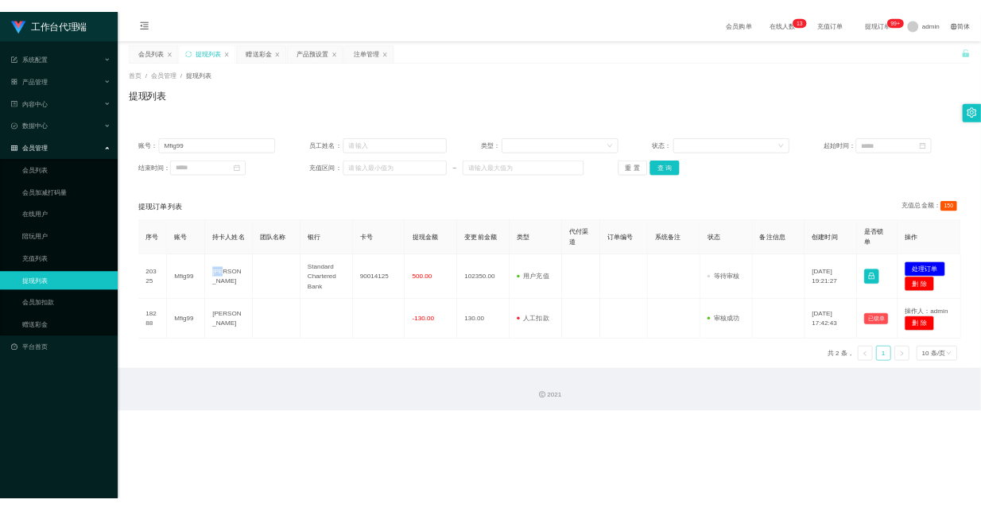
scroll to position [0, 0]
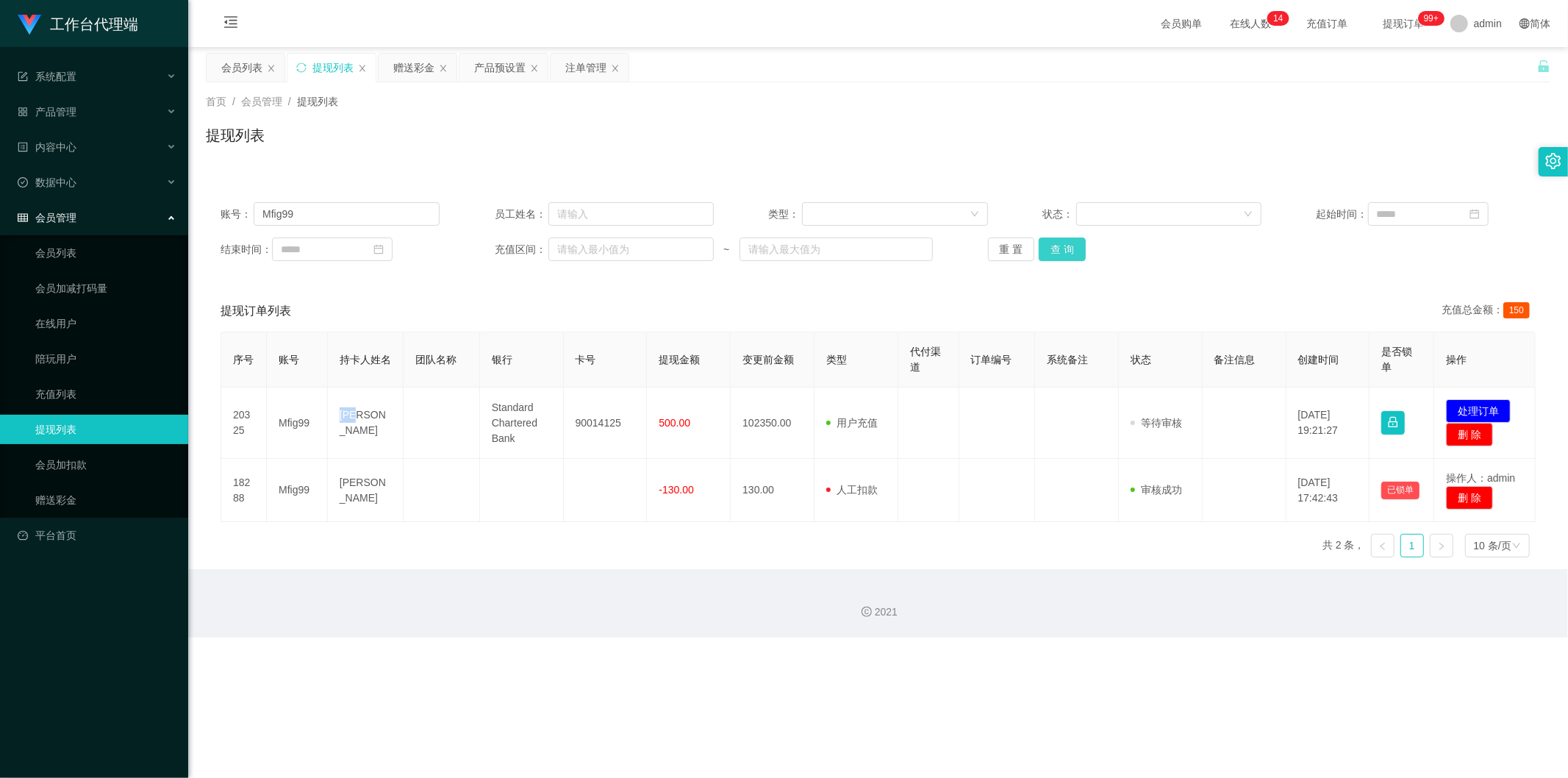
click at [907, 248] on button "查 询" at bounding box center [1062, 249] width 47 height 23
click at [907, 247] on button "查 询" at bounding box center [1062, 249] width 47 height 23
click at [907, 261] on div "账号： Mfig99 员工姓名： 类型： 状态： 起始时间： 结束时间： 充值区间： ~ 重 置 查 询" at bounding box center [878, 231] width 1345 height 88
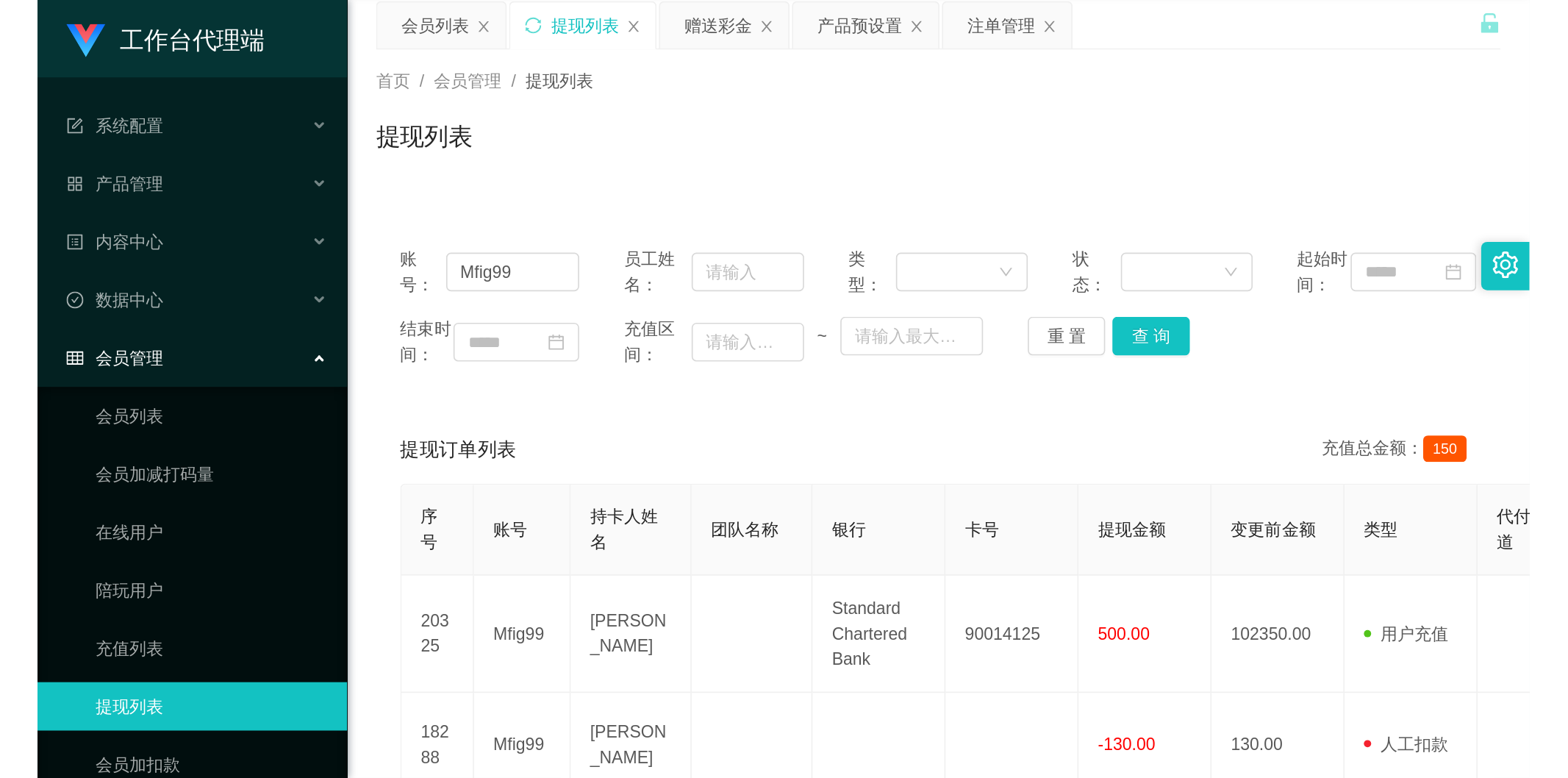
scroll to position [81, 0]
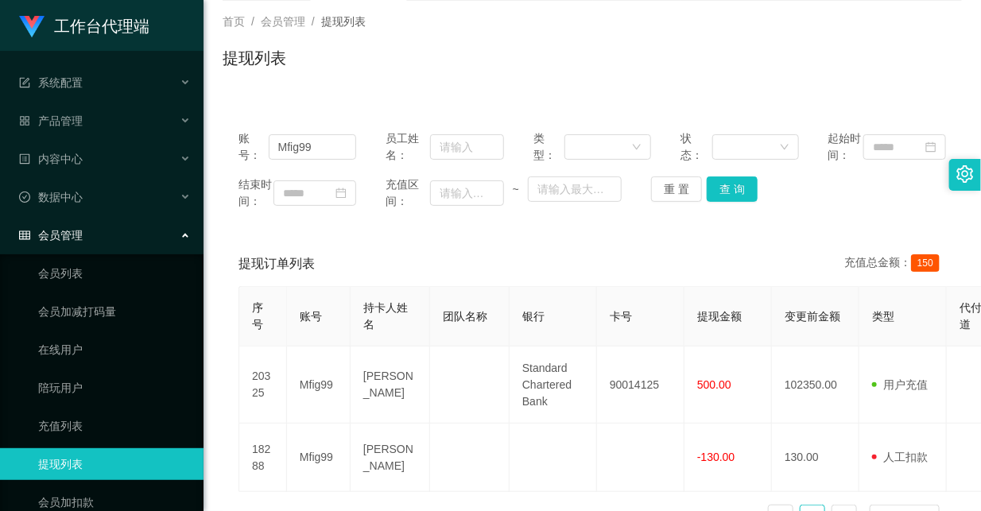
click at [542, 37] on div "首页 / 会员管理 / 提现列表 / 提现列表" at bounding box center [593, 48] width 740 height 69
click at [724, 286] on div "提现订单列表 充值总金额： 150" at bounding box center [593, 264] width 708 height 45
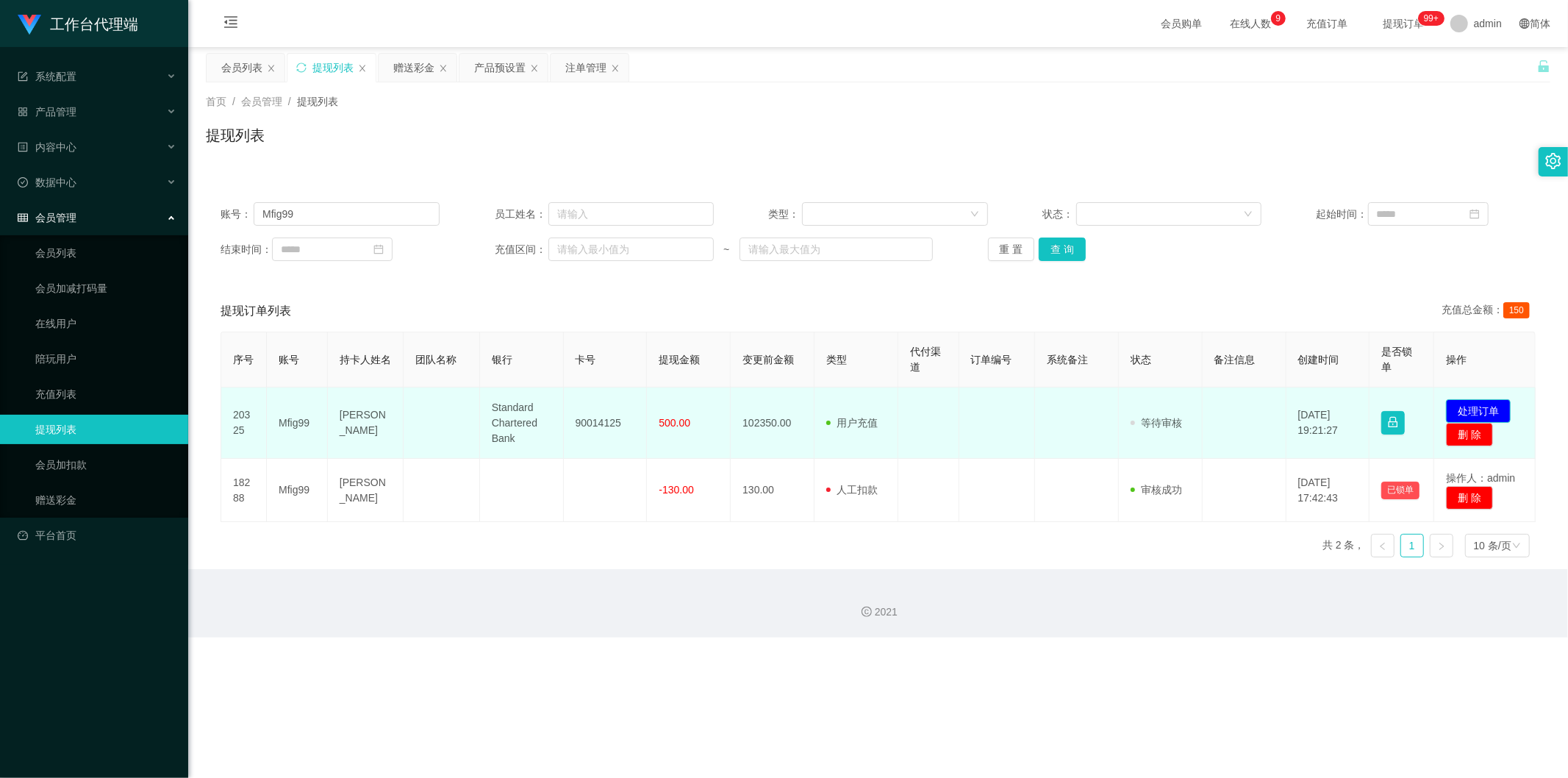
click at [907, 407] on button "处理订单" at bounding box center [1478, 411] width 65 height 23
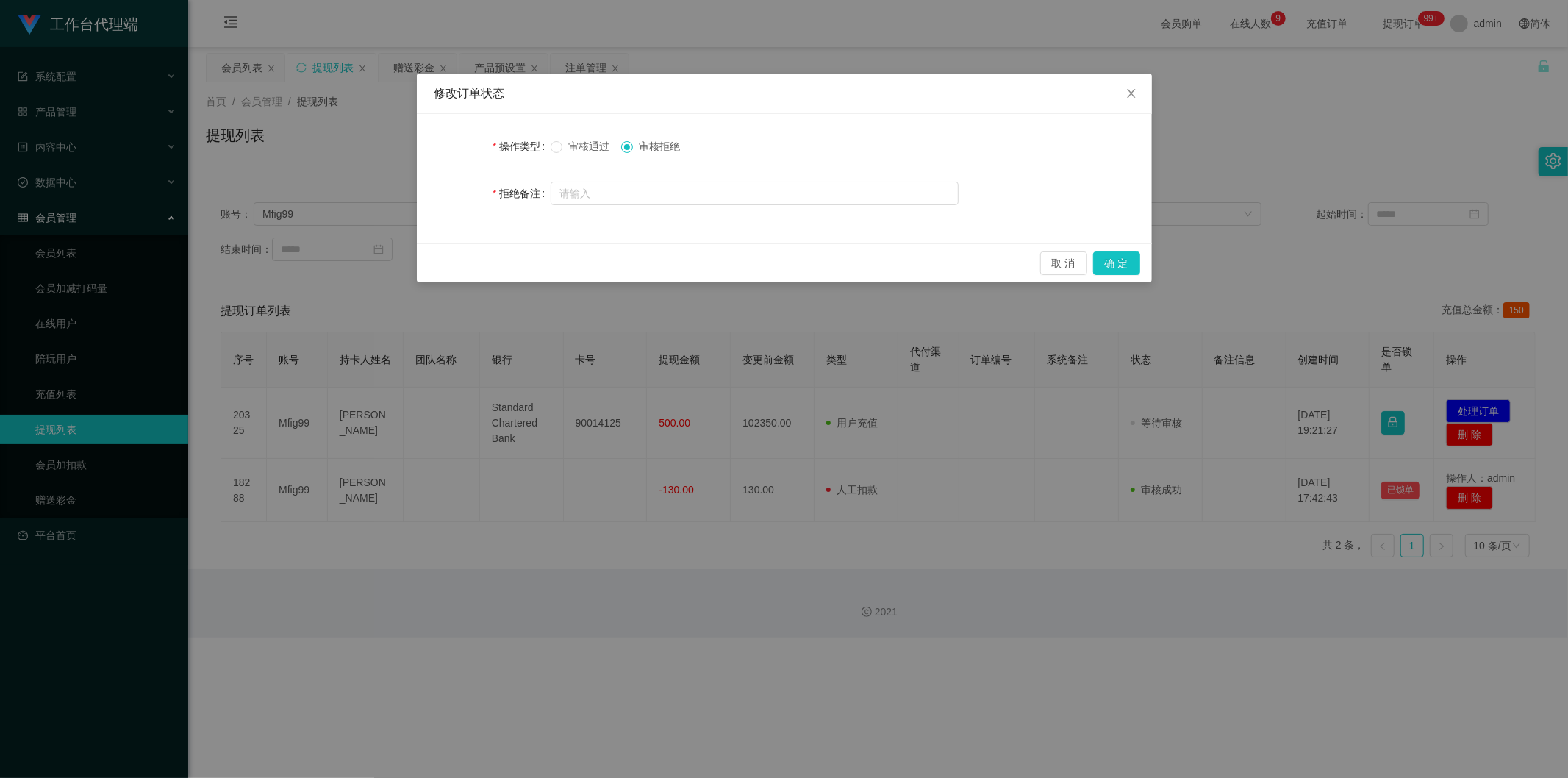
click at [579, 142] on span "审核通过" at bounding box center [588, 146] width 53 height 12
click at [907, 264] on button "确 定" at bounding box center [1117, 263] width 47 height 23
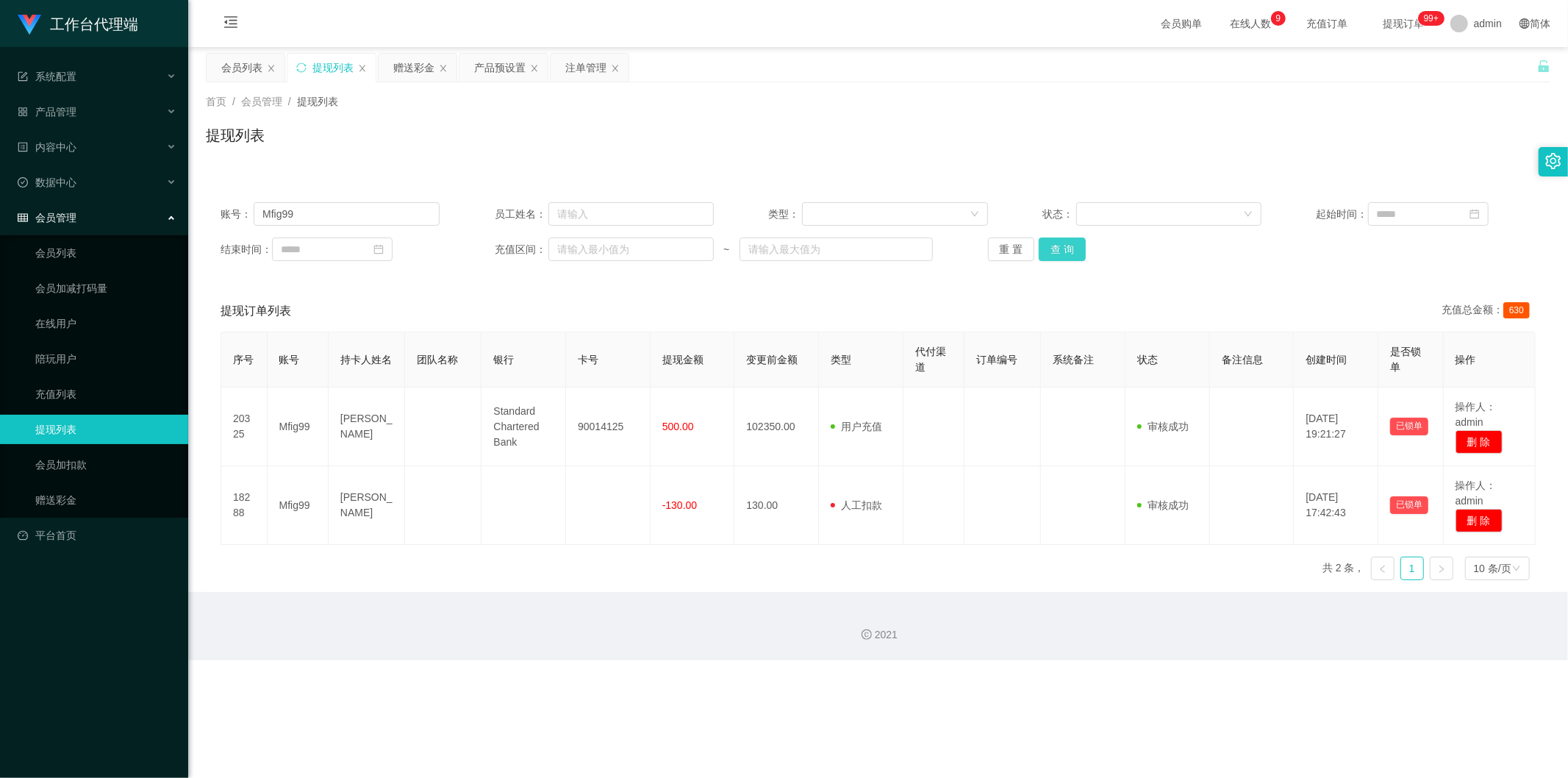
click at [907, 251] on button "查 询" at bounding box center [1062, 249] width 47 height 23
click at [907, 246] on button "查 询" at bounding box center [1062, 249] width 47 height 23
click at [907, 251] on button "查 询" at bounding box center [1062, 249] width 47 height 23
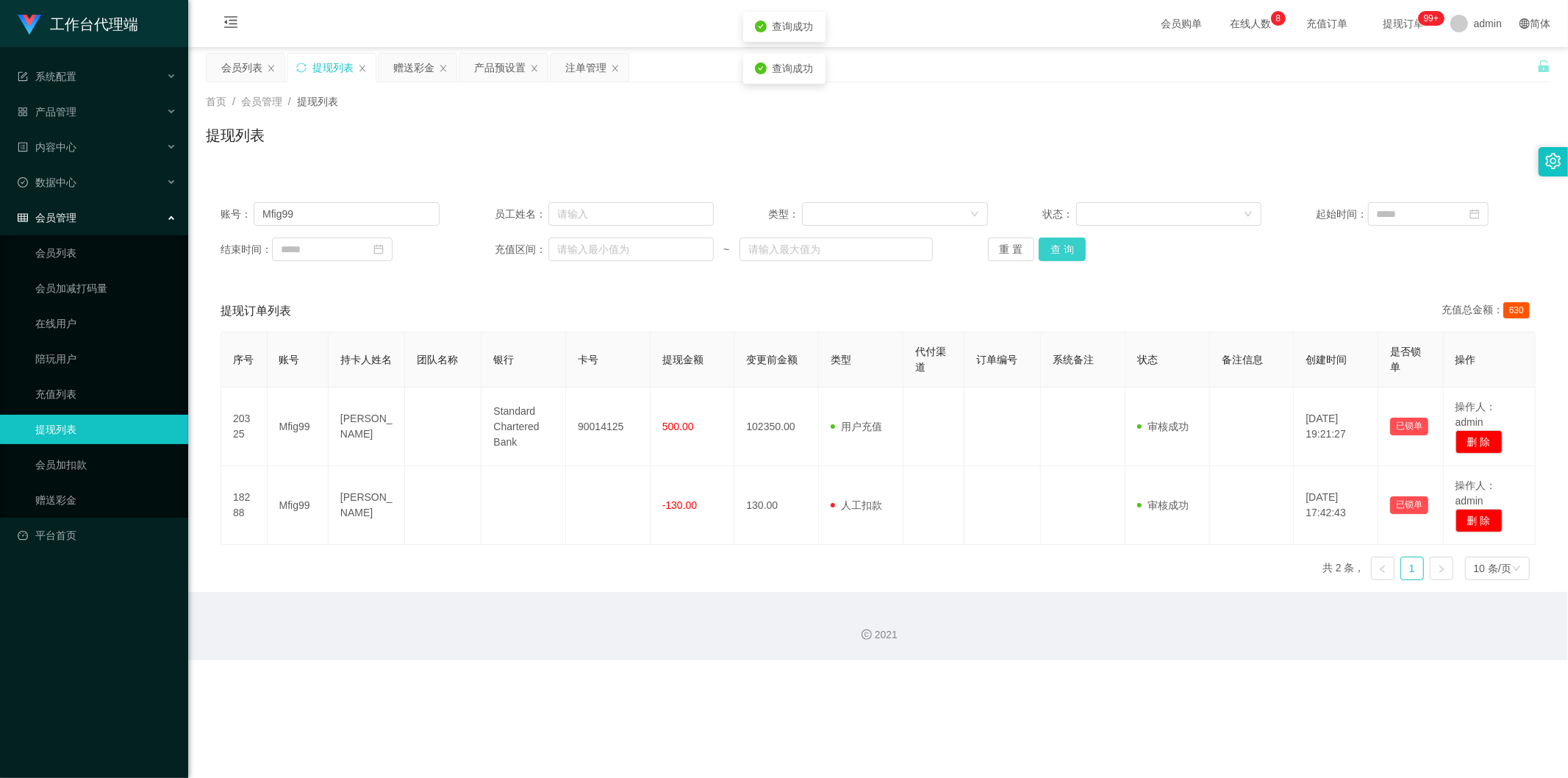
click at [907, 251] on button "查 询" at bounding box center [1062, 249] width 47 height 23
click at [907, 252] on button "查 询" at bounding box center [1062, 249] width 47 height 23
click at [907, 251] on button "查 询" at bounding box center [1062, 249] width 47 height 23
click at [907, 253] on button "查 询" at bounding box center [1062, 249] width 47 height 23
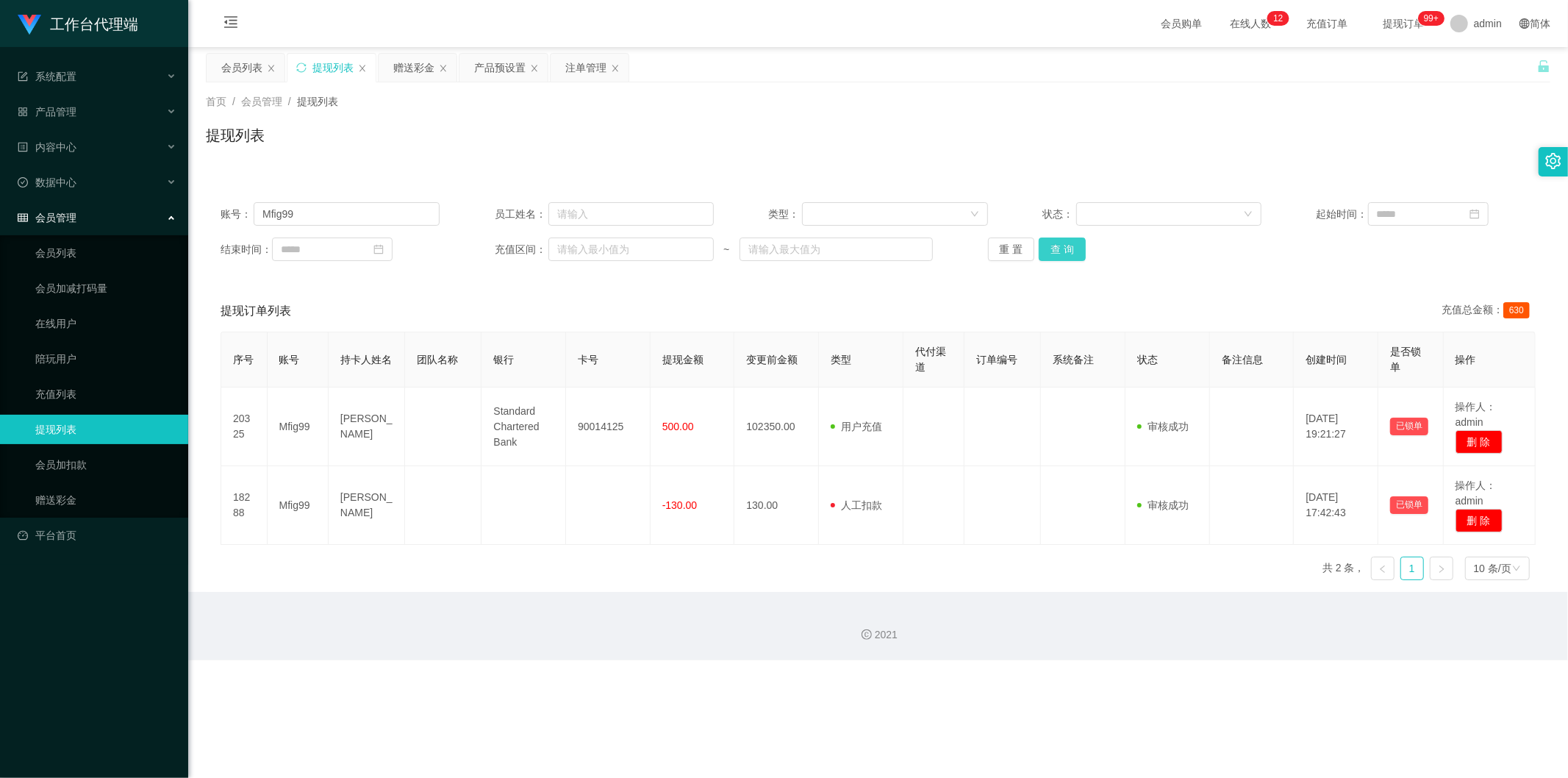
click at [907, 249] on button "查 询" at bounding box center [1062, 249] width 47 height 23
click at [907, 251] on button "查 询" at bounding box center [1062, 249] width 47 height 23
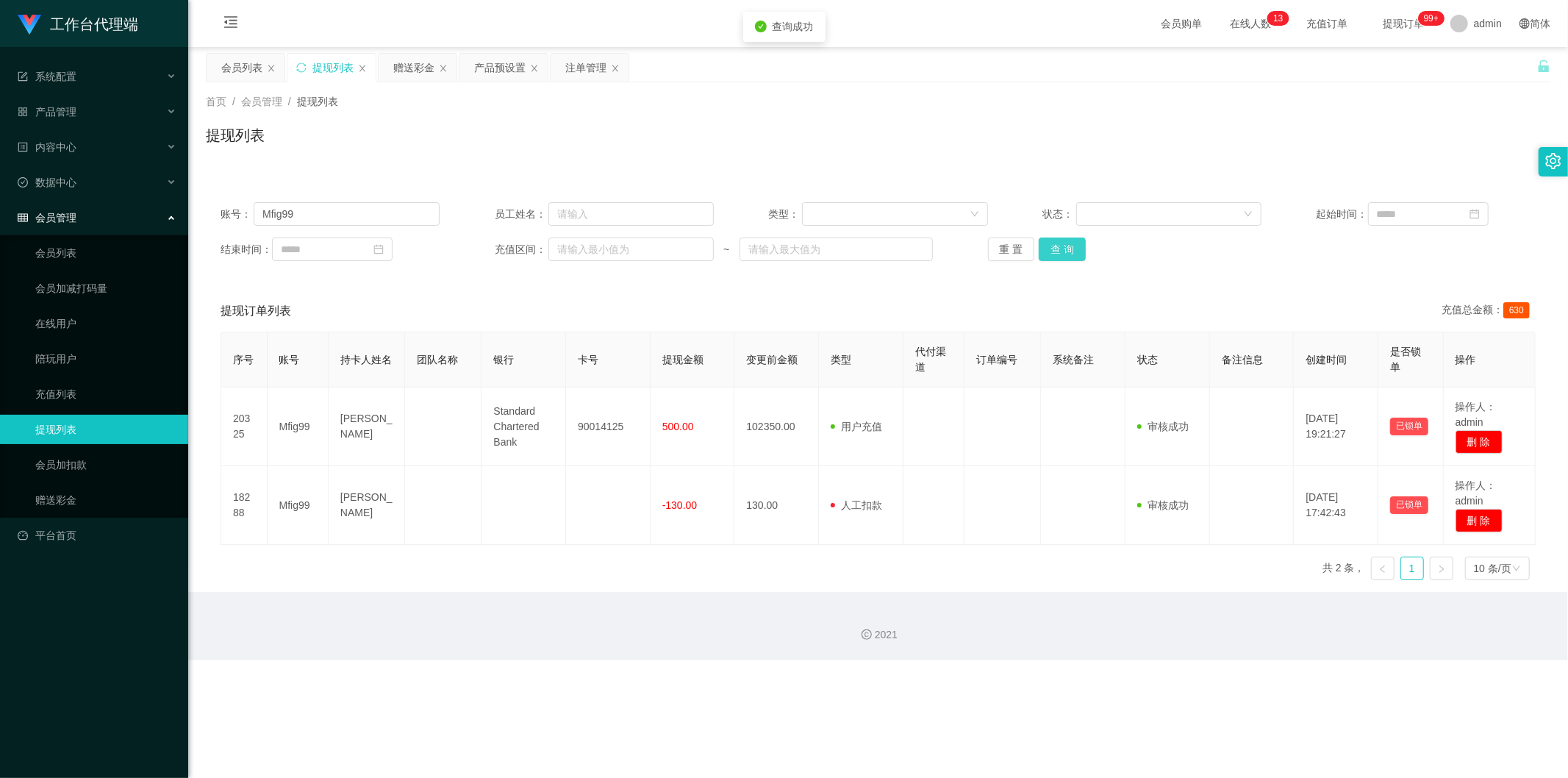
click at [907, 251] on button "查 询" at bounding box center [1062, 249] width 47 height 23
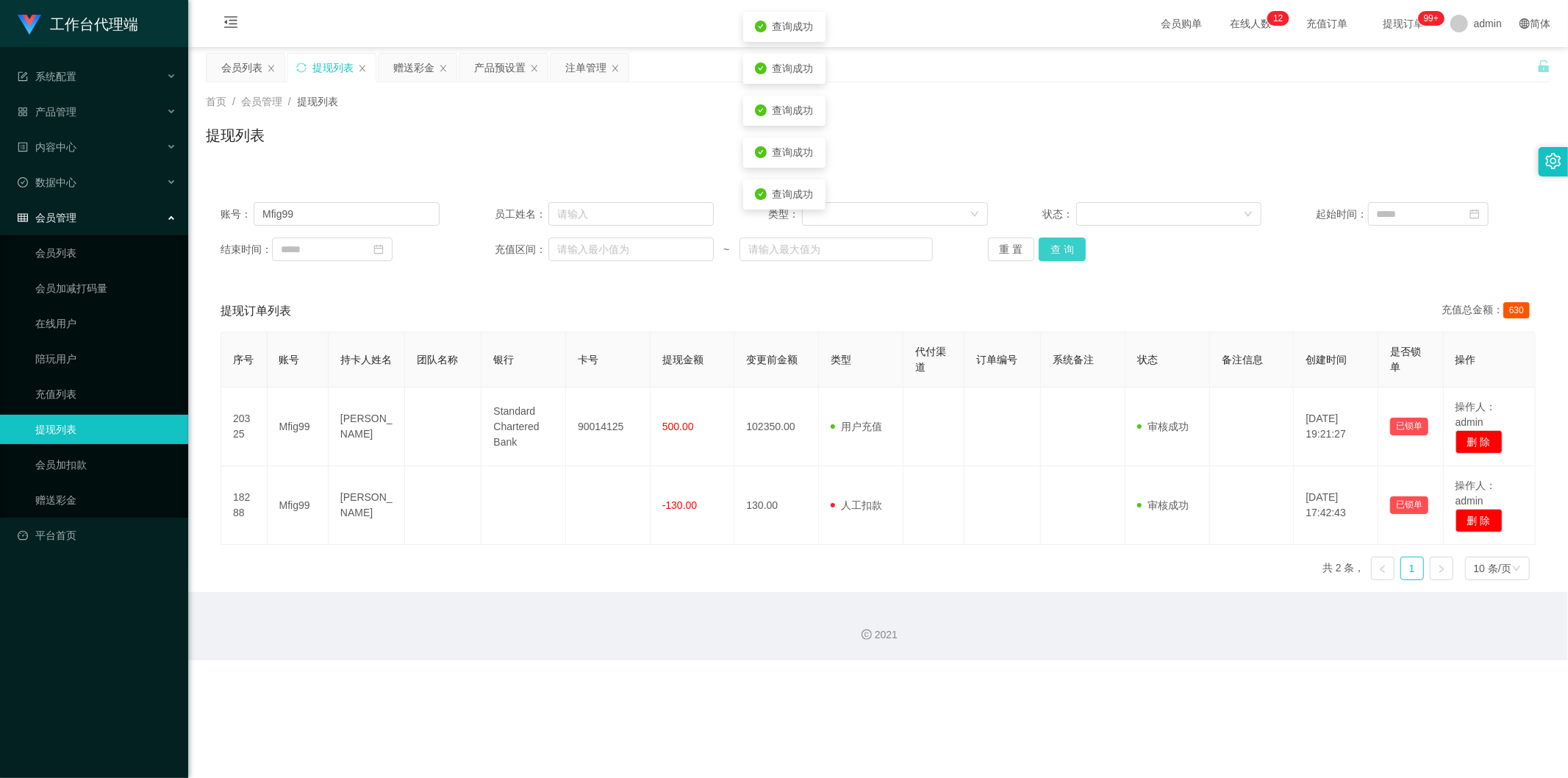
click at [907, 252] on button "查 询" at bounding box center [1062, 249] width 47 height 23
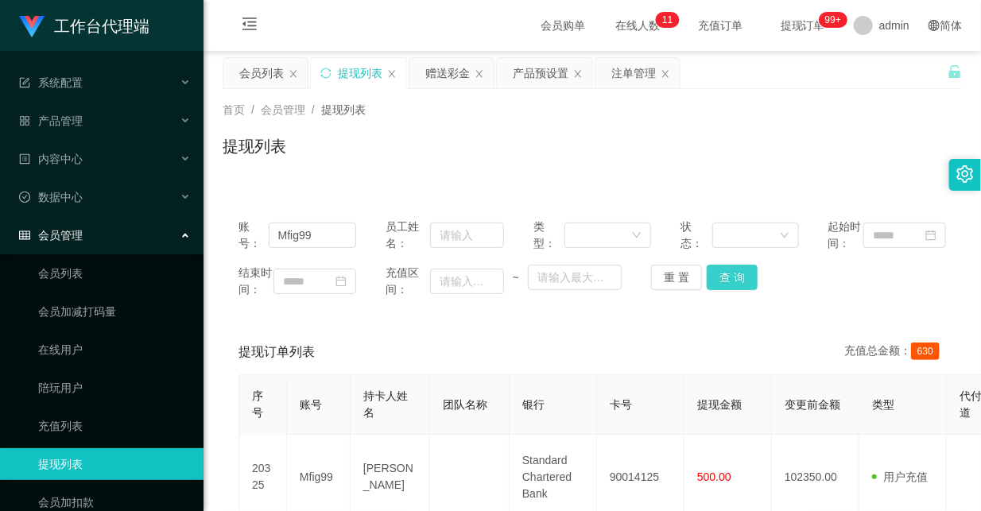
click at [728, 289] on button "查 询" at bounding box center [732, 277] width 51 height 25
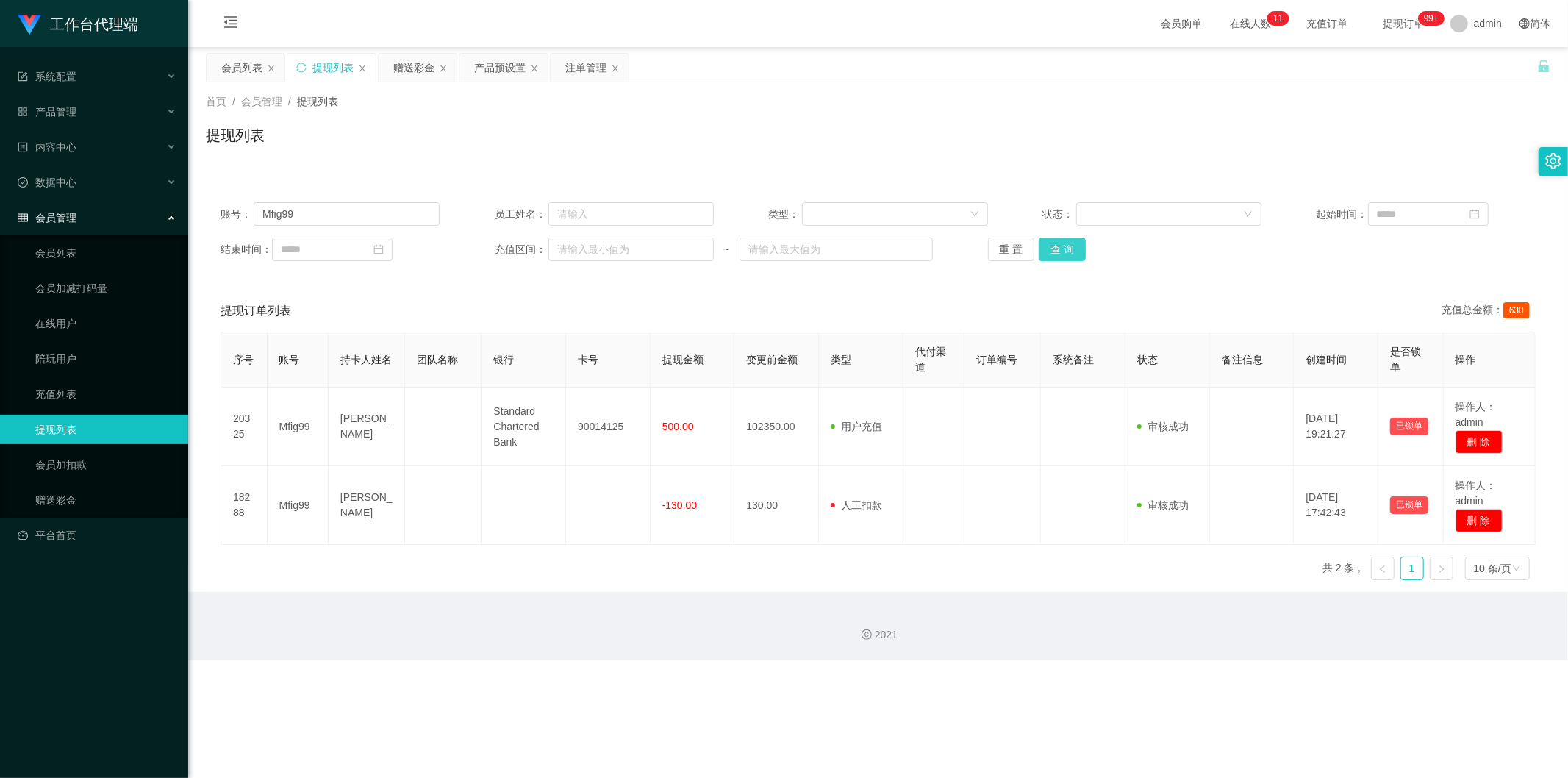
click at [907, 248] on button "查 询" at bounding box center [1062, 249] width 47 height 23
click at [907, 246] on button "查 询" at bounding box center [1062, 249] width 47 height 23
click at [907, 256] on button "查 询" at bounding box center [1062, 249] width 47 height 23
click at [907, 247] on button "查 询" at bounding box center [1062, 249] width 47 height 23
click at [907, 248] on button "查 询" at bounding box center [1062, 249] width 47 height 23
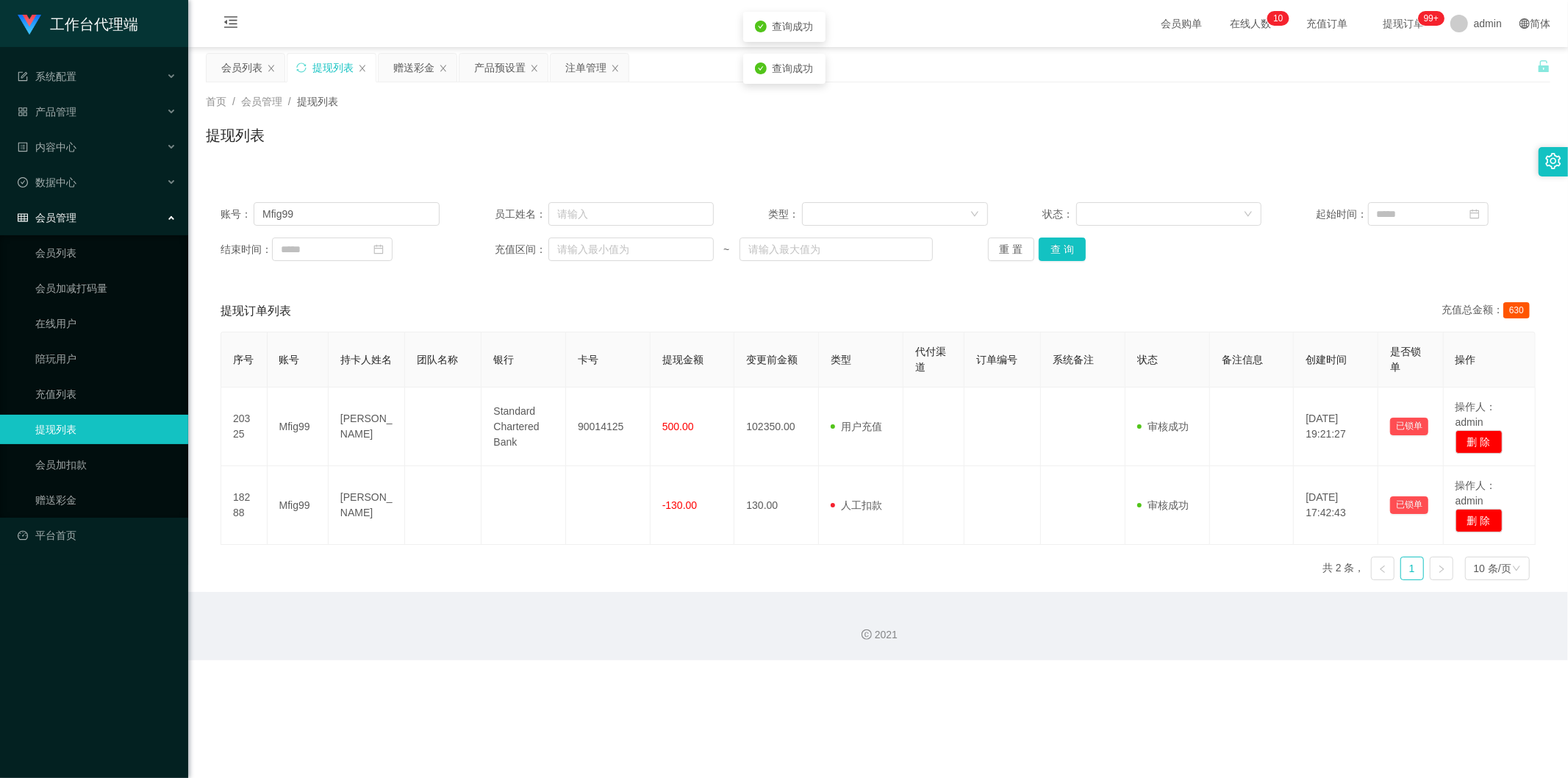
click at [907, 267] on div "账号： Mfig99 员工姓名： 类型： 状态： 起始时间： 结束时间： 充值区间： ~ 重 置 查 询" at bounding box center [878, 231] width 1345 height 88
click at [907, 249] on button "查 询" at bounding box center [1062, 249] width 47 height 23
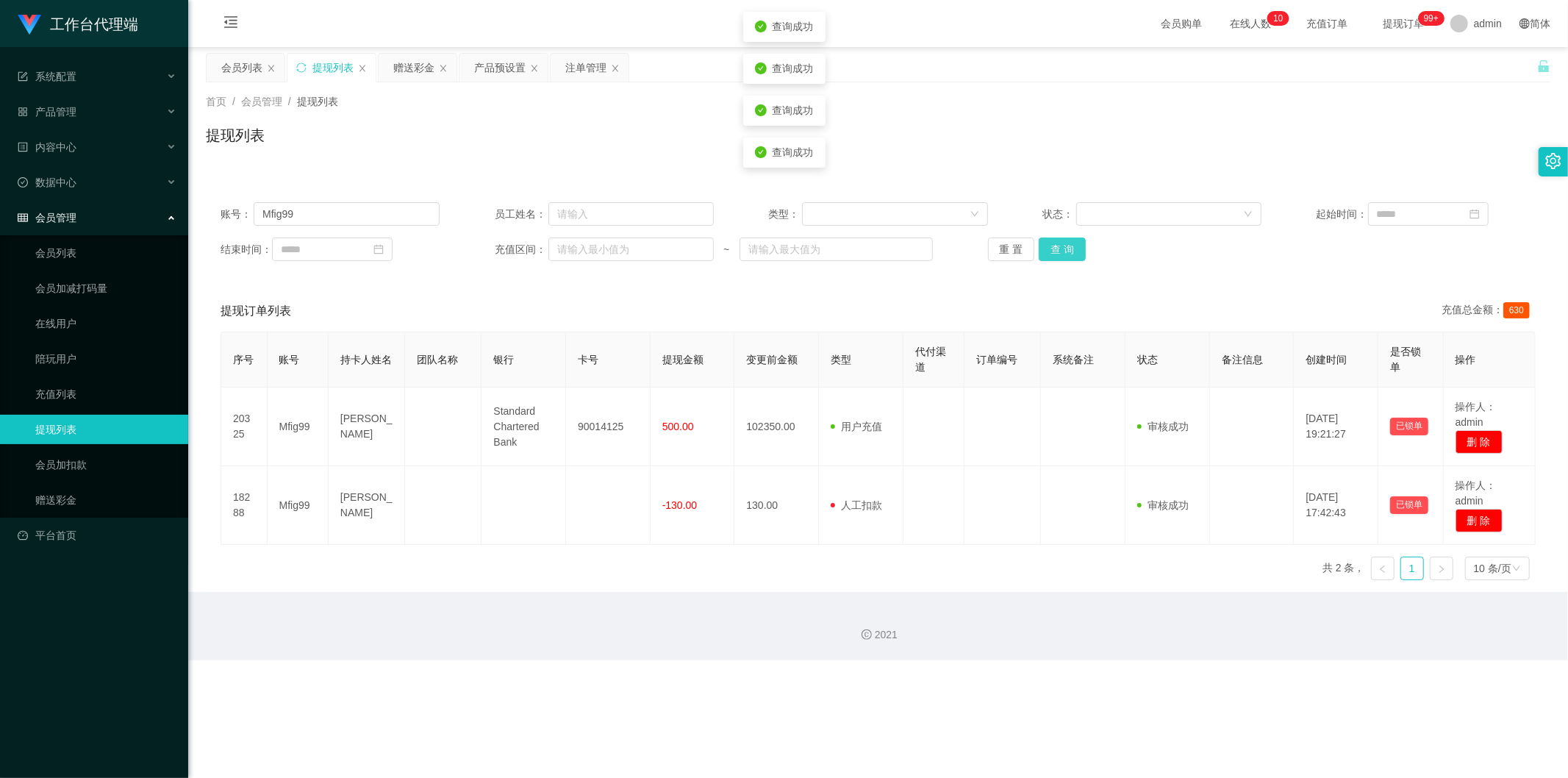
click at [907, 249] on button "查 询" at bounding box center [1062, 249] width 47 height 23
click at [907, 251] on button "查 询" at bounding box center [1062, 249] width 47 height 23
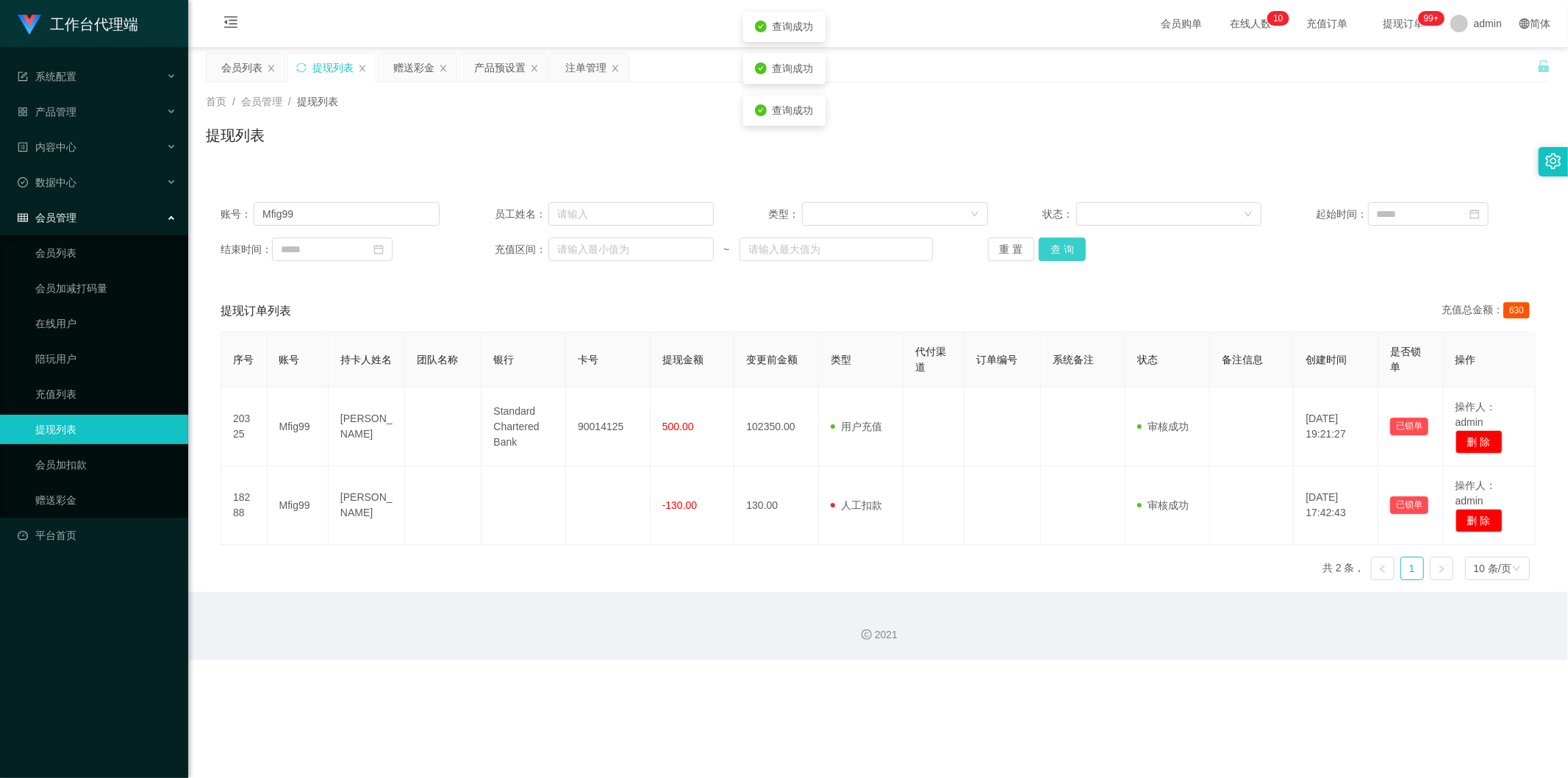
click at [907, 251] on button "查 询" at bounding box center [1062, 249] width 47 height 23
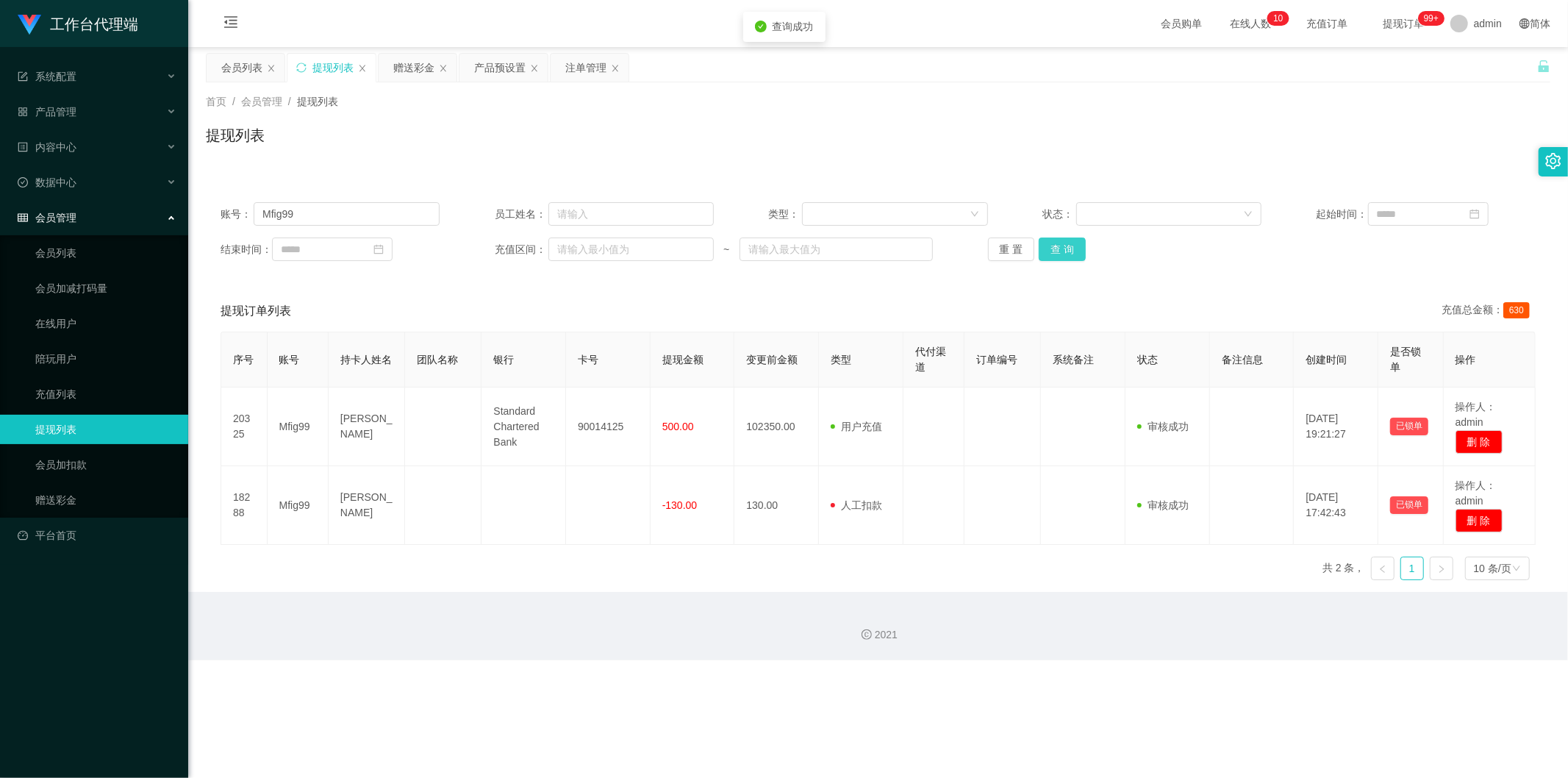
click at [907, 251] on button "查 询" at bounding box center [1062, 249] width 47 height 23
click at [907, 267] on div "账号： Mfig99 员工姓名： 类型： 状态： 起始时间： 结束时间： 充值区间： ~ 重 置 查 询" at bounding box center [878, 231] width 1345 height 88
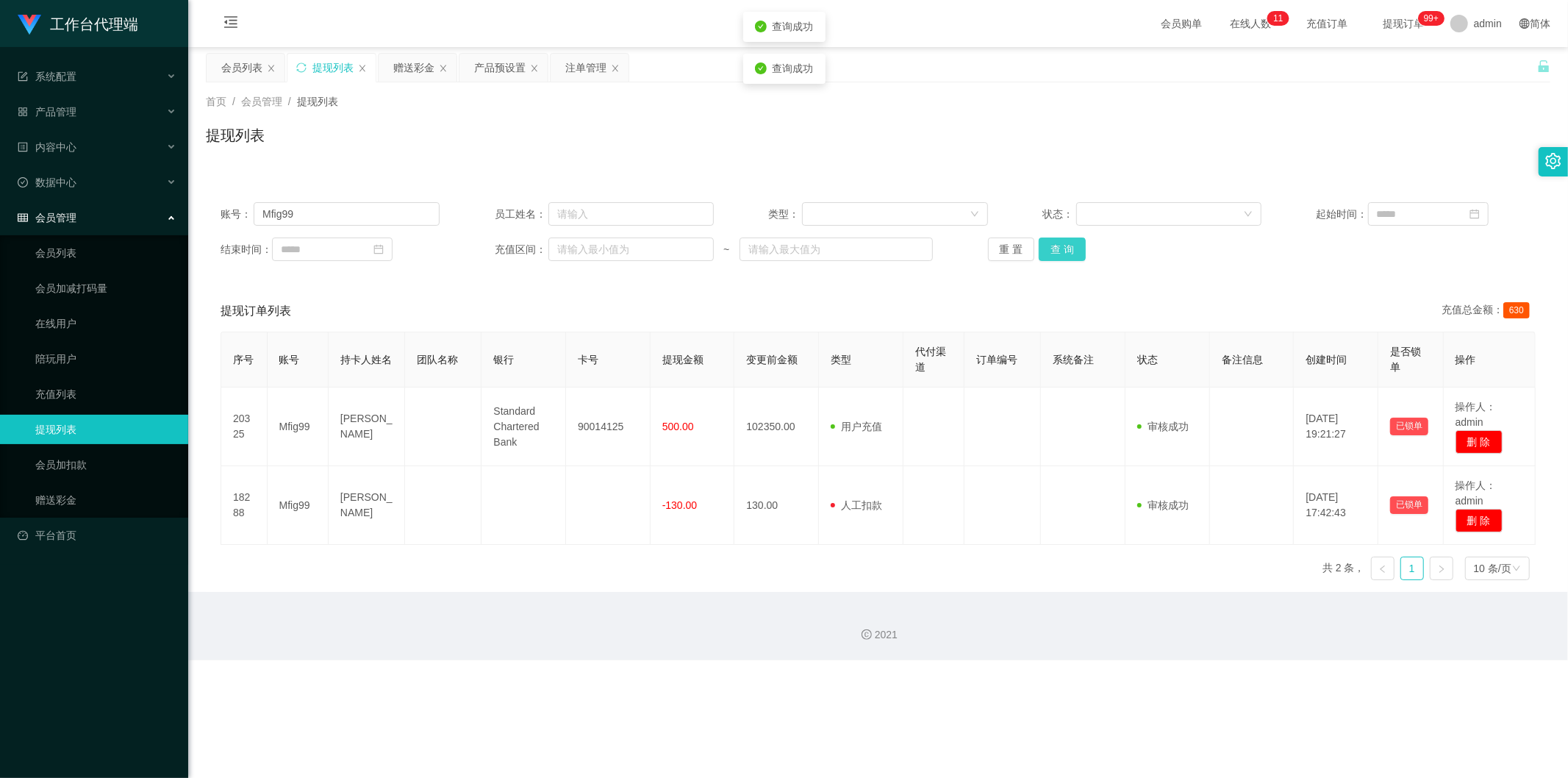
click at [907, 244] on button "查 询" at bounding box center [1062, 249] width 47 height 23
click at [907, 245] on button "查 询" at bounding box center [1062, 249] width 47 height 23
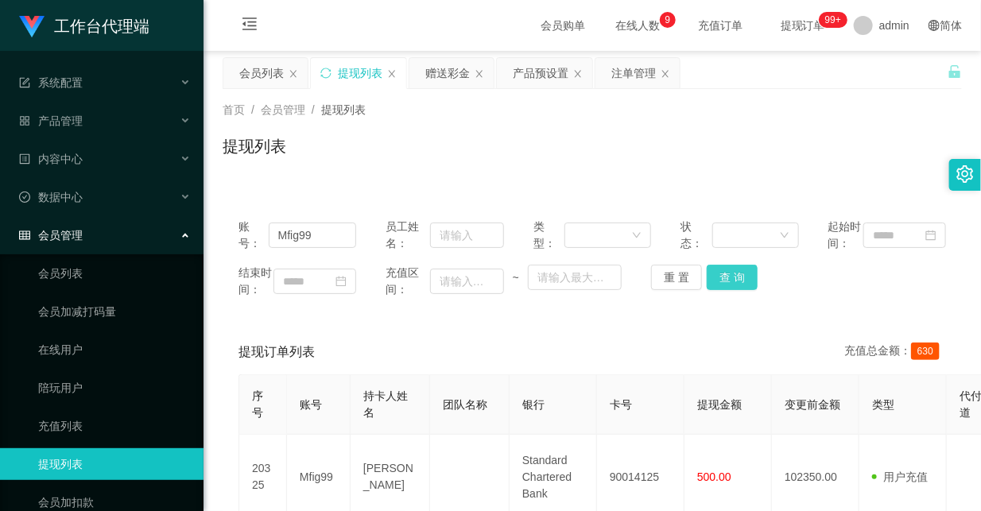
click at [722, 290] on button "查 询" at bounding box center [732, 277] width 51 height 25
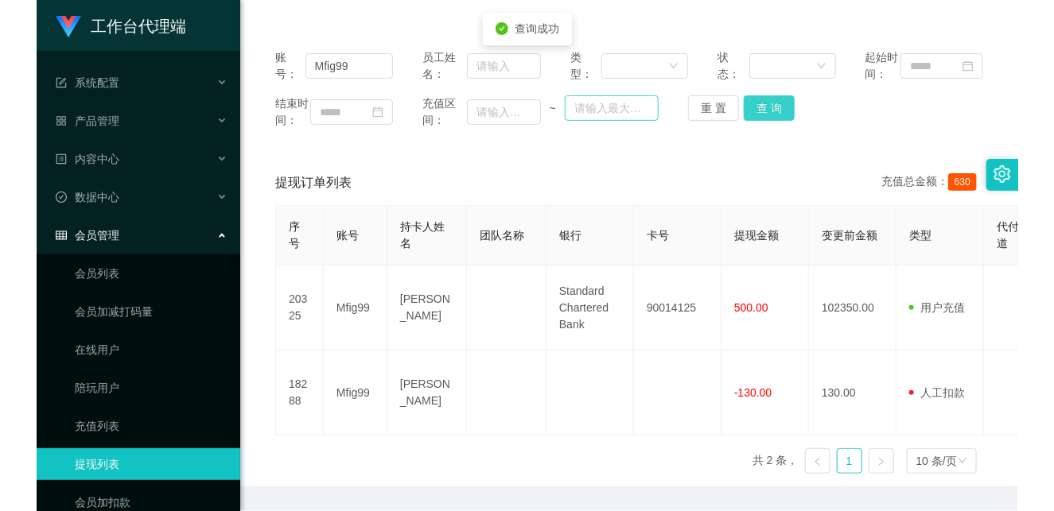
scroll to position [177, 0]
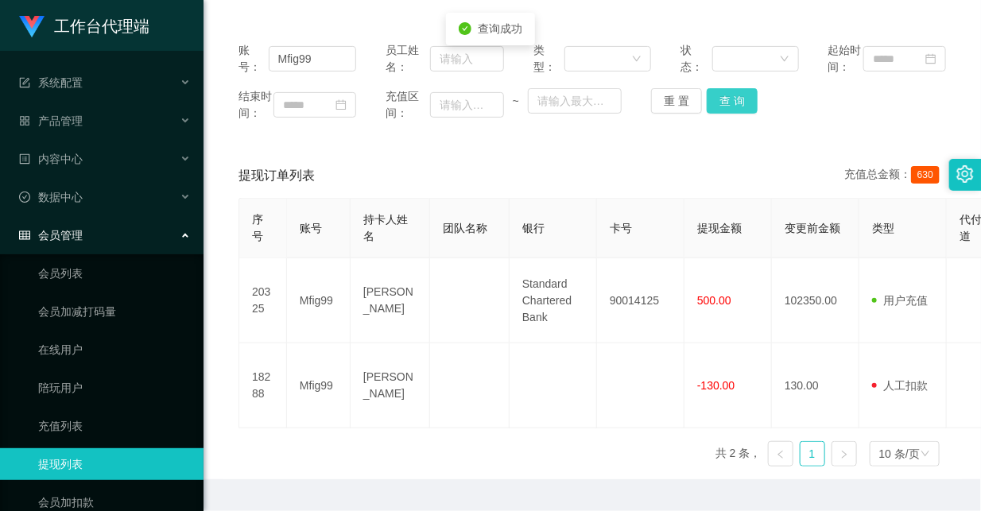
click at [736, 108] on button "查 询" at bounding box center [732, 100] width 51 height 25
click at [732, 114] on button "查 询" at bounding box center [732, 100] width 51 height 25
click at [647, 184] on div "账号： Mfig99 员工姓名： 类型： 状态： 起始时间： 结束时间： 充值区间： ~ 重 置 查 询 提现订单列表 充值总金额： 630 序号 账号 持卡…" at bounding box center [593, 252] width 740 height 453
click at [720, 114] on button "查 询" at bounding box center [732, 100] width 51 height 25
drag, startPoint x: 737, startPoint y: 118, endPoint x: 743, endPoint y: 137, distance: 19.9
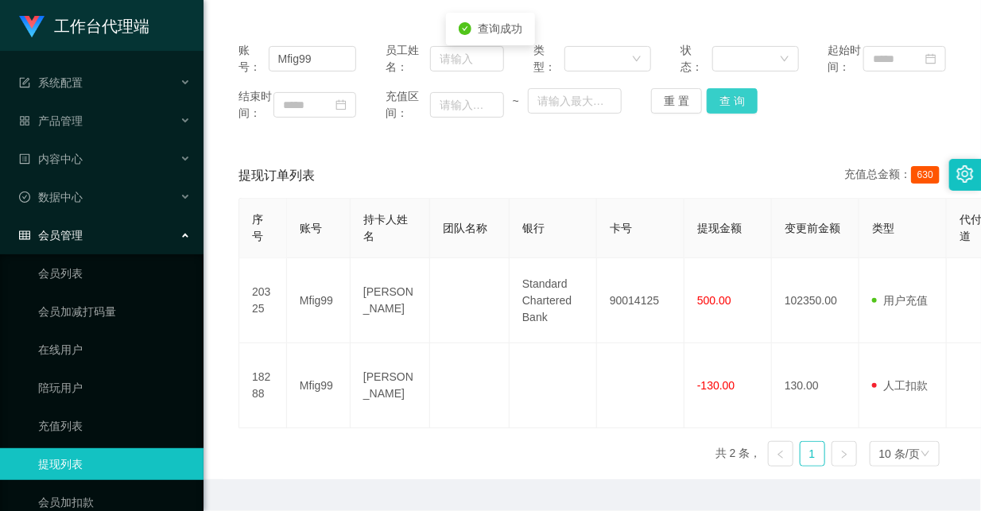
click at [743, 122] on div "结束时间： 充值区间： ~ 重 置 查 询" at bounding box center [593, 104] width 708 height 33
click at [738, 114] on button "查 询" at bounding box center [732, 100] width 51 height 25
click at [733, 114] on button "查 询" at bounding box center [732, 100] width 51 height 25
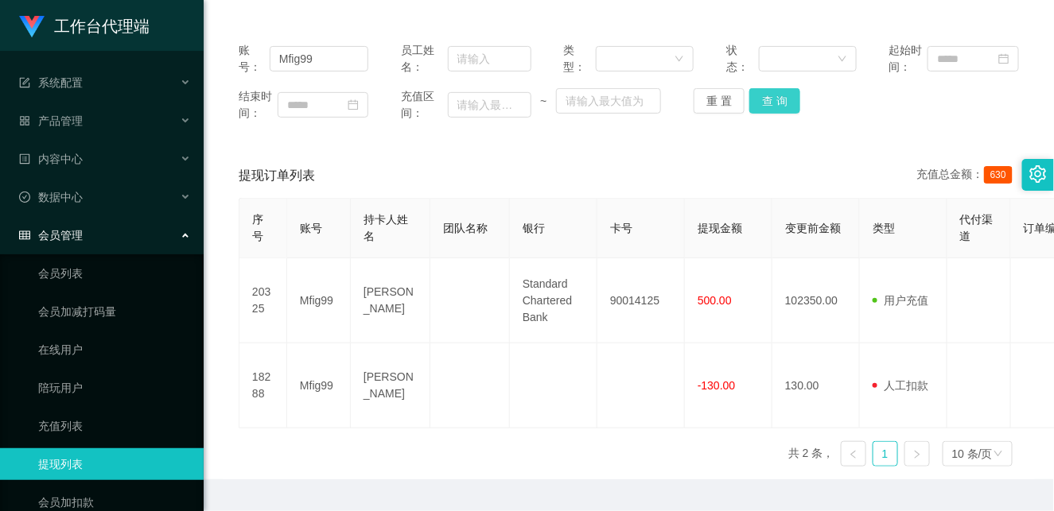
click at [764, 105] on button "查 询" at bounding box center [774, 100] width 51 height 25
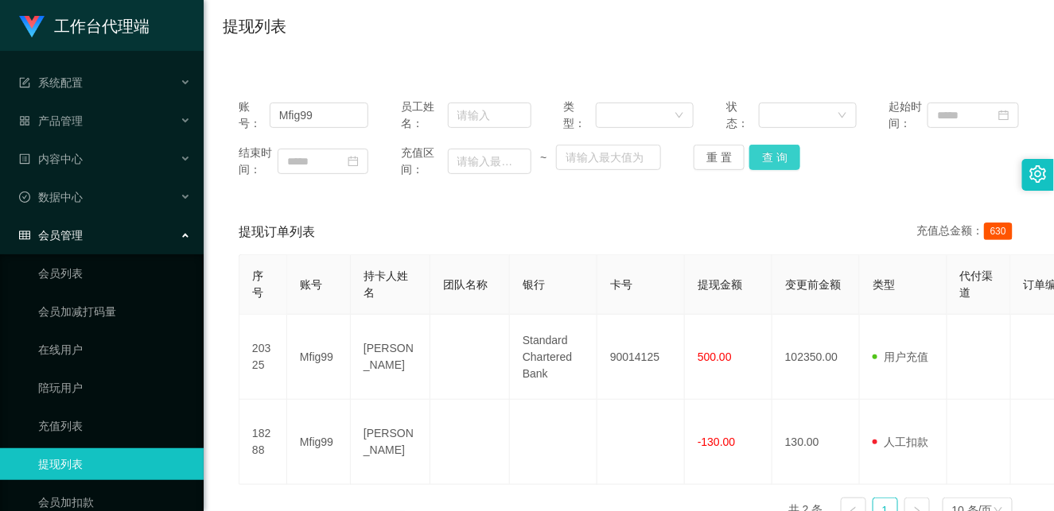
scroll to position [88, 0]
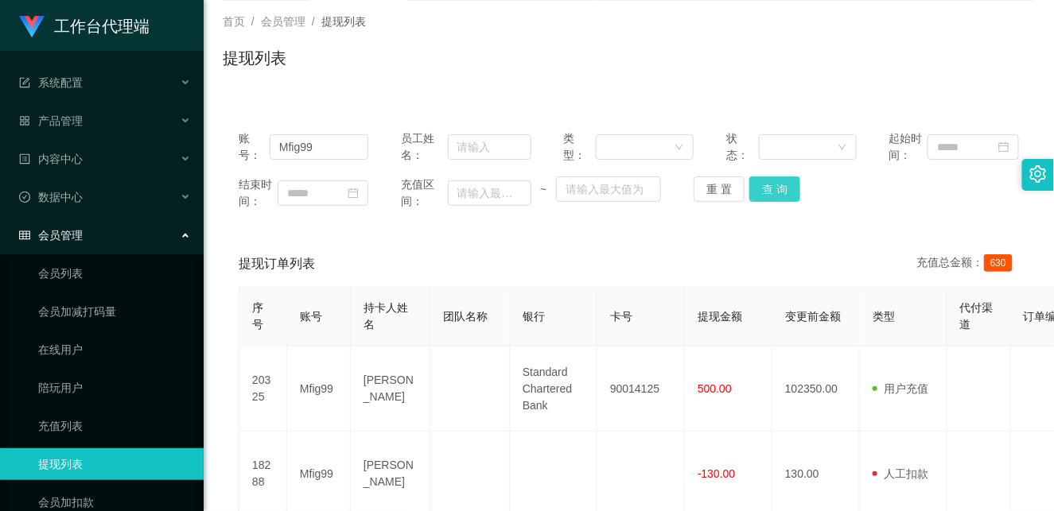
click at [775, 188] on button "查 询" at bounding box center [774, 189] width 51 height 25
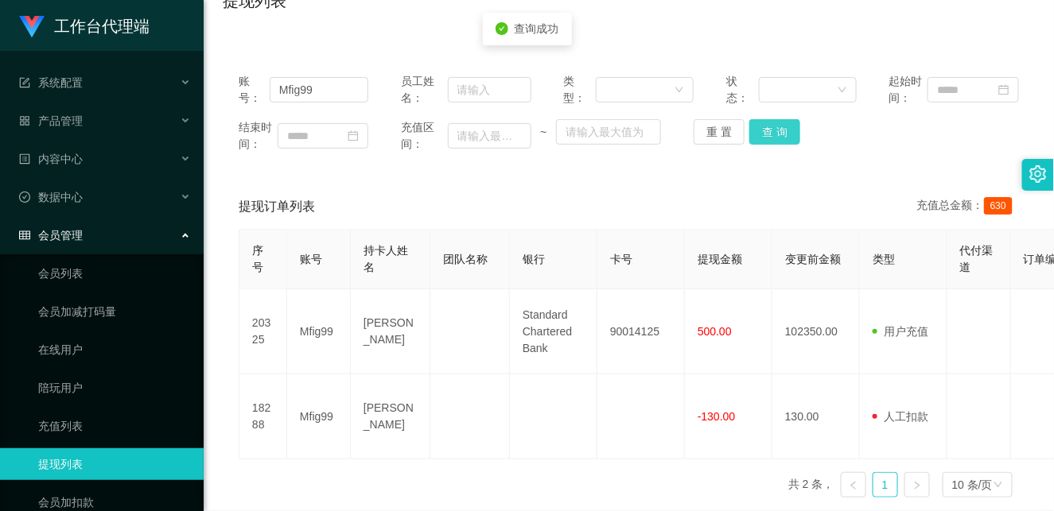
scroll to position [177, 0]
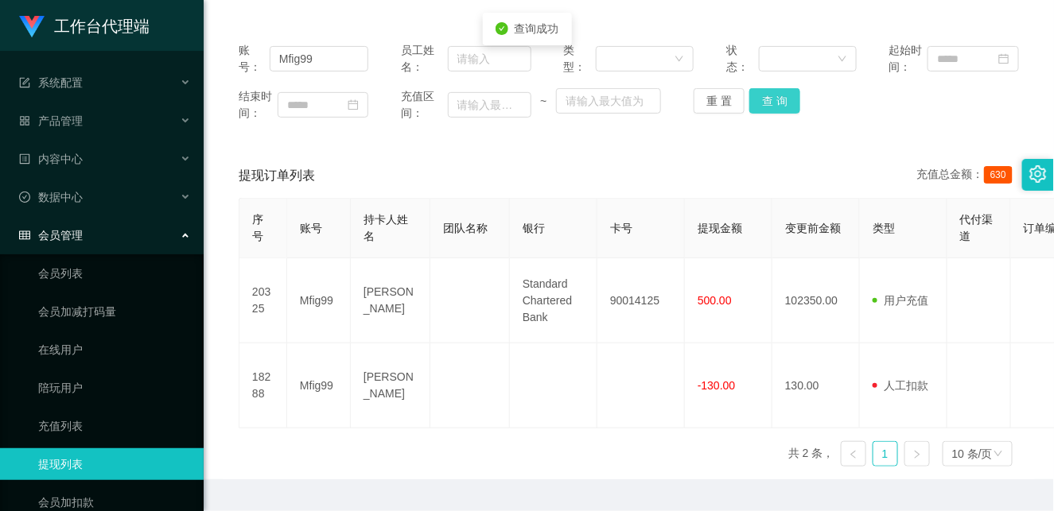
click at [767, 103] on button "查 询" at bounding box center [774, 100] width 51 height 25
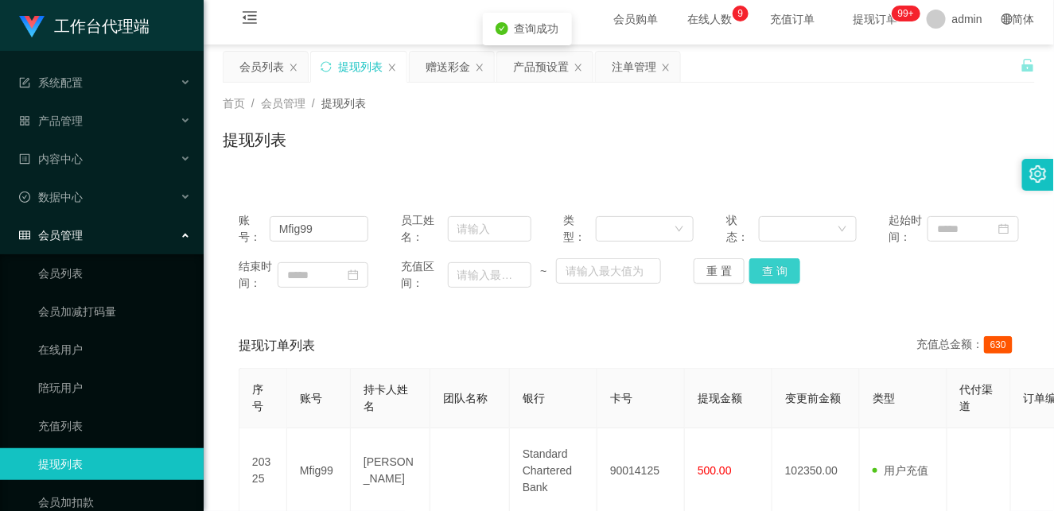
scroll to position [0, 0]
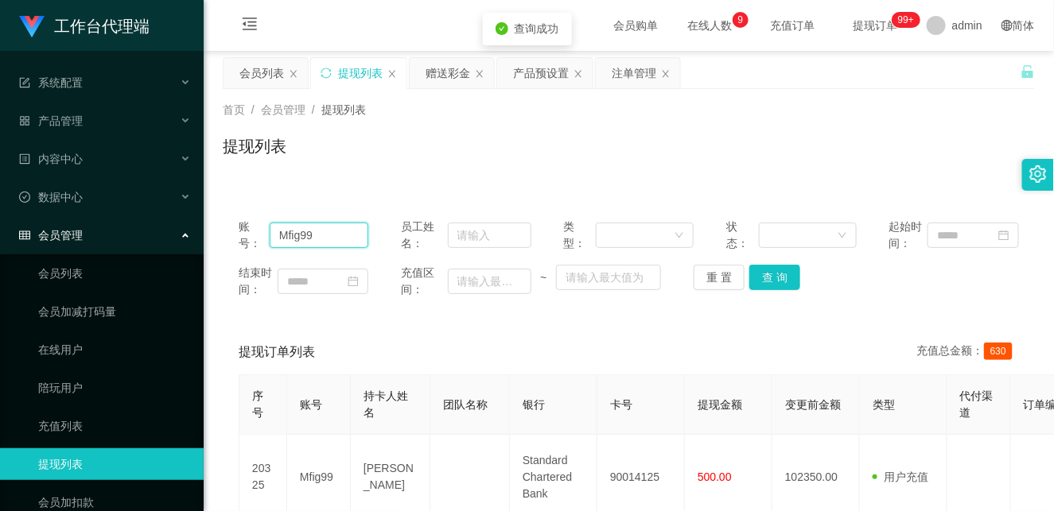
click at [323, 243] on input "Mfig99" at bounding box center [319, 235] width 99 height 25
click at [768, 276] on button "查 询" at bounding box center [774, 277] width 51 height 25
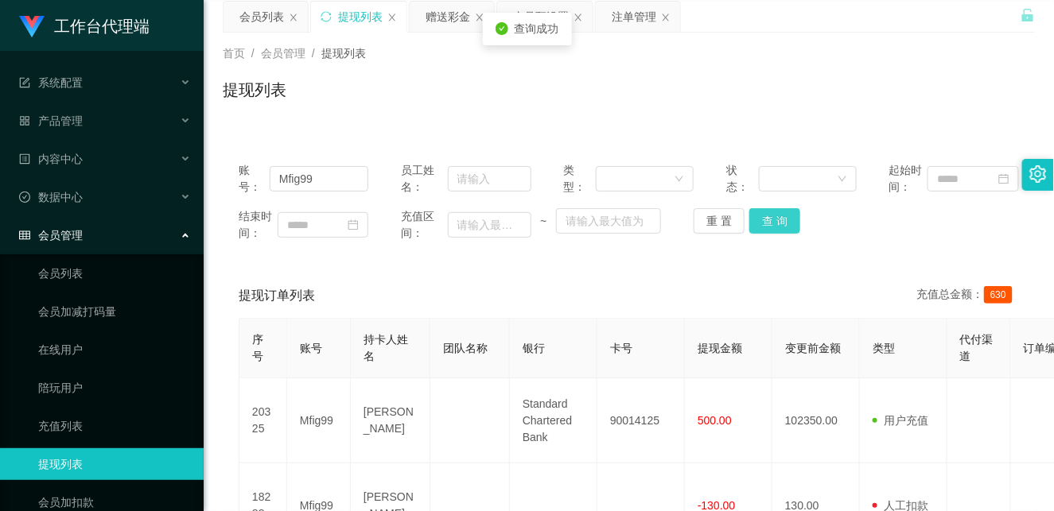
scroll to position [88, 0]
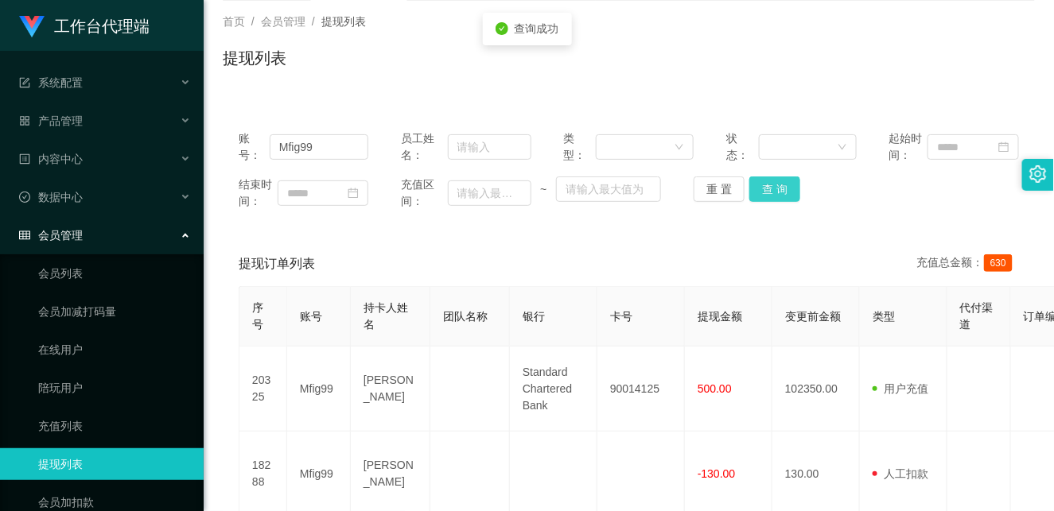
click at [765, 192] on button "查 询" at bounding box center [774, 189] width 51 height 25
click at [807, 239] on div "账号： Mfig99 员工姓名： 类型： 状态： 起始时间： 结束时间： 充值区间： ~ 重 置 查 询 提现订单列表 充值总金额： 630 序号 账号 持卡…" at bounding box center [629, 341] width 812 height 453
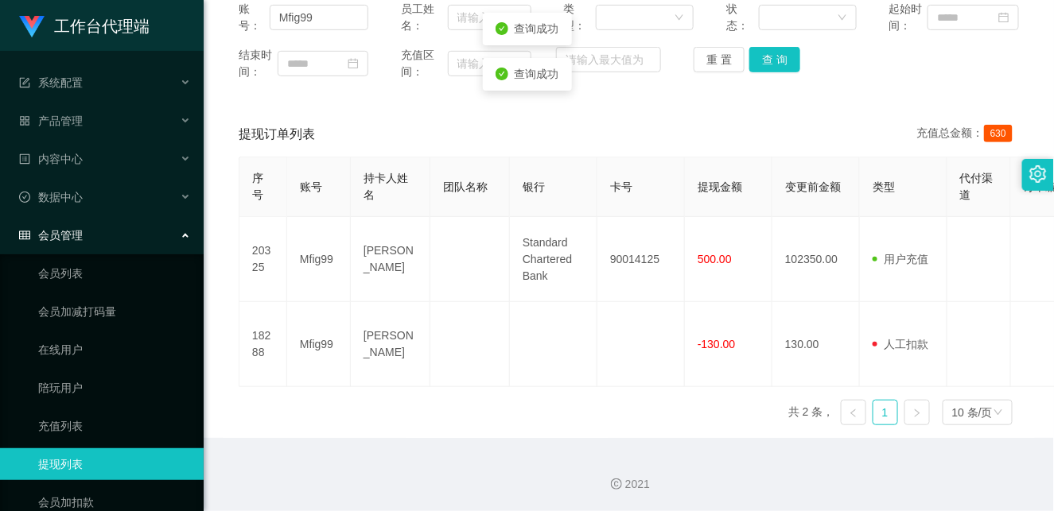
scroll to position [130, 0]
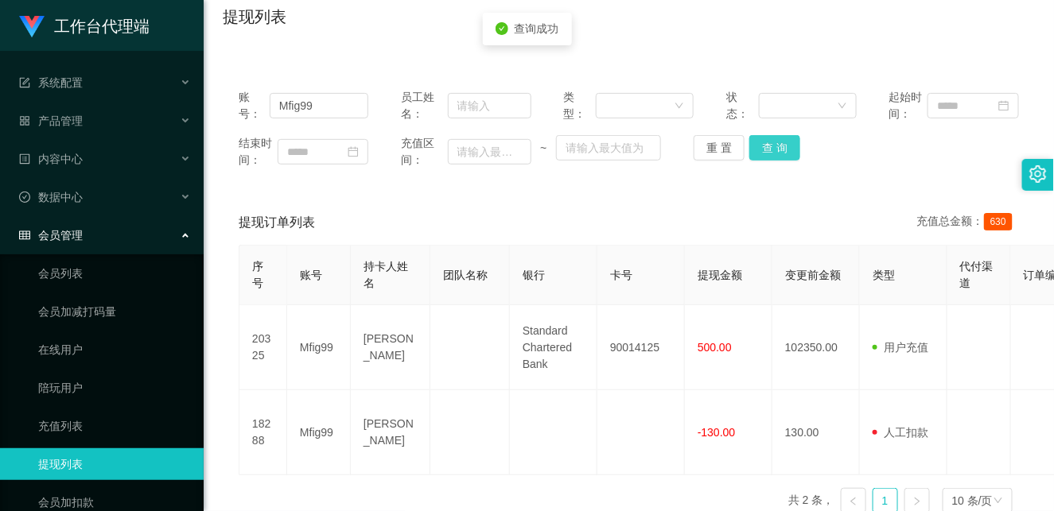
click at [766, 150] on button "查 询" at bounding box center [774, 147] width 51 height 25
drag, startPoint x: 305, startPoint y: 101, endPoint x: 268, endPoint y: 106, distance: 37.7
click at [270, 106] on input "Mfig99" at bounding box center [319, 105] width 99 height 25
drag, startPoint x: 776, startPoint y: 151, endPoint x: 650, endPoint y: 149, distance: 126.5
click at [776, 151] on button "查 询" at bounding box center [774, 147] width 51 height 25
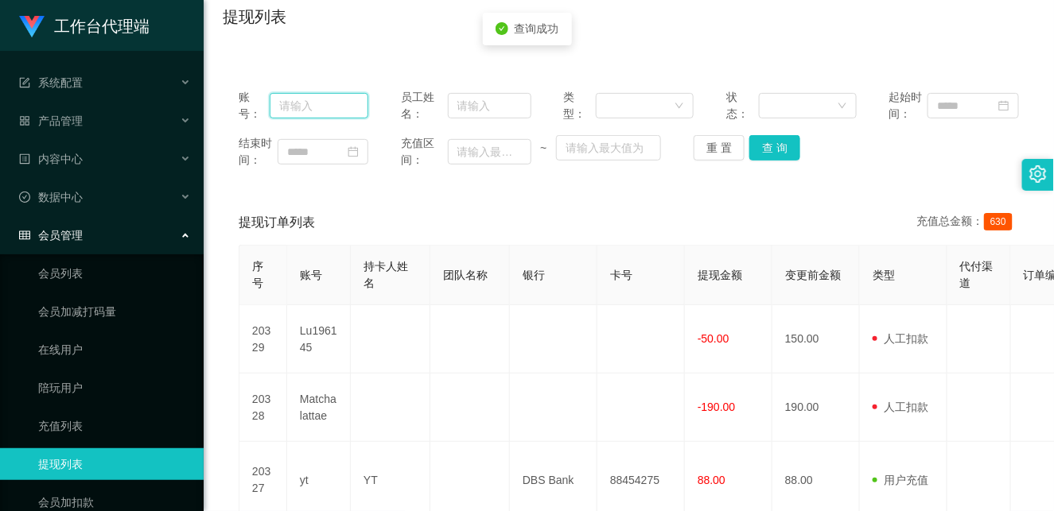
click at [310, 105] on input "text" at bounding box center [319, 105] width 99 height 25
paste input "Mfig99"
type input "Mfig99"
click at [771, 145] on button "查 询" at bounding box center [774, 147] width 51 height 25
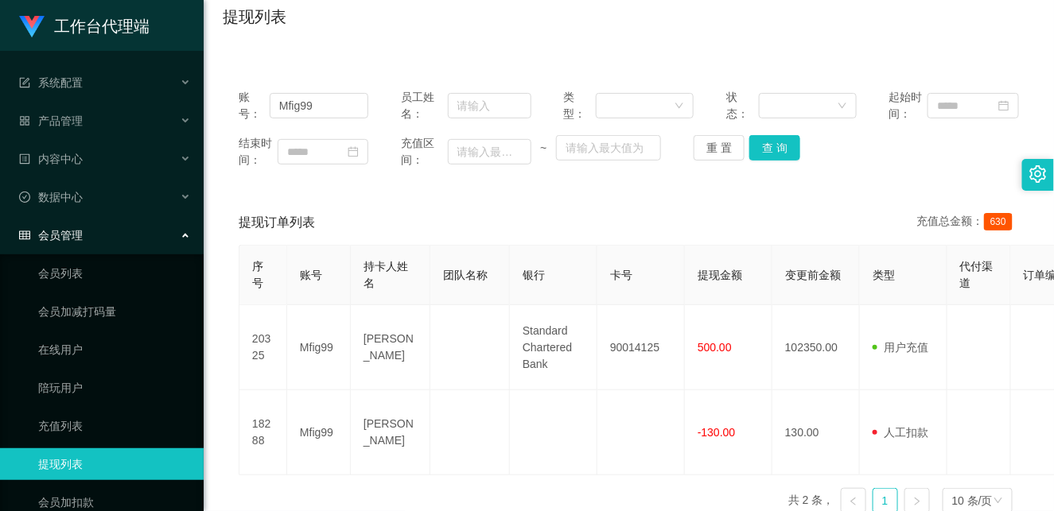
click at [803, 45] on div "首页 / 会员管理 / 提现列表 / 提现列表" at bounding box center [629, 6] width 850 height 95
click at [774, 153] on button "查 询" at bounding box center [774, 147] width 51 height 25
click at [709, 181] on div "账号： Mfig99 员工姓名： 类型： 状态： 起始时间： 结束时间： 充值区间： ~ 重 置 查 询" at bounding box center [629, 128] width 812 height 111
click at [663, 208] on div "提现订单列表 充值总金额： 630" at bounding box center [629, 222] width 780 height 45
click at [775, 140] on button "查 询" at bounding box center [774, 147] width 51 height 25
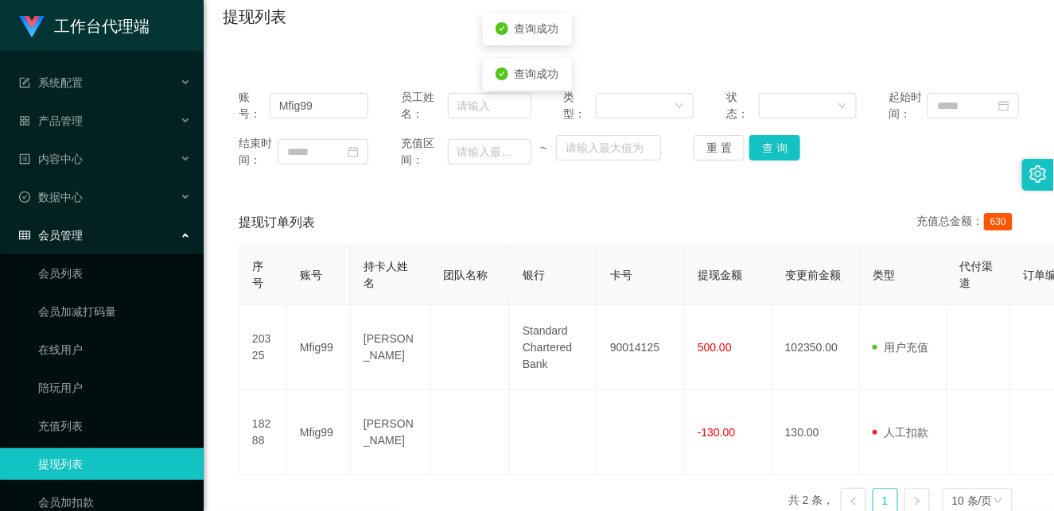
click at [702, 188] on div "账号： Mfig99 员工姓名： 类型： 状态： 起始时间： 结束时间： 充值区间： ~ 重 置 查 询 提现订单列表 充值总金额： 630 序号 账号 持卡…" at bounding box center [629, 299] width 812 height 453
click at [782, 148] on button "查 询" at bounding box center [774, 147] width 51 height 25
click at [696, 201] on div "提现订单列表 充值总金额： 630" at bounding box center [629, 222] width 780 height 45
click at [701, 207] on div "提现订单列表 充值总金额： 630" at bounding box center [629, 222] width 780 height 45
click at [766, 150] on button "查 询" at bounding box center [774, 147] width 51 height 25
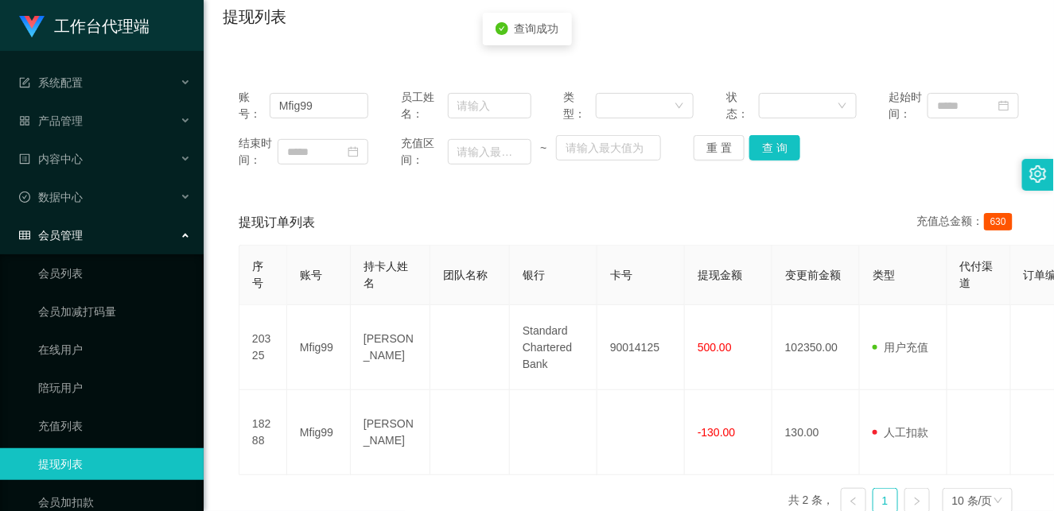
click at [693, 194] on div "账号： Mfig99 员工姓名： 类型： 状态： 起始时间： 结束时间： 充值区间： ~ 重 置 查 询 提现订单列表 充值总金额： 630 序号 账号 持卡…" at bounding box center [629, 299] width 812 height 453
click at [776, 141] on button "查 询" at bounding box center [774, 147] width 51 height 25
click at [774, 149] on button "查 询" at bounding box center [774, 147] width 51 height 25
click at [767, 150] on button "查 询" at bounding box center [774, 147] width 51 height 25
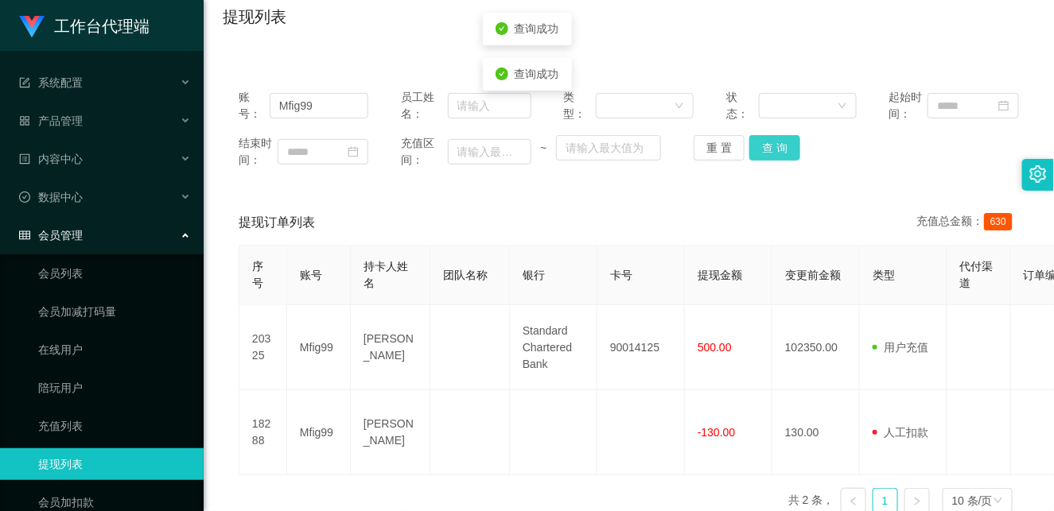
click at [767, 150] on button "查 询" at bounding box center [774, 147] width 51 height 25
click at [726, 196] on div "账号： Mfig99 员工姓名： 类型： 状态： 起始时间： 结束时间： 充值区间： ~ 重 置 查 询 提现订单列表 充值总金额： 630 序号 账号 持卡…" at bounding box center [629, 299] width 812 height 453
click at [762, 147] on button "查 询" at bounding box center [774, 147] width 51 height 25
click at [724, 192] on div "账号： Mfig99 员工姓名： 类型： 状态： 起始时间： 结束时间： 充值区间： ~ 重 置 查 询 提现订单列表 充值总金额： 630 序号 账号 持卡…" at bounding box center [629, 299] width 812 height 453
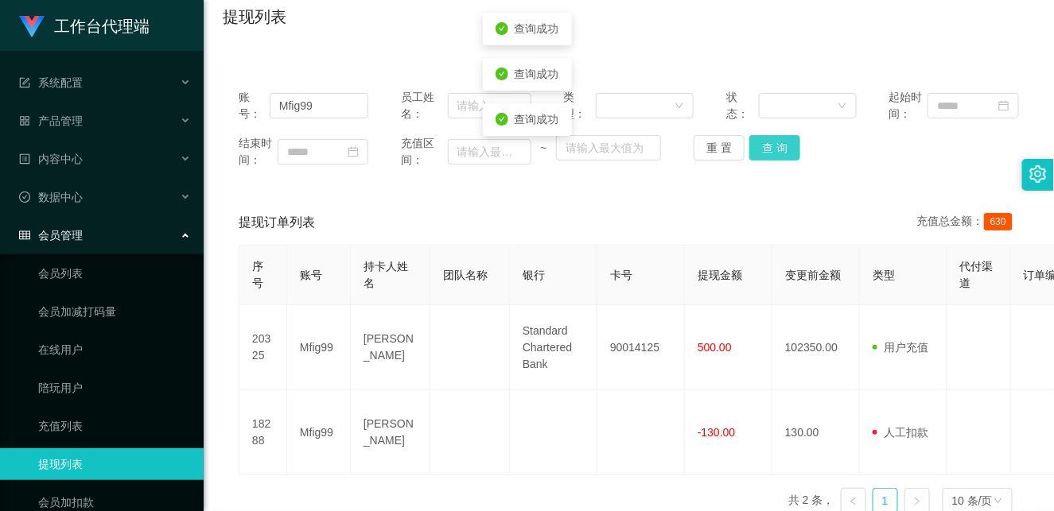
click at [777, 147] on button "查 询" at bounding box center [774, 147] width 51 height 25
click at [704, 194] on div "账号： Mfig99 员工姓名： 类型： 状态： 起始时间： 结束时间： 充值区间： ~ 重 置 查 询 提现订单列表 充值总金额： 630 序号 账号 持卡…" at bounding box center [629, 299] width 812 height 453
click at [763, 150] on button "查 询" at bounding box center [774, 147] width 51 height 25
click at [697, 195] on div "账号： Mfig99 员工姓名： 类型： 状态： 起始时间： 结束时间： 充值区间： ~ 重 置 查 询 提现订单列表 充值总金额： 630 序号 账号 持卡…" at bounding box center [629, 299] width 812 height 453
click at [777, 150] on button "查 询" at bounding box center [774, 147] width 51 height 25
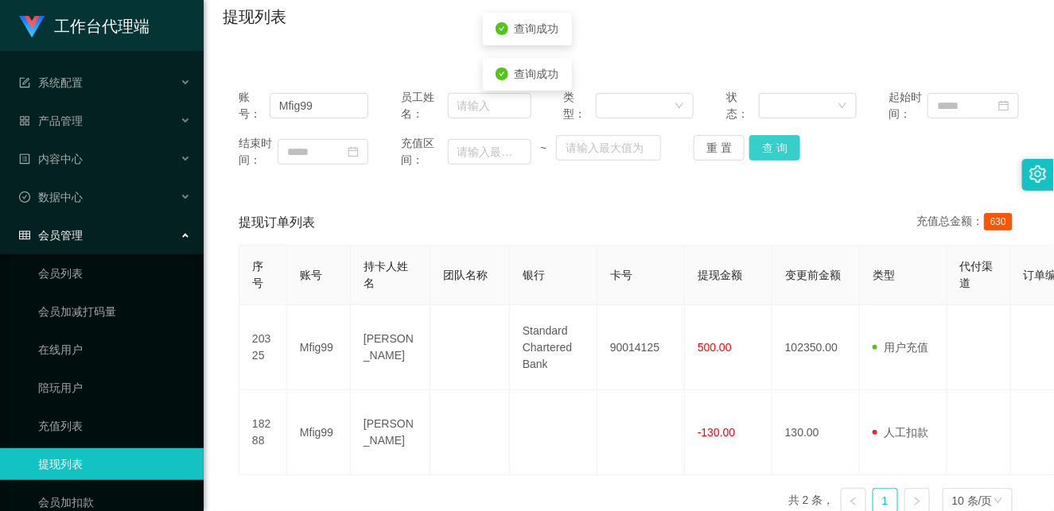
drag, startPoint x: 729, startPoint y: 185, endPoint x: 761, endPoint y: 157, distance: 42.3
click at [733, 183] on div "账号： Mfig99 员工姓名： 类型： 状态： 起始时间： 结束时间： 充值区间： ~ 重 置 查 询 提现订单列表 充值总金额： 630 序号 账号 持卡…" at bounding box center [629, 299] width 812 height 453
click at [768, 150] on button "查 询" at bounding box center [774, 147] width 51 height 25
click at [701, 201] on div "提现订单列表 充值总金额： 630" at bounding box center [629, 222] width 780 height 45
click at [778, 152] on button "查 询" at bounding box center [774, 147] width 51 height 25
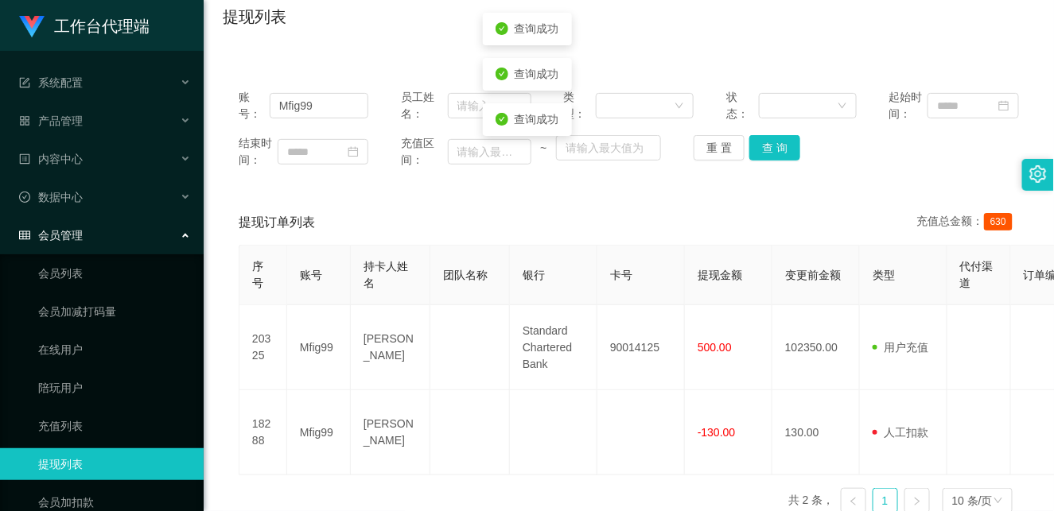
click at [725, 195] on div "账号： Mfig99 员工姓名： 类型： 状态： 起始时间： 结束时间： 充值区间： ~ 重 置 查 询 提现订单列表 充值总金额： 630 序号 账号 持卡…" at bounding box center [629, 299] width 812 height 453
click at [773, 151] on button "查 询" at bounding box center [774, 147] width 51 height 25
click at [745, 175] on div "账号： Mfig99 员工姓名： 类型： 状态： 起始时间： 结束时间： 充值区间： ~ 重 置 查 询" at bounding box center [629, 128] width 812 height 111
click at [769, 151] on button "查 询" at bounding box center [774, 147] width 51 height 25
click at [756, 212] on div "提现订单列表 充值总金额： 630" at bounding box center [629, 222] width 780 height 45
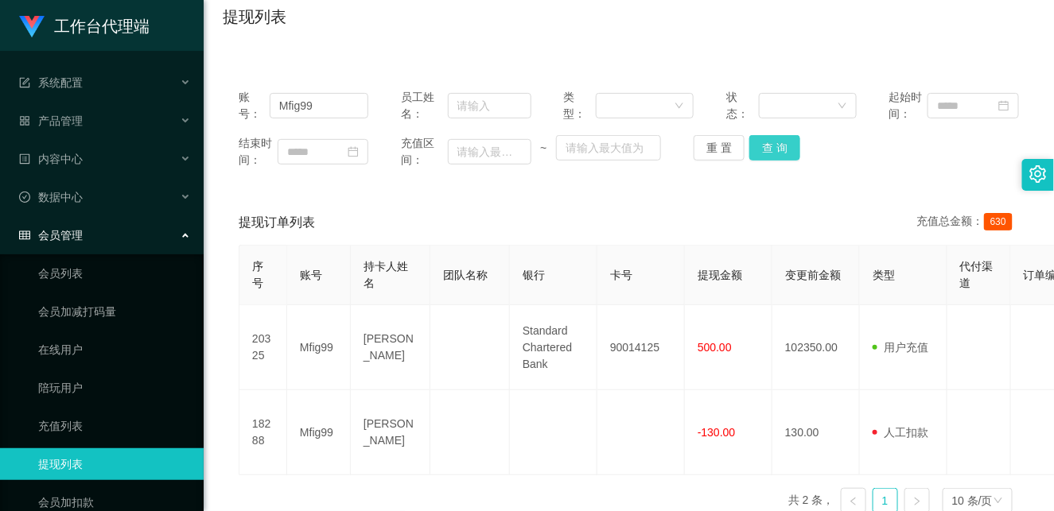
click at [763, 143] on button "查 询" at bounding box center [774, 147] width 51 height 25
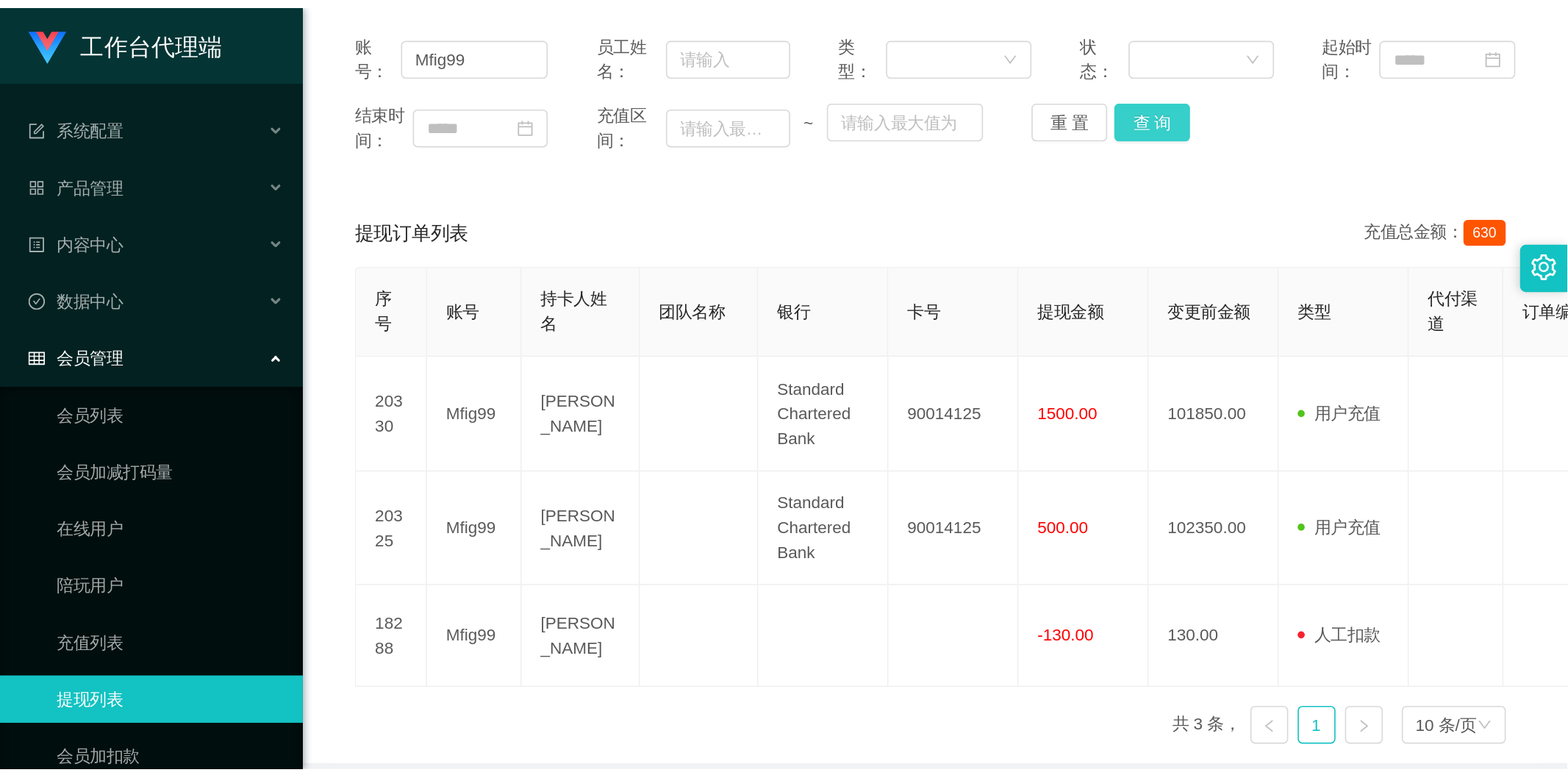
scroll to position [167, 0]
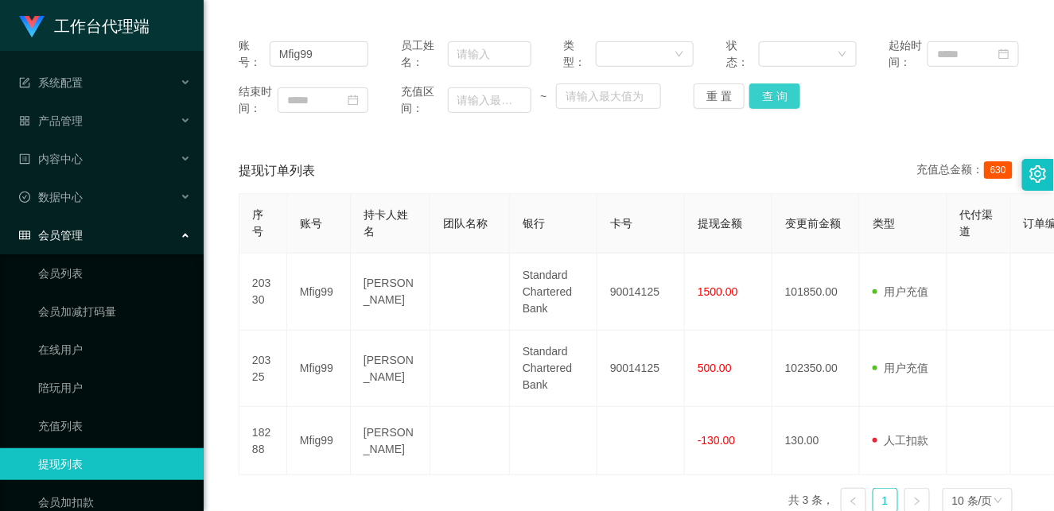
click at [765, 96] on button "查 询" at bounding box center [774, 96] width 51 height 25
click at [836, 121] on div "账号： Mfig99 员工姓名： 类型： 状态： 起始时间： 结束时间： 充值区间： ~ 重 置 查 询" at bounding box center [629, 76] width 812 height 111
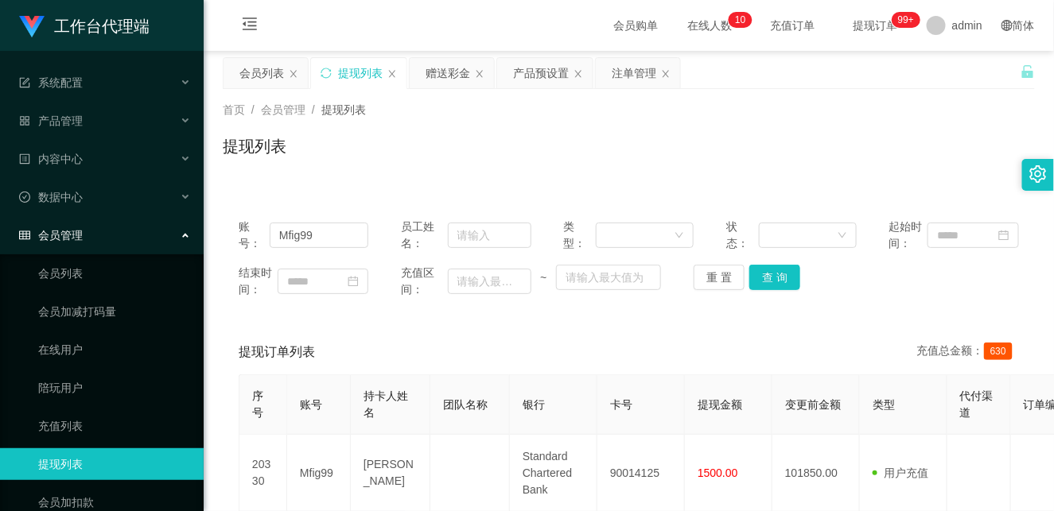
click at [796, 148] on div "提现列表" at bounding box center [629, 152] width 812 height 37
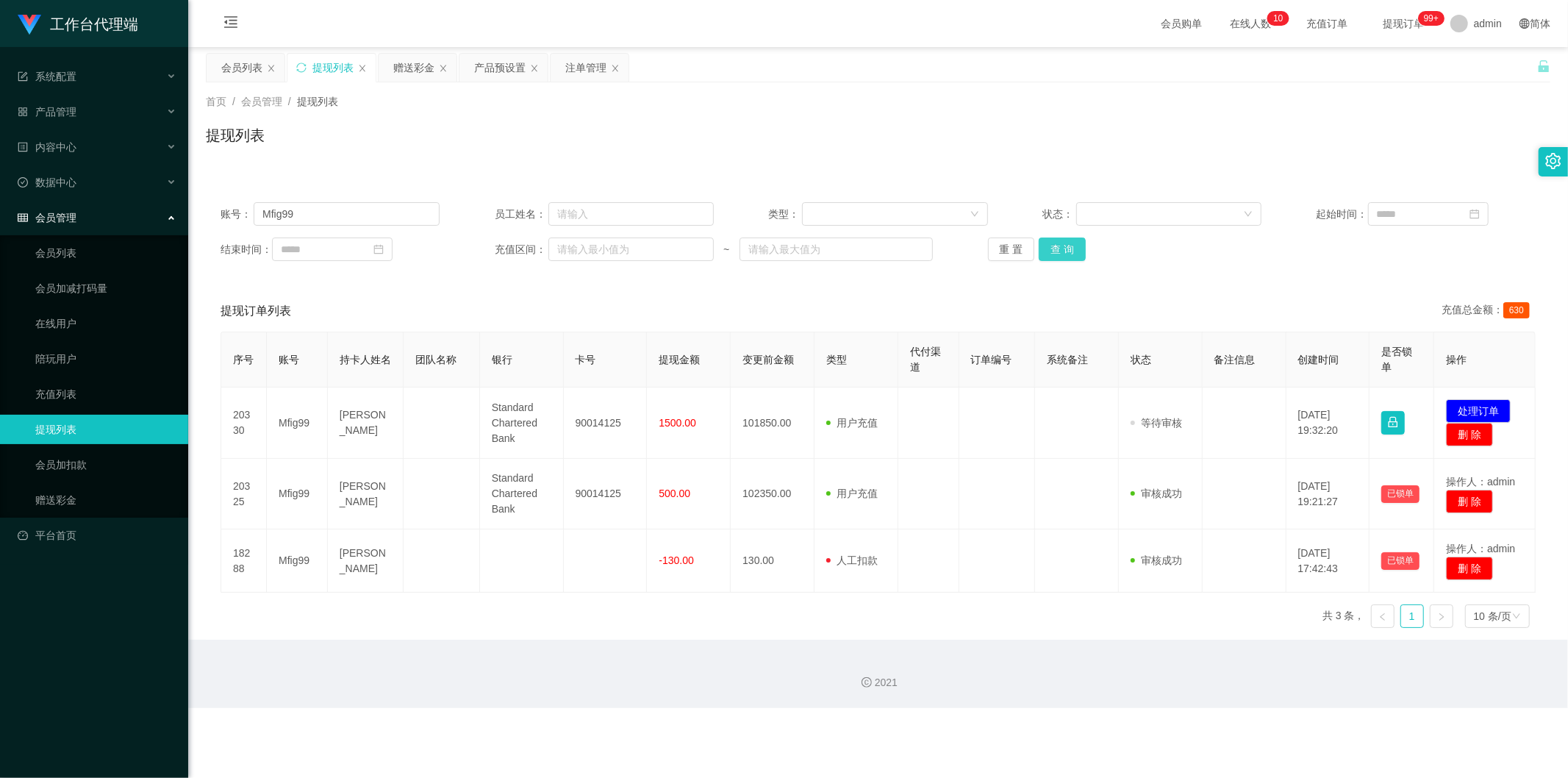
click at [907, 246] on button "查 询" at bounding box center [1062, 249] width 47 height 23
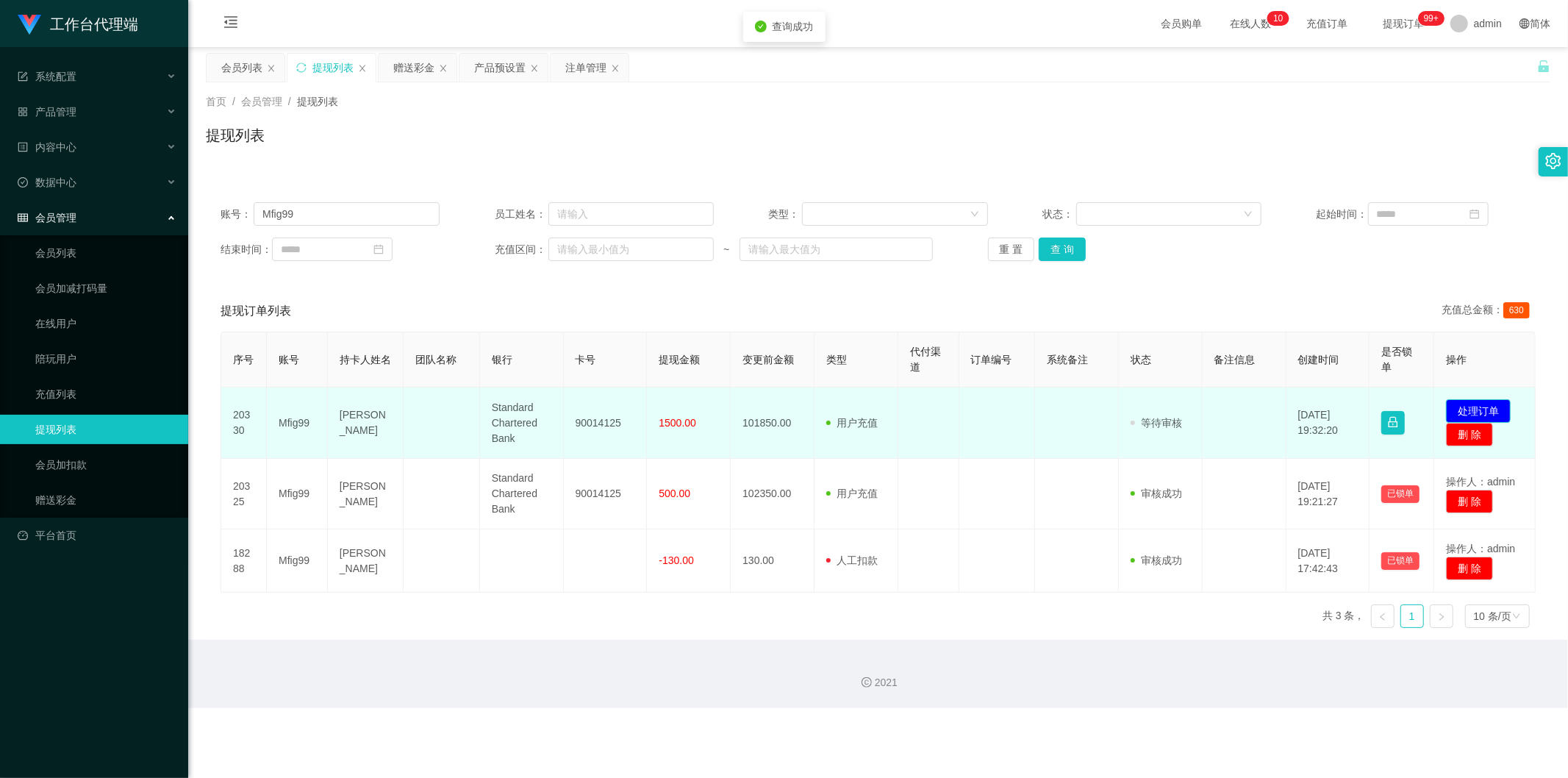
click at [907, 412] on button "处理订单" at bounding box center [1478, 411] width 65 height 23
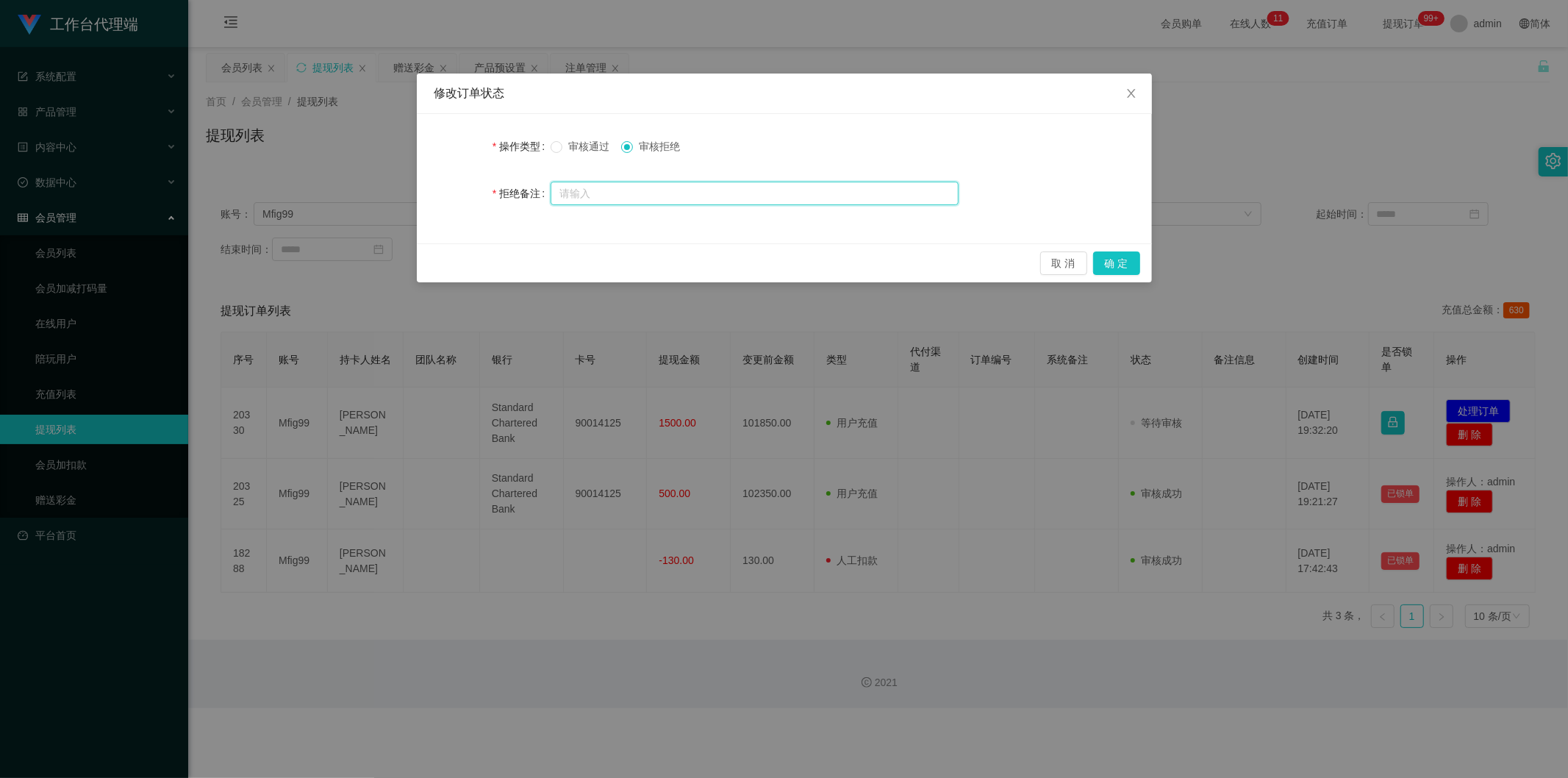
click at [618, 191] on input "text" at bounding box center [754, 192] width 408 height 23
paste input "你没有按照系统给与的提现方式，导致你绿色提现出款通道已冻结"
click at [623, 193] on input "尊敬的用户，你没有按照系统给与的提现方式，导致你绿色提现出款通道已冻结" at bounding box center [754, 193] width 408 height 23
click at [728, 196] on input "尊敬的用户，由于你没有按照系统给与的提现方式，导致你绿色提现出款通道已冻结" at bounding box center [754, 193] width 408 height 23
drag, startPoint x: 799, startPoint y: 195, endPoint x: 877, endPoint y: 200, distance: 78.2
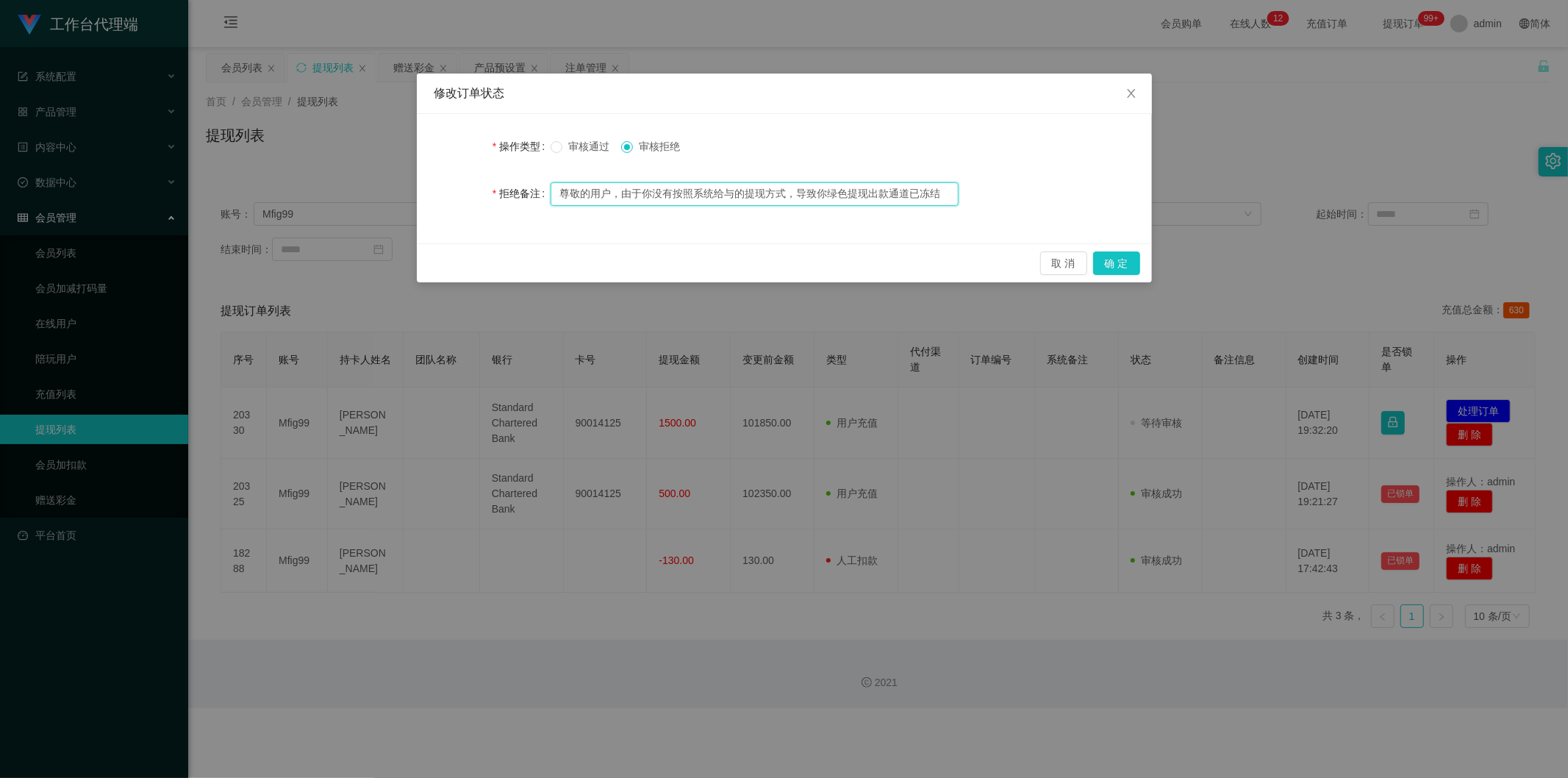
click at [870, 199] on input "尊敬的用户，由于你没有按照系统给与的提现方式，导致你绿色提现出款通道已冻结" at bounding box center [754, 193] width 408 height 23
click at [907, 190] on input "尊敬的用户，由于你没有按照系统给与的提现方式，导致你绿色提现出款通道已冻结" at bounding box center [754, 193] width 408 height 23
drag, startPoint x: 813, startPoint y: 189, endPoint x: 856, endPoint y: 191, distance: 43.0
click at [856, 191] on input "尊敬的用户，由于你没有按照系统给与的提现方式，导致你绿色提现出款通道已冻结" at bounding box center [754, 193] width 408 height 23
click at [871, 191] on input "尊敬的用户，由于你没有按照系统给与的提现方式，导致你绿色提现出款通道已冻结" at bounding box center [754, 193] width 408 height 23
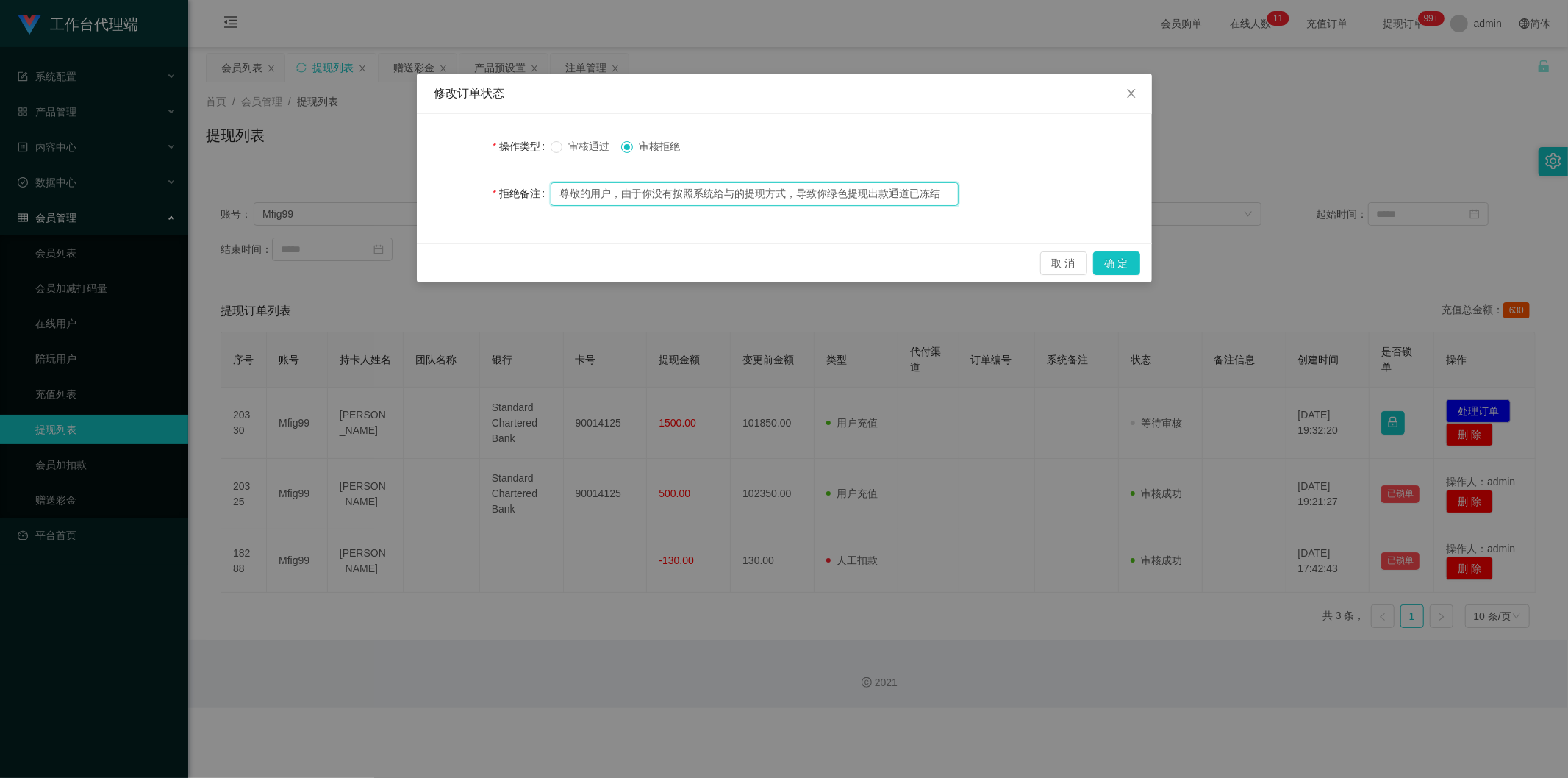
click at [907, 194] on input "尊敬的用户，由于你没有按照系统给与的提现方式，导致你绿色提现出款通道已冻结" at bounding box center [754, 193] width 408 height 23
drag, startPoint x: 802, startPoint y: 197, endPoint x: 934, endPoint y: 192, distance: 132.1
click at [907, 192] on input "尊敬的用户，由于你没有按照系统给与的提现方式，导致你绿色提现出款通道已冻结，请联系相关工作人员进行处理！" at bounding box center [754, 193] width 408 height 23
drag, startPoint x: 947, startPoint y: 192, endPoint x: 677, endPoint y: 190, distance: 270.0
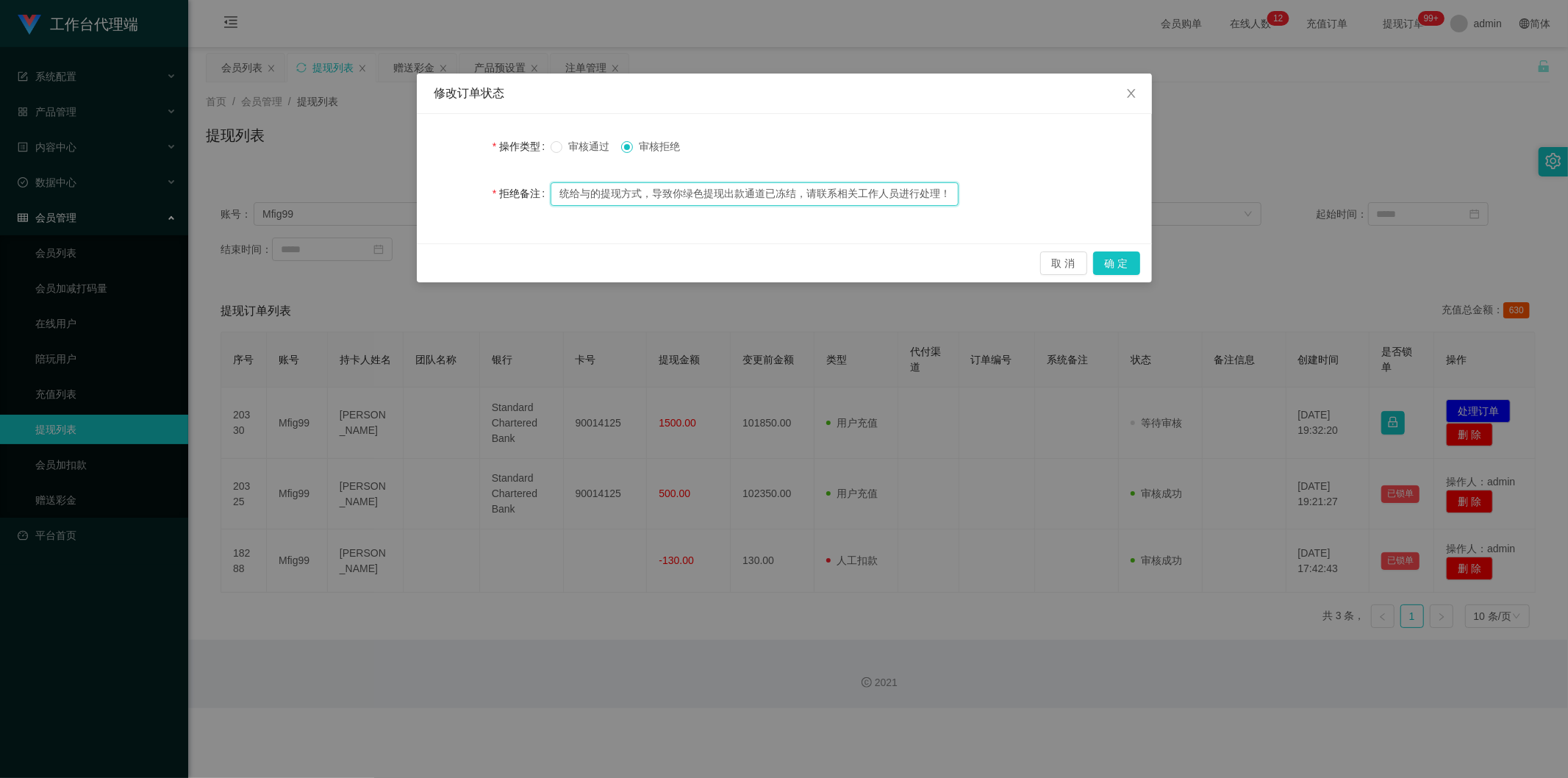
click at [677, 190] on input "尊敬的用户，由于你没有按照系统给与的提现方式，导致你绿色提现出款通道已冻结，请联系相关工作人员进行处理！" at bounding box center [754, 193] width 408 height 23
click at [704, 192] on input "尊敬的用户，由于你没有按照系统给与的提现方式，导致你绿色提现出款通道已冻结，请联系相关工作人员进行处理！" at bounding box center [754, 193] width 408 height 23
drag, startPoint x: 677, startPoint y: 191, endPoint x: 753, endPoint y: 192, distance: 76.0
click at [753, 192] on input "尊敬的用户，由于你没有按照系统给与的提现方式，导致你绿色提现出款通道已冻结，请联系相关工作人员进行处理！" at bounding box center [754, 193] width 408 height 23
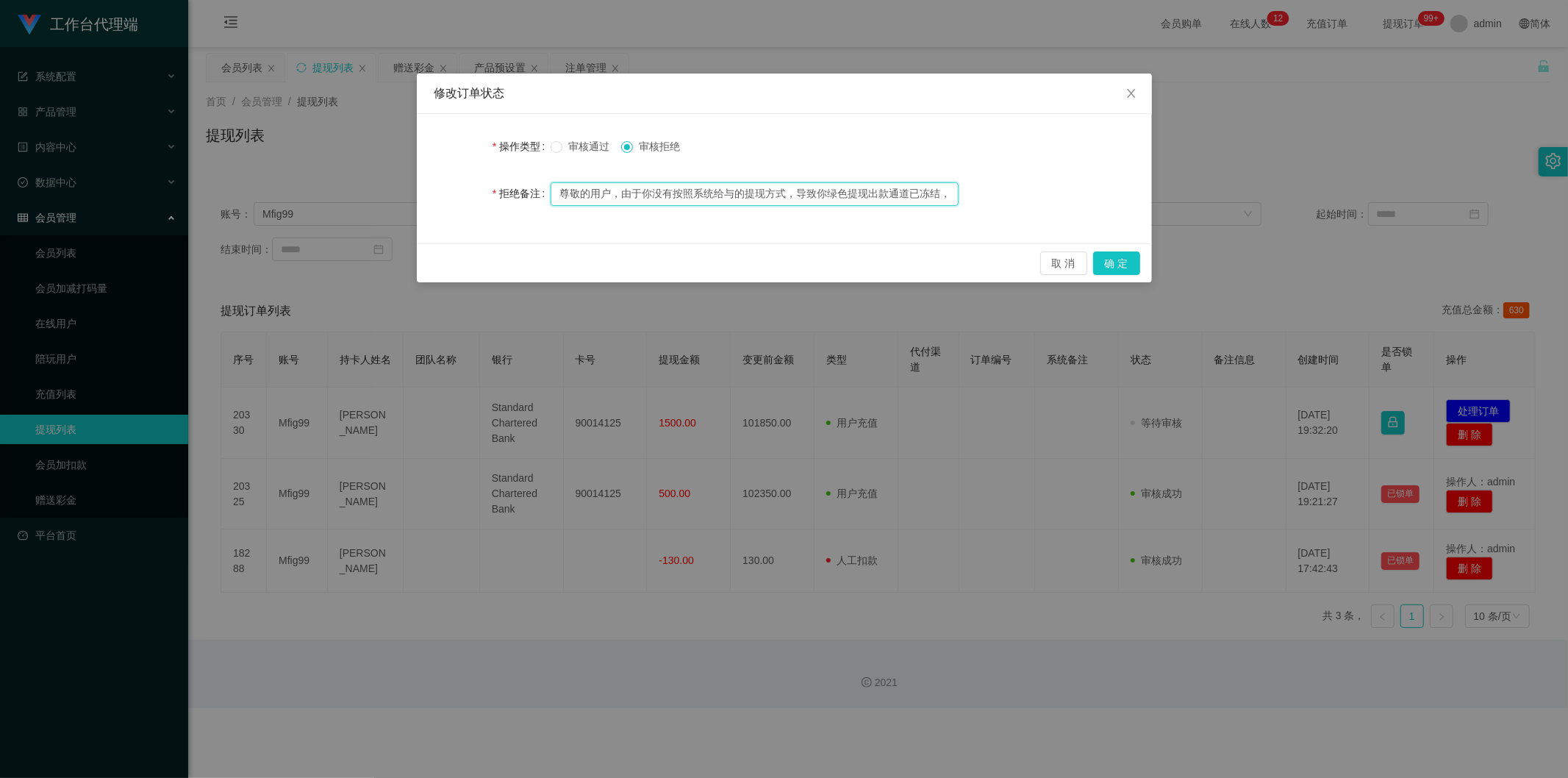
drag, startPoint x: 797, startPoint y: 193, endPoint x: 562, endPoint y: 191, distance: 235.0
click at [562, 191] on input "尊敬的用户，由于你没有按照系统给与的提现方式，导致你绿色提现出款通道已冻结，请联系相关工作人员进行处理！" at bounding box center [754, 193] width 408 height 23
click at [669, 192] on input "尊敬的用户，由于你没有按照系统给与的提现方式，导致你绿色提现出款通道已冻结，请联系相关工作人员进行处理！" at bounding box center [754, 193] width 408 height 23
click at [655, 188] on input "尊敬的用户，由于你没有按照系统给与的提现方式，导致你绿色提现出款通道已冻结，请联系相关工作人员进行处理！" at bounding box center [754, 193] width 408 height 23
drag, startPoint x: 721, startPoint y: 192, endPoint x: 789, endPoint y: 190, distance: 68.0
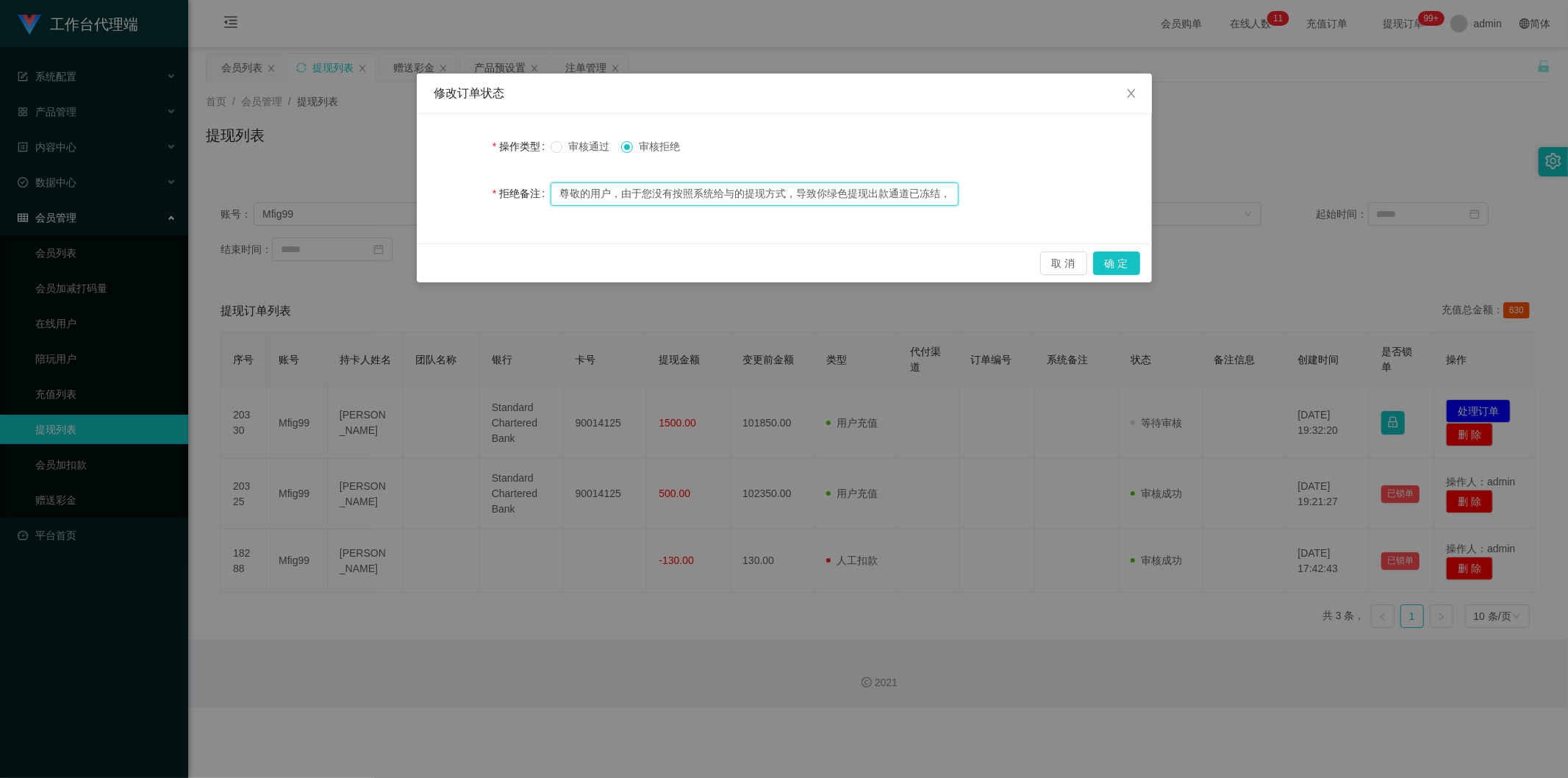
click at [789, 190] on input "尊敬的用户，由于您没有按照系统给与的提现方式，导致你绿色提现出款通道已冻结，请联系相关工作人员进行处理！" at bounding box center [754, 193] width 408 height 23
click at [805, 190] on input "尊敬的用户，由于您没有按照系统给与的提现方式，导致你绿色提现出款通道已冻结，请联系相关工作人员进行处理！" at bounding box center [754, 193] width 408 height 23
drag, startPoint x: 797, startPoint y: 190, endPoint x: 949, endPoint y: 194, distance: 152.1
click at [907, 194] on input "尊敬的用户，由于您没有按照系统给与的提现方式，导致你绿色提现出款通道已冻结，请联系相关工作人员进行处理！" at bounding box center [754, 193] width 408 height 23
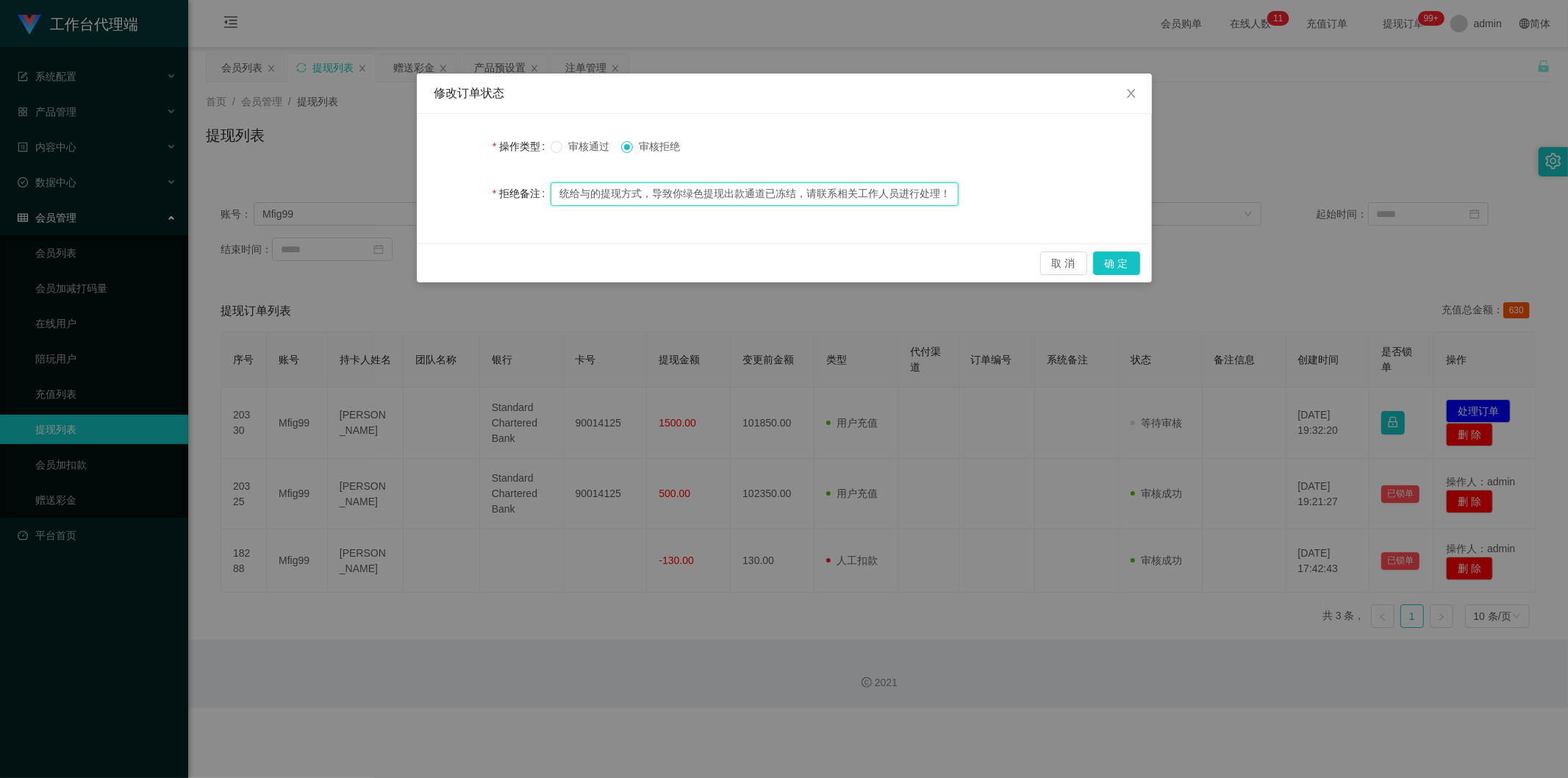
click at [689, 196] on input "尊敬的用户，由于您没有按照系统给与的提现方式，导致你绿色提现出款通道已冻结，请联系相关工作人员进行处理！" at bounding box center [754, 193] width 408 height 23
click at [680, 195] on input "尊敬的用户，由于您没有按照系统给与的提现方式，导致你绿色提现出款通道已冻结，请联系相关工作人员进行处理！" at bounding box center [754, 193] width 408 height 23
drag, startPoint x: 663, startPoint y: 196, endPoint x: 802, endPoint y: 195, distance: 139.0
click at [802, 195] on input "尊敬的用户，由于您没有按照系统给与的提现方式，导致您的绿色提现出款通道已冻结，请联系相关工作人员进行处理！" at bounding box center [754, 193] width 408 height 23
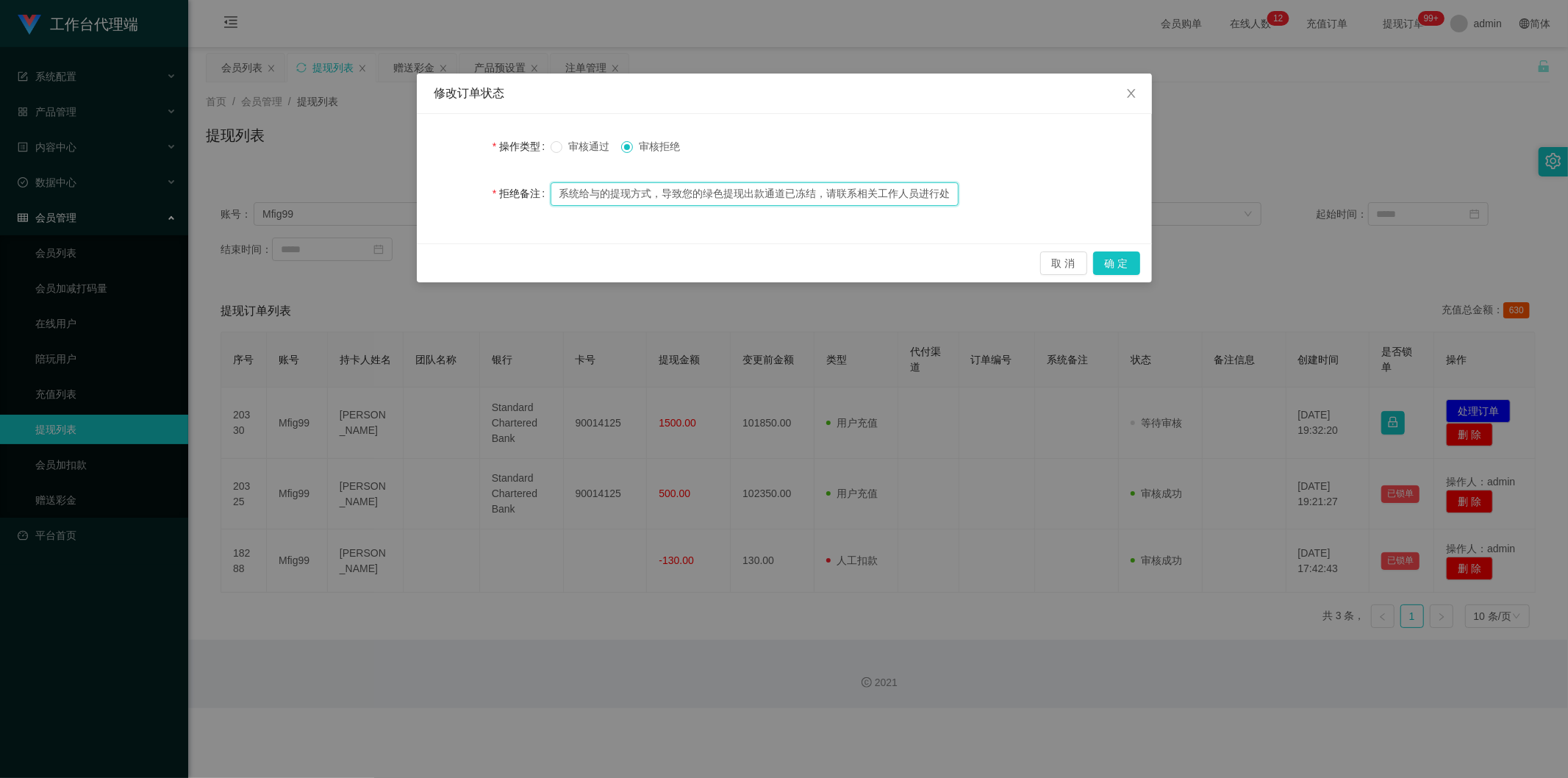
click at [827, 192] on input "尊敬的用户，由于您没有按照系统给与的提现方式，导致您的绿色提现出款通道已冻结，请联系相关工作人员进行处理！" at bounding box center [754, 193] width 408 height 23
drag, startPoint x: 917, startPoint y: 195, endPoint x: 972, endPoint y: 196, distance: 55.0
click at [907, 196] on div "拒绝备注 尊敬的用户，由于您没有按照系统给与的提现方式，导致您的绿色提现出款通道已冻结，请联系相关工作人员进行处理！" at bounding box center [784, 193] width 700 height 30
type input "尊敬的用户，由于您没有按照系统给与的提现方式，导致您的绿色提现出款通道已冻结，请联系相关工作人员进行处理！"
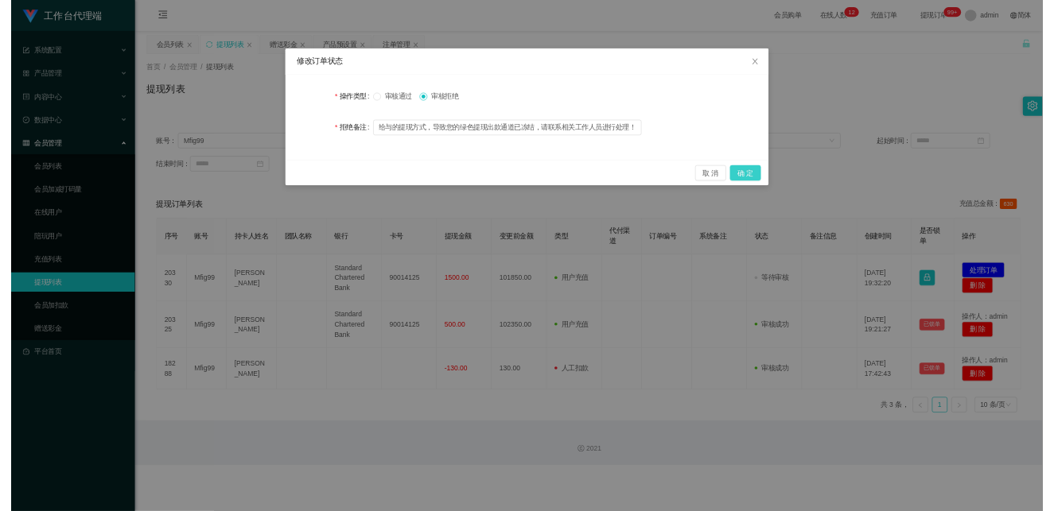
scroll to position [0, 0]
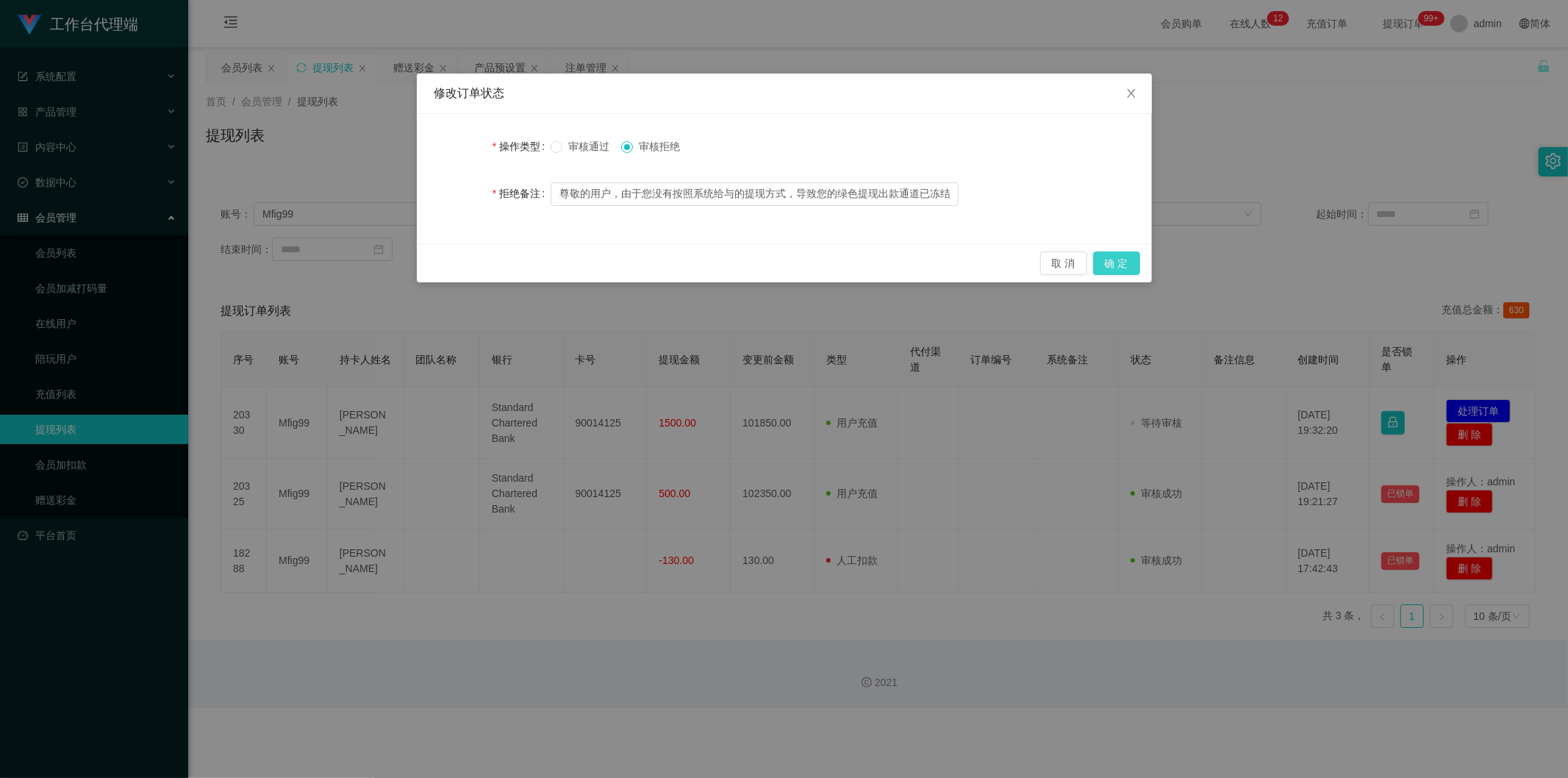
click at [907, 266] on button "确 定" at bounding box center [1117, 263] width 47 height 23
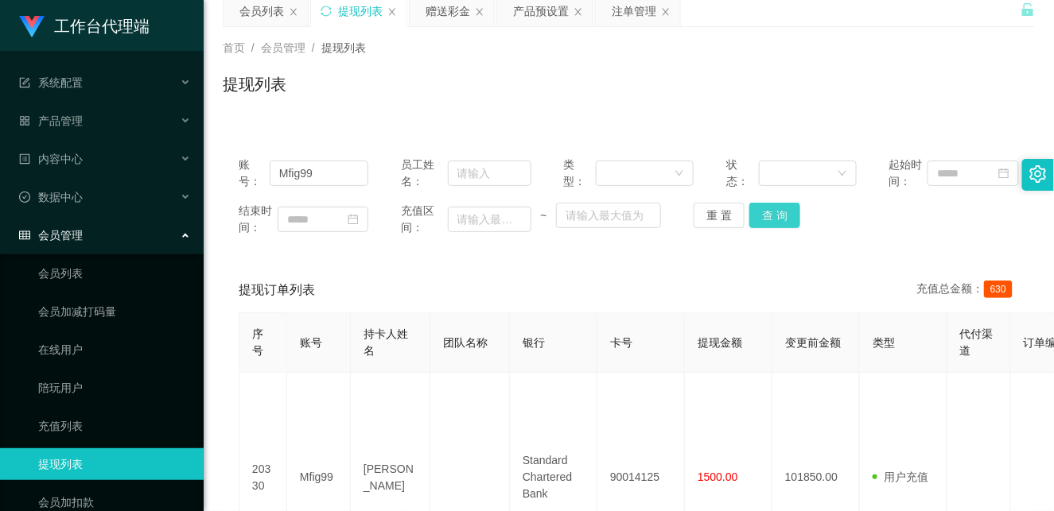
scroll to position [88, 0]
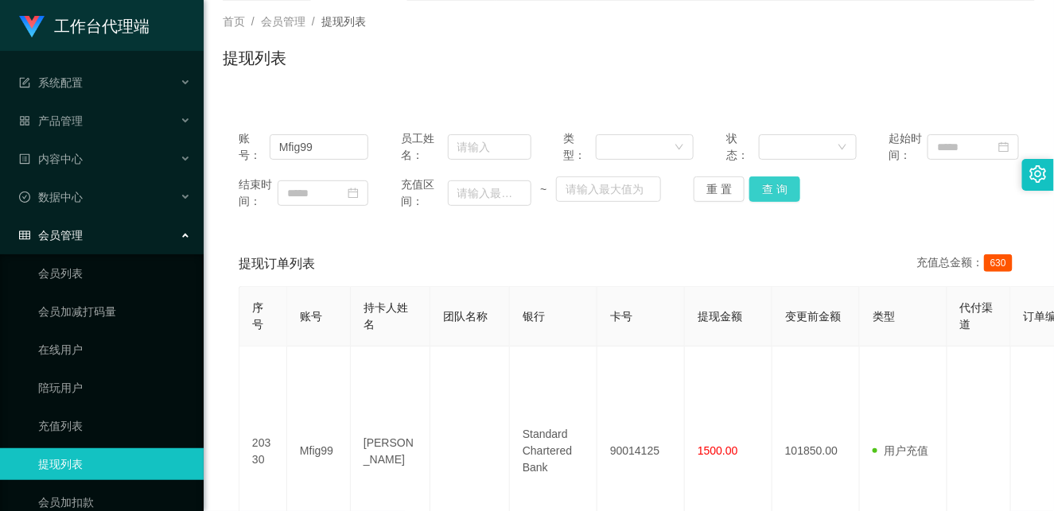
click at [770, 192] on button "查 询" at bounding box center [774, 189] width 51 height 25
click at [758, 192] on button "查 询" at bounding box center [774, 189] width 51 height 25
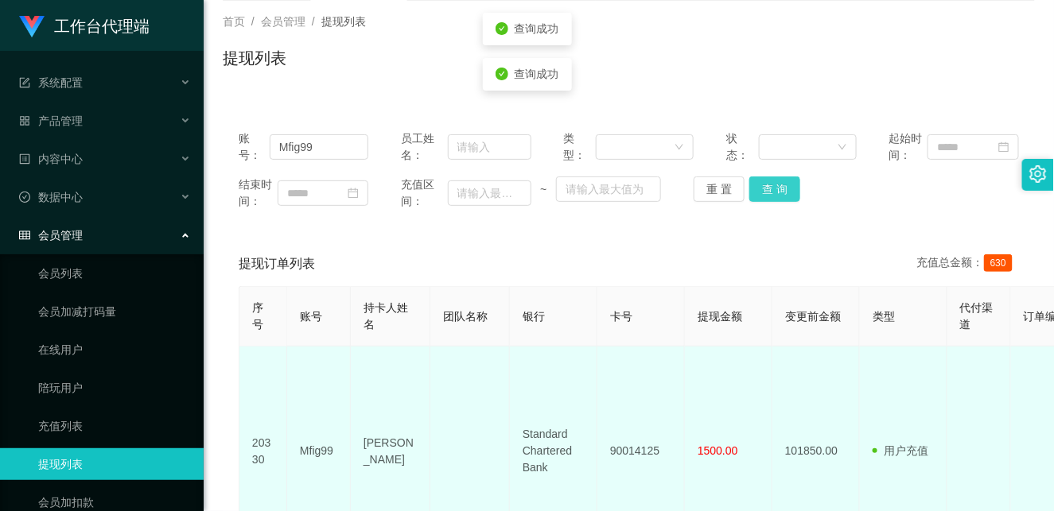
scroll to position [82, 0]
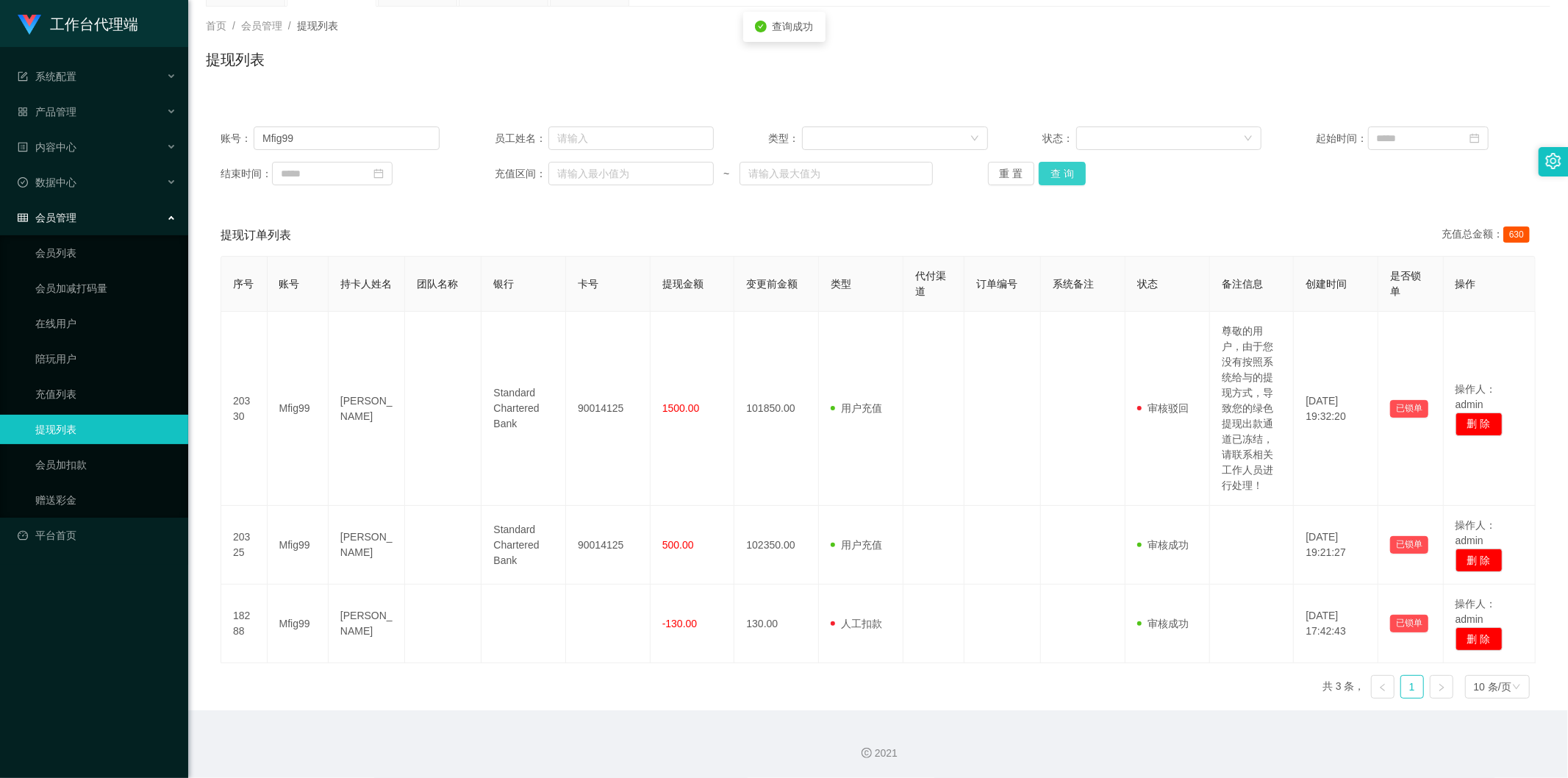
click at [907, 179] on button "查 询" at bounding box center [1062, 173] width 47 height 23
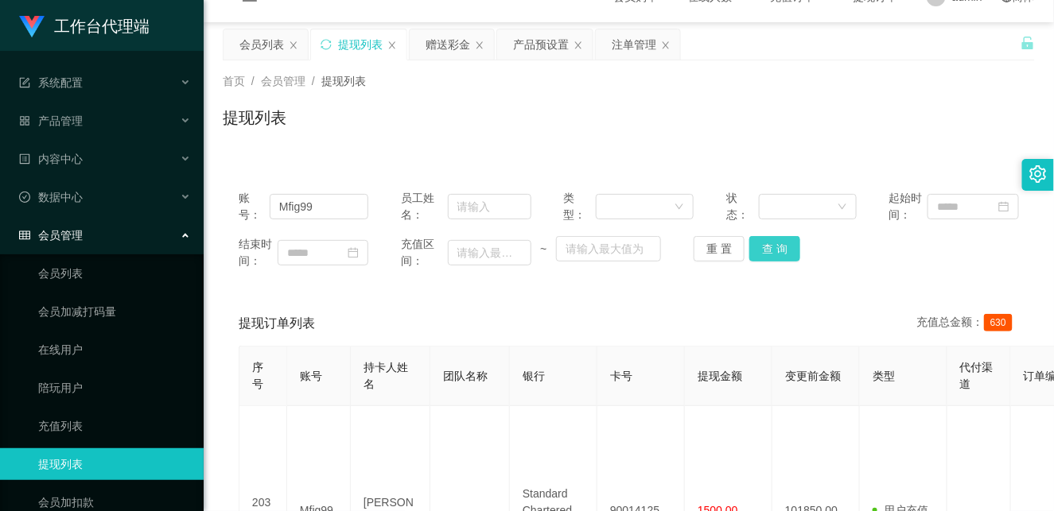
scroll to position [0, 0]
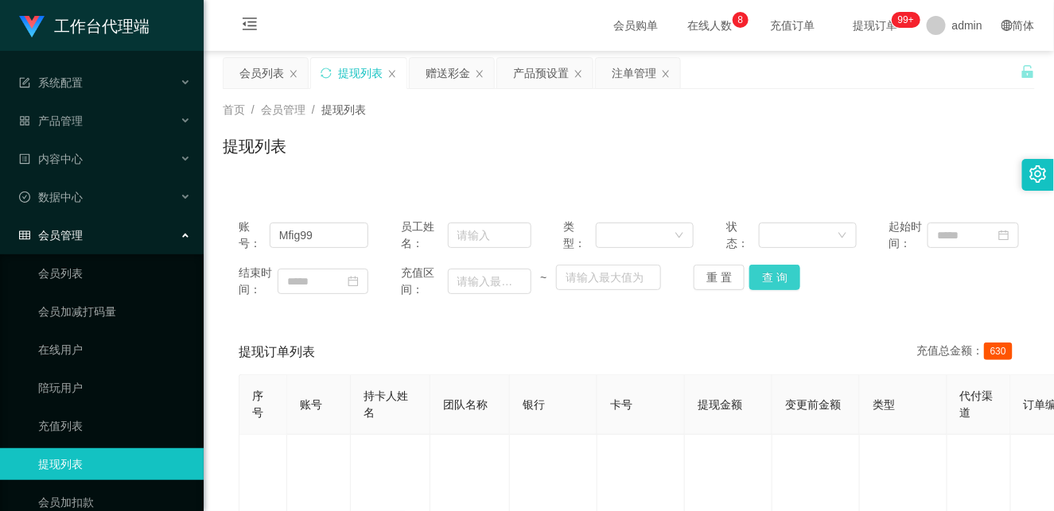
click at [764, 277] on button "查 询" at bounding box center [774, 277] width 51 height 25
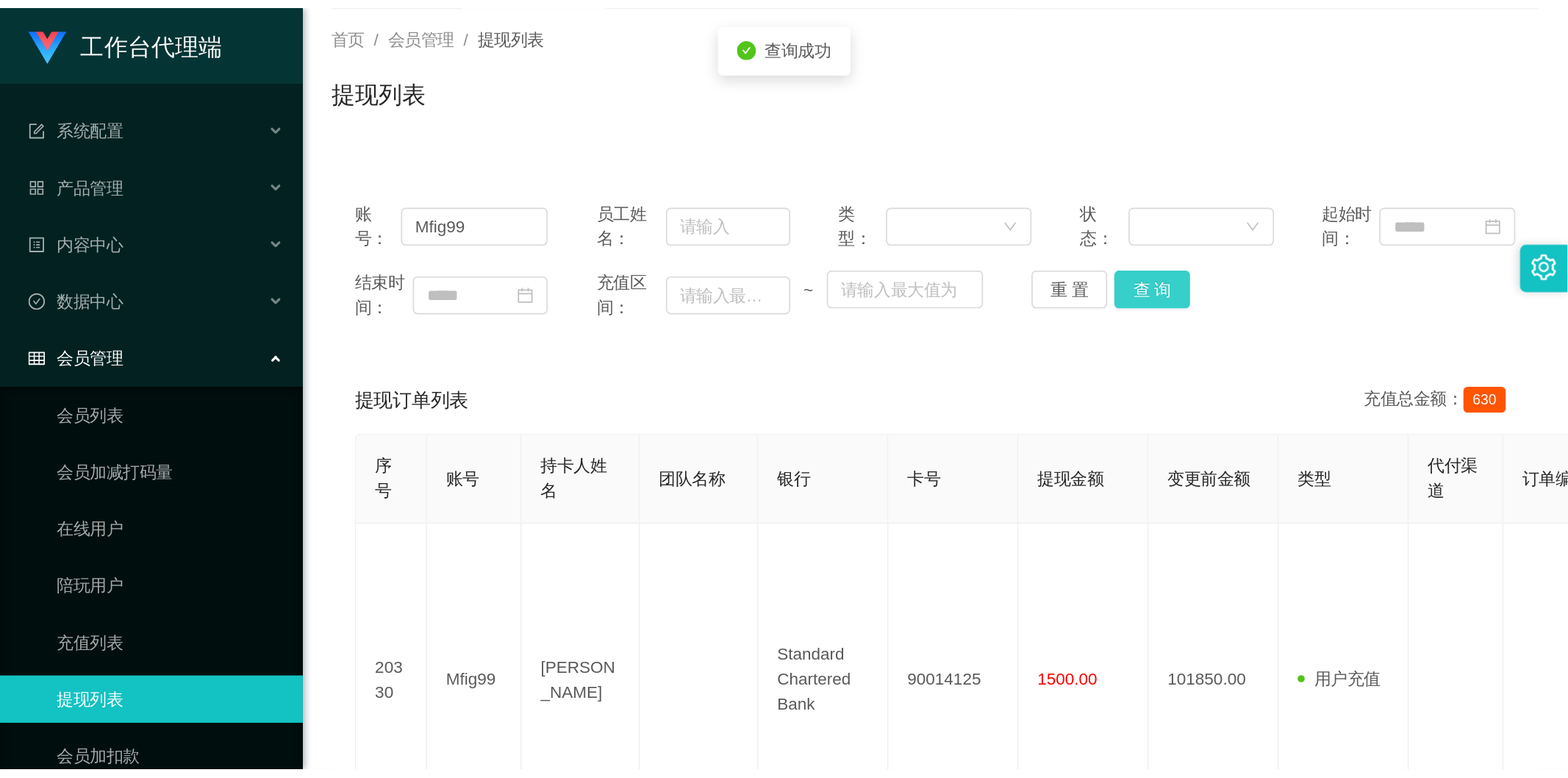
scroll to position [164, 0]
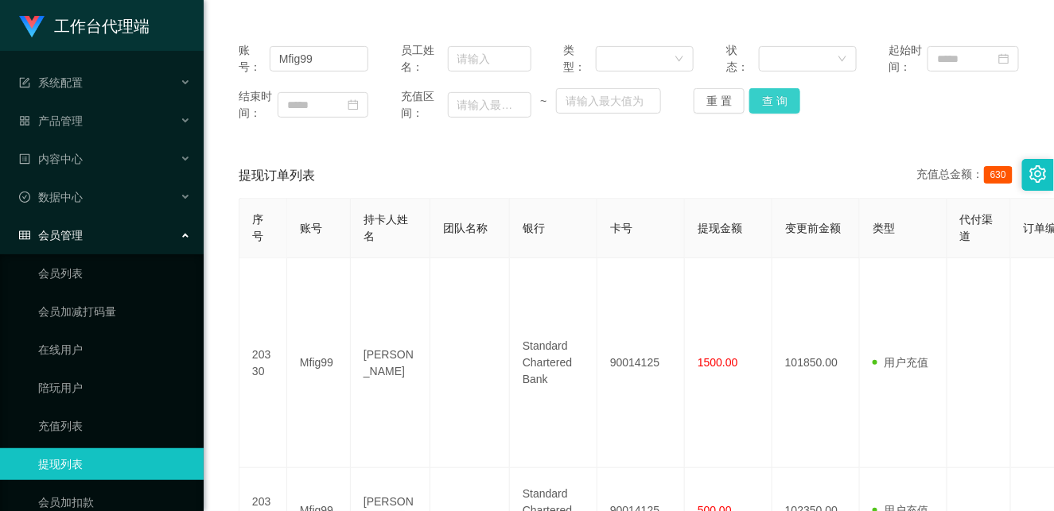
click at [766, 111] on button "查 询" at bounding box center [774, 100] width 51 height 25
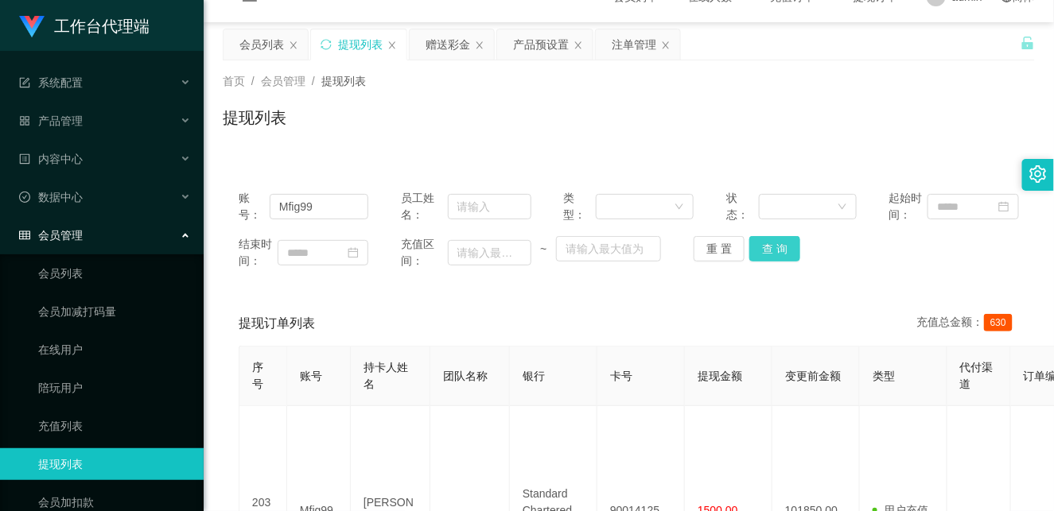
scroll to position [0, 0]
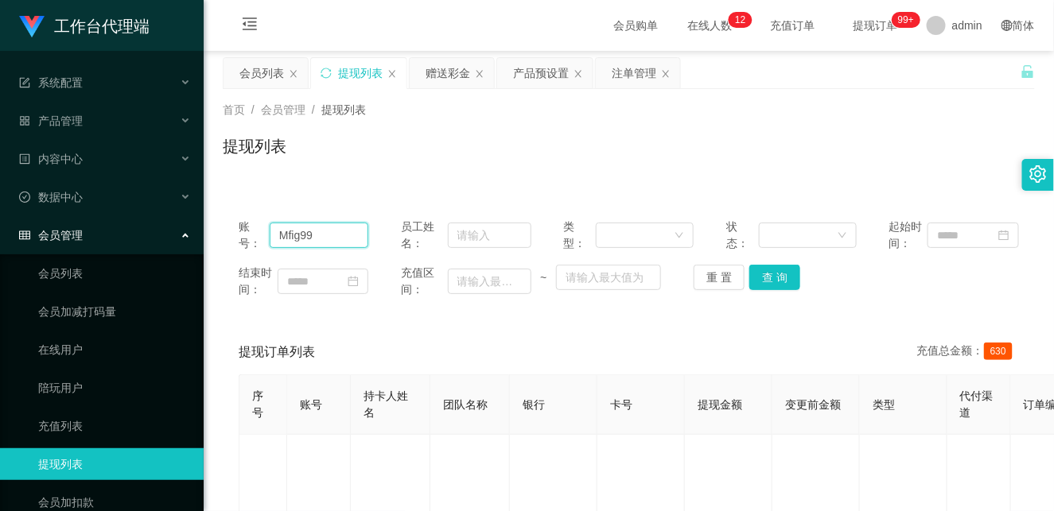
click at [296, 240] on input "Mfig99" at bounding box center [319, 235] width 99 height 25
click at [441, 73] on div "赠送彩金" at bounding box center [447, 73] width 45 height 30
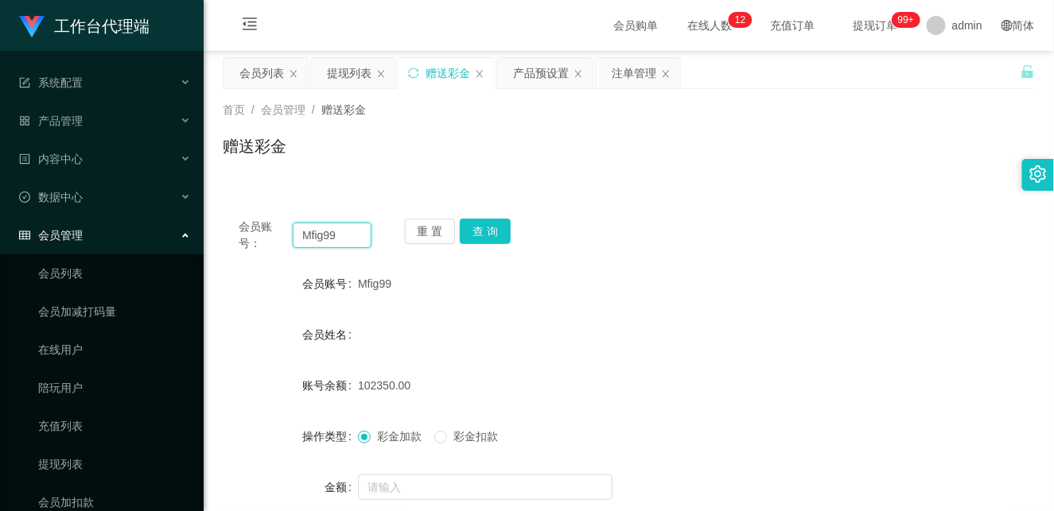
click at [321, 243] on input "Mfig99" at bounding box center [332, 235] width 79 height 25
click at [488, 237] on button "查 询" at bounding box center [485, 231] width 51 height 25
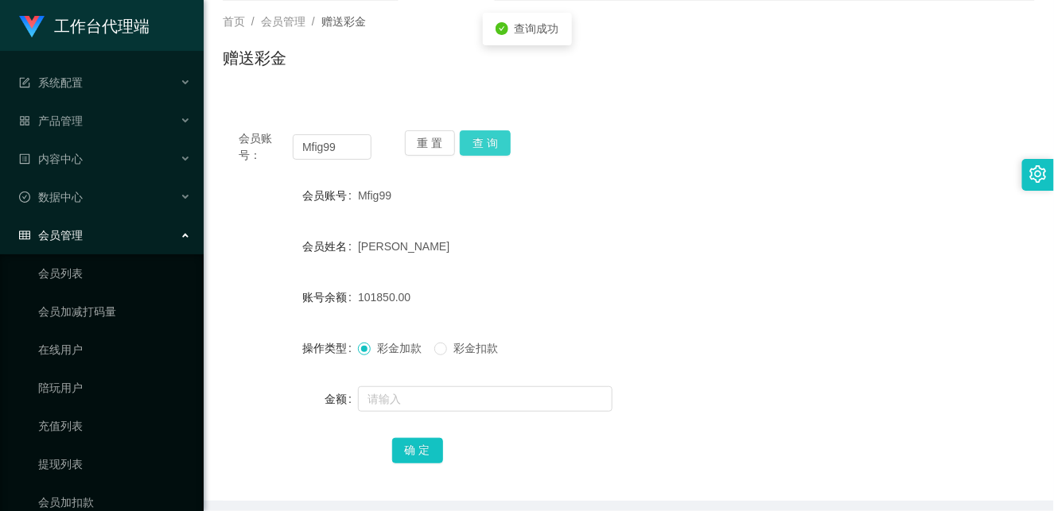
scroll to position [152, 0]
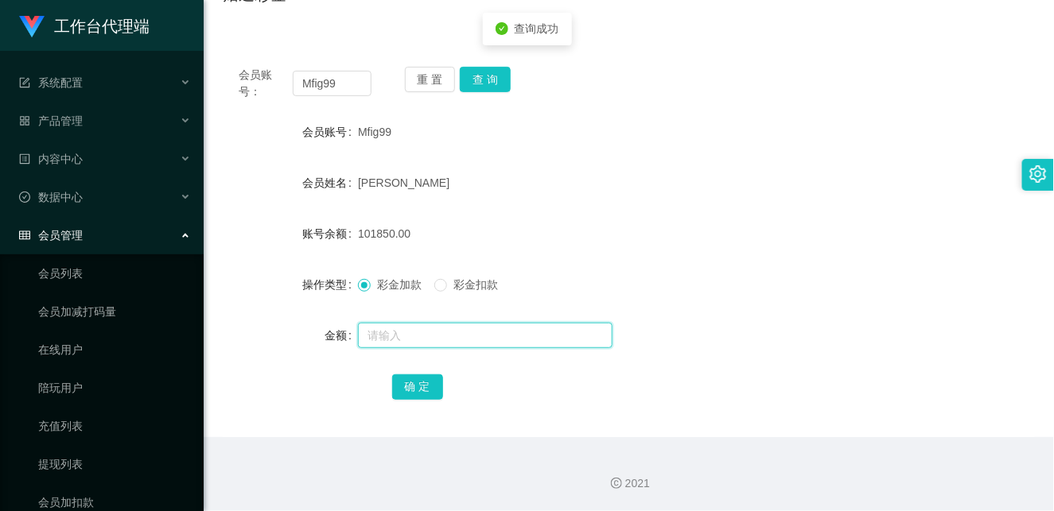
click at [444, 328] on input "text" at bounding box center [485, 335] width 254 height 25
type input "48150"
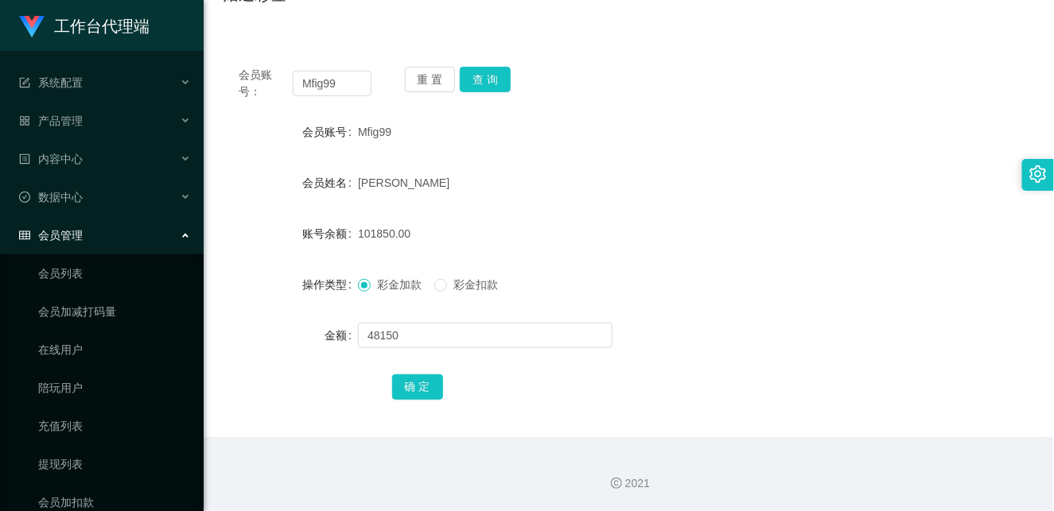
click at [804, 108] on div "会员账号： Mfig99 重 置 查 询 会员账号 Mfig99 会员姓名 [PERSON_NAME] 账号余额 101850.00 操作类型 彩金加款 彩金…" at bounding box center [629, 244] width 812 height 387
drag, startPoint x: 480, startPoint y: 75, endPoint x: 469, endPoint y: 95, distance: 23.1
click at [480, 74] on button "查 询" at bounding box center [485, 79] width 51 height 25
click at [375, 236] on span "101850.00" at bounding box center [384, 233] width 52 height 13
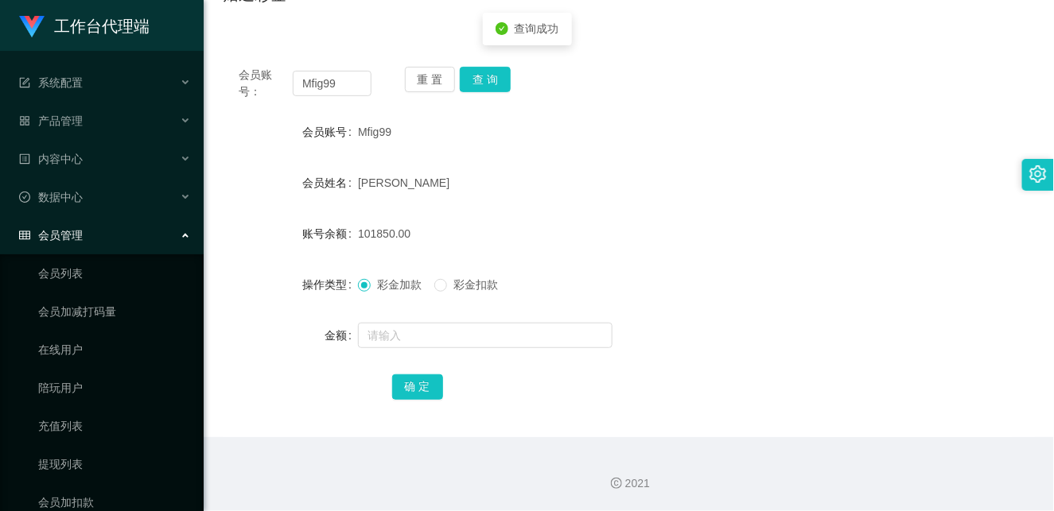
copy span "101850.00"
click at [868, 138] on div "会员账号 Mfig99" at bounding box center [629, 132] width 812 height 32
click at [485, 76] on button "查 询" at bounding box center [485, 79] width 51 height 25
drag, startPoint x: 682, startPoint y: 107, endPoint x: 693, endPoint y: 108, distance: 11.2
click at [684, 109] on div "会员账号： Mfig99 重 置 查 询 会员账号 Mfig99 会员姓名 [PERSON_NAME] 账号余额 101850.00 操作类型 彩金加款 彩金…" at bounding box center [629, 244] width 812 height 387
